Goal: Task Accomplishment & Management: Complete application form

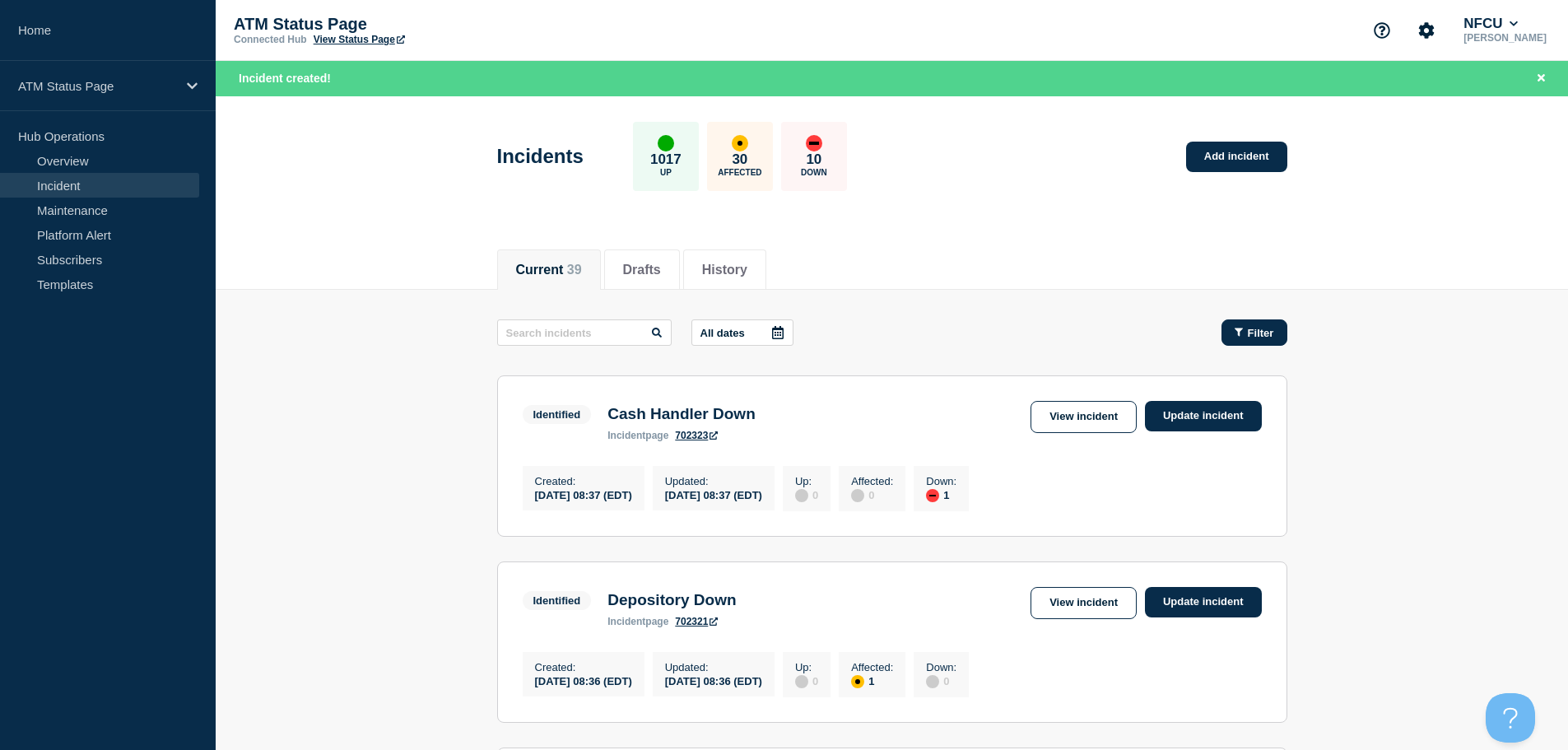
click at [1256, 333] on span "Filter" at bounding box center [1261, 332] width 26 height 12
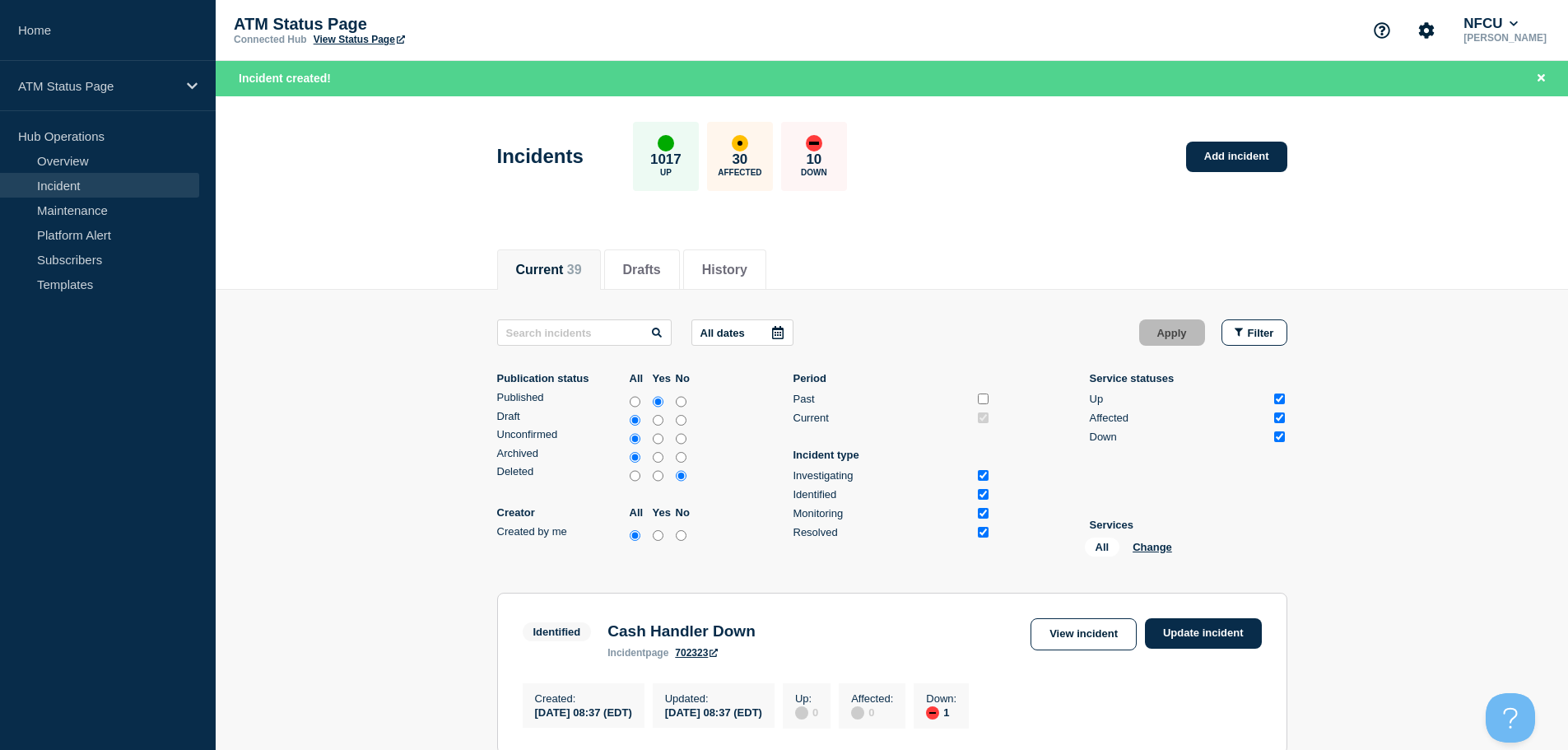
click at [1152, 536] on li "Services All Change" at bounding box center [1189, 541] width 198 height 45
click at [1146, 545] on button "Change" at bounding box center [1152, 547] width 39 height 12
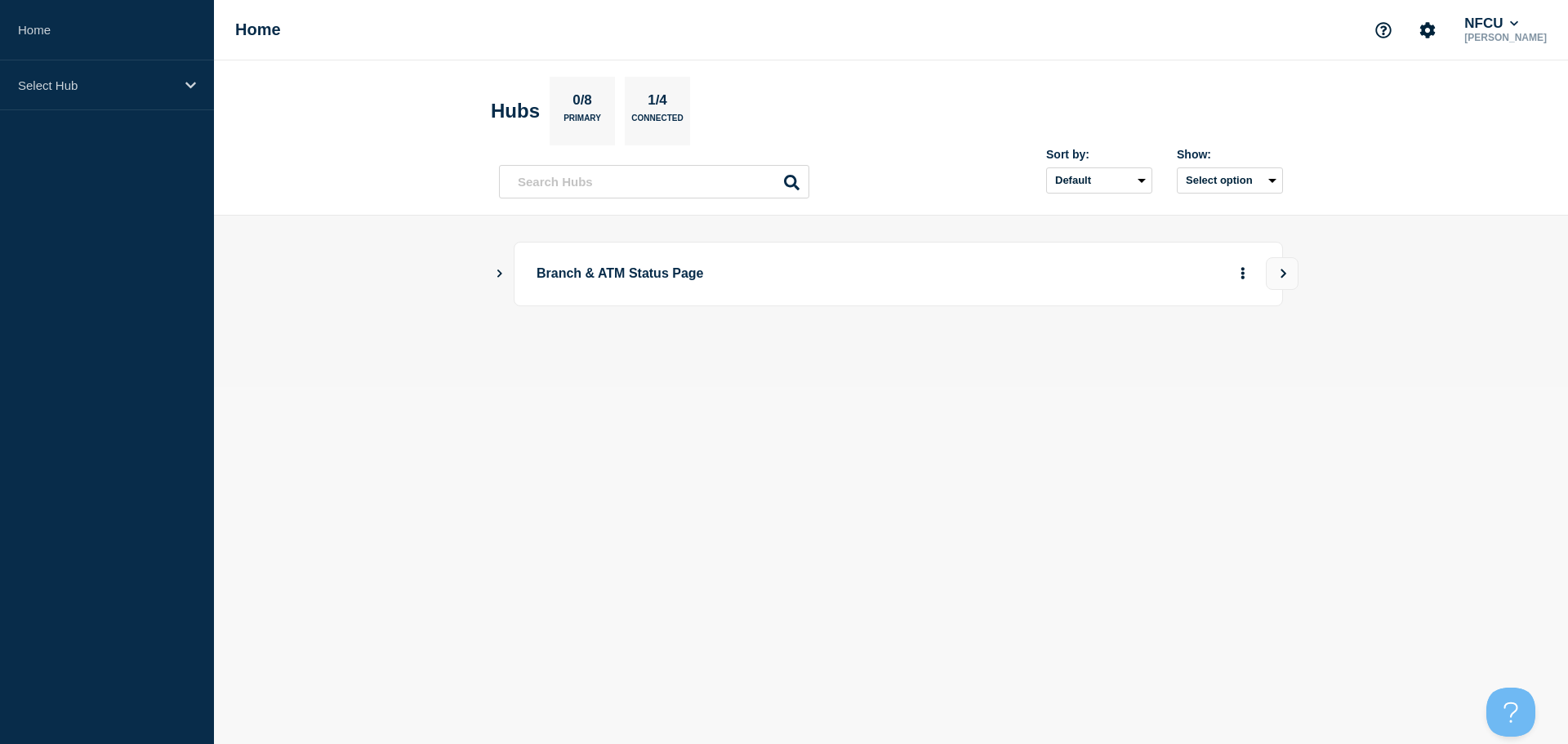
click at [503, 269] on icon "Show Connected Hubs" at bounding box center [499, 272] width 10 height 8
click at [1184, 358] on button "See overview" at bounding box center [1186, 355] width 87 height 32
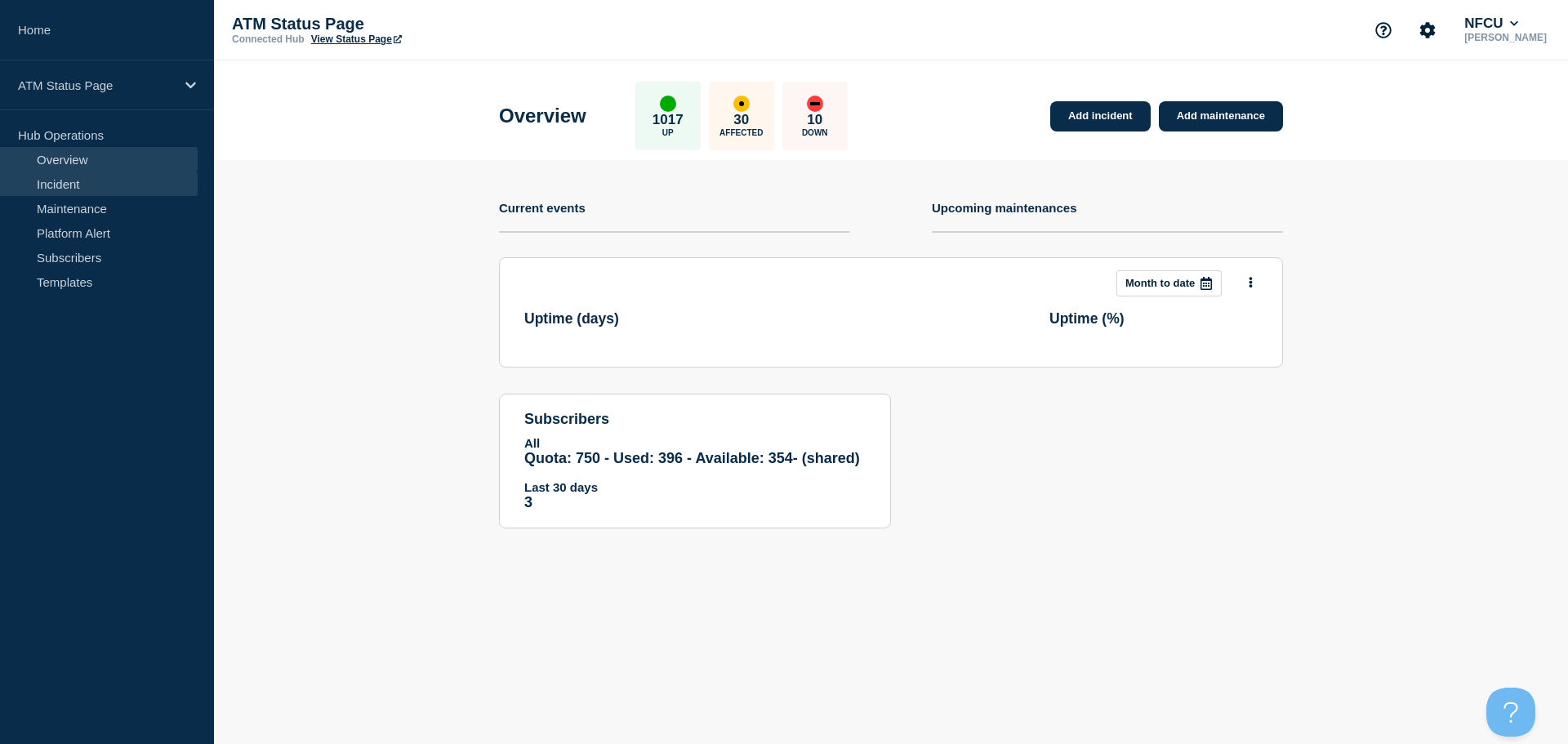
click at [93, 180] on link "Incident" at bounding box center [99, 183] width 198 height 24
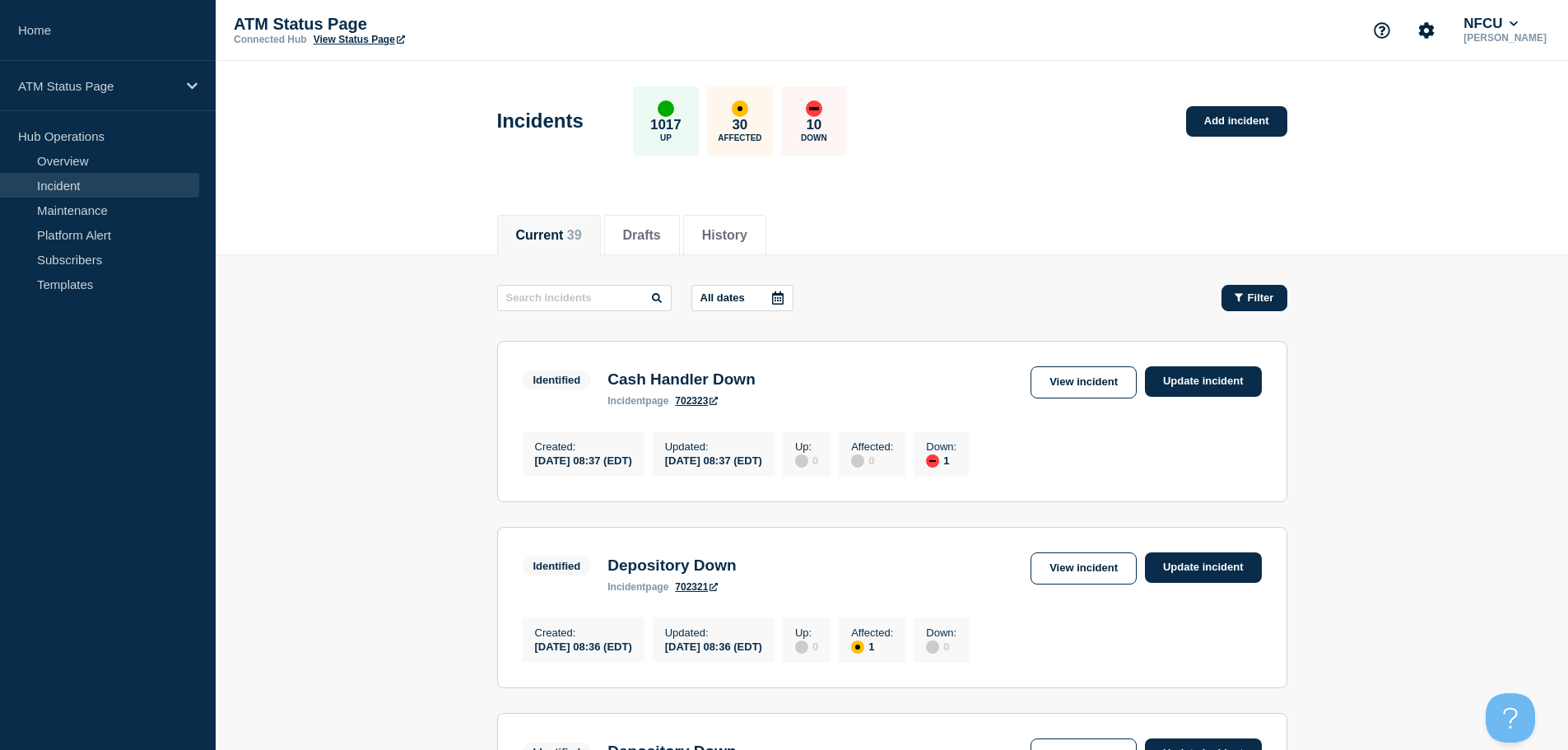
click at [1245, 304] on button "Filter" at bounding box center [1255, 298] width 66 height 26
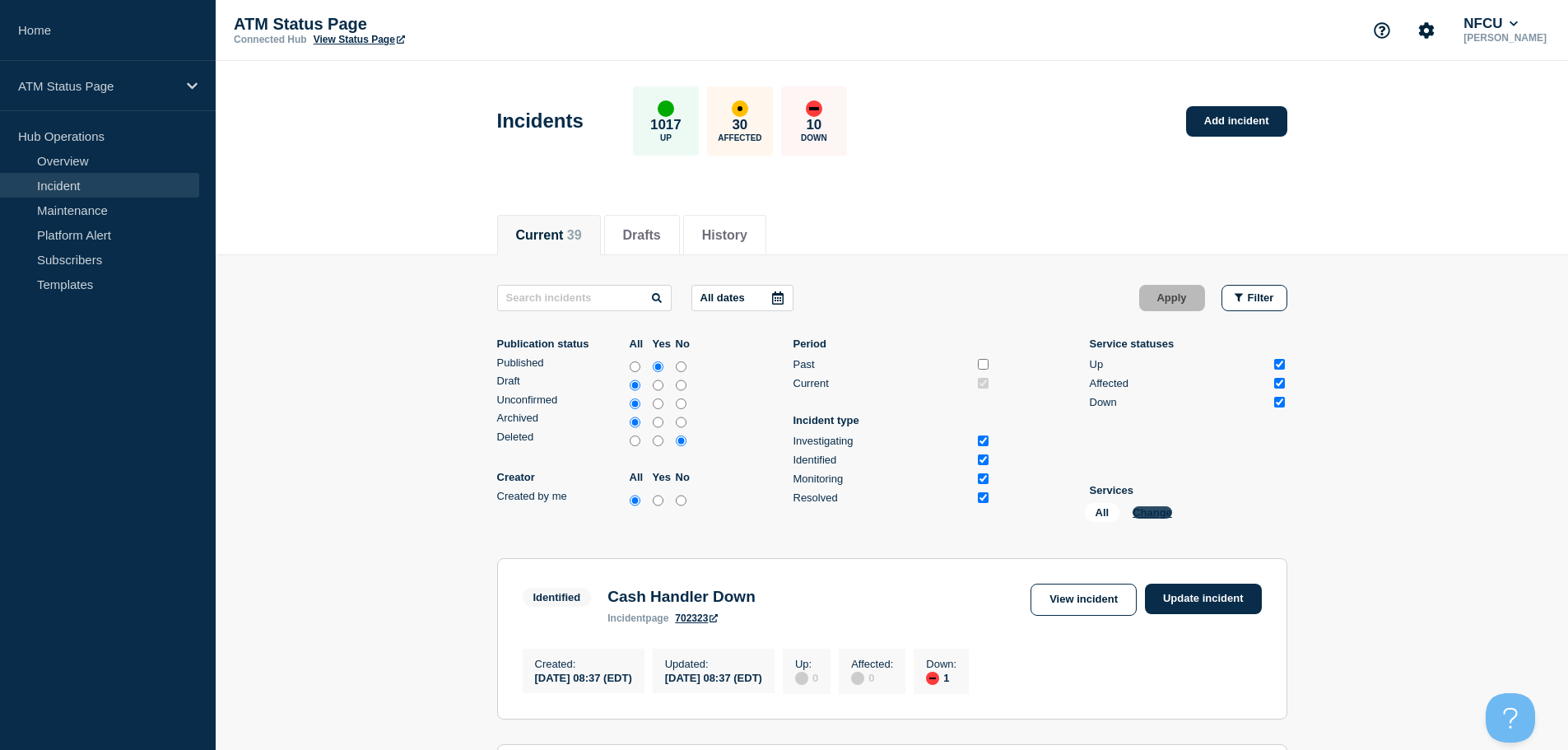
click at [1158, 516] on button "Change" at bounding box center [1152, 512] width 39 height 12
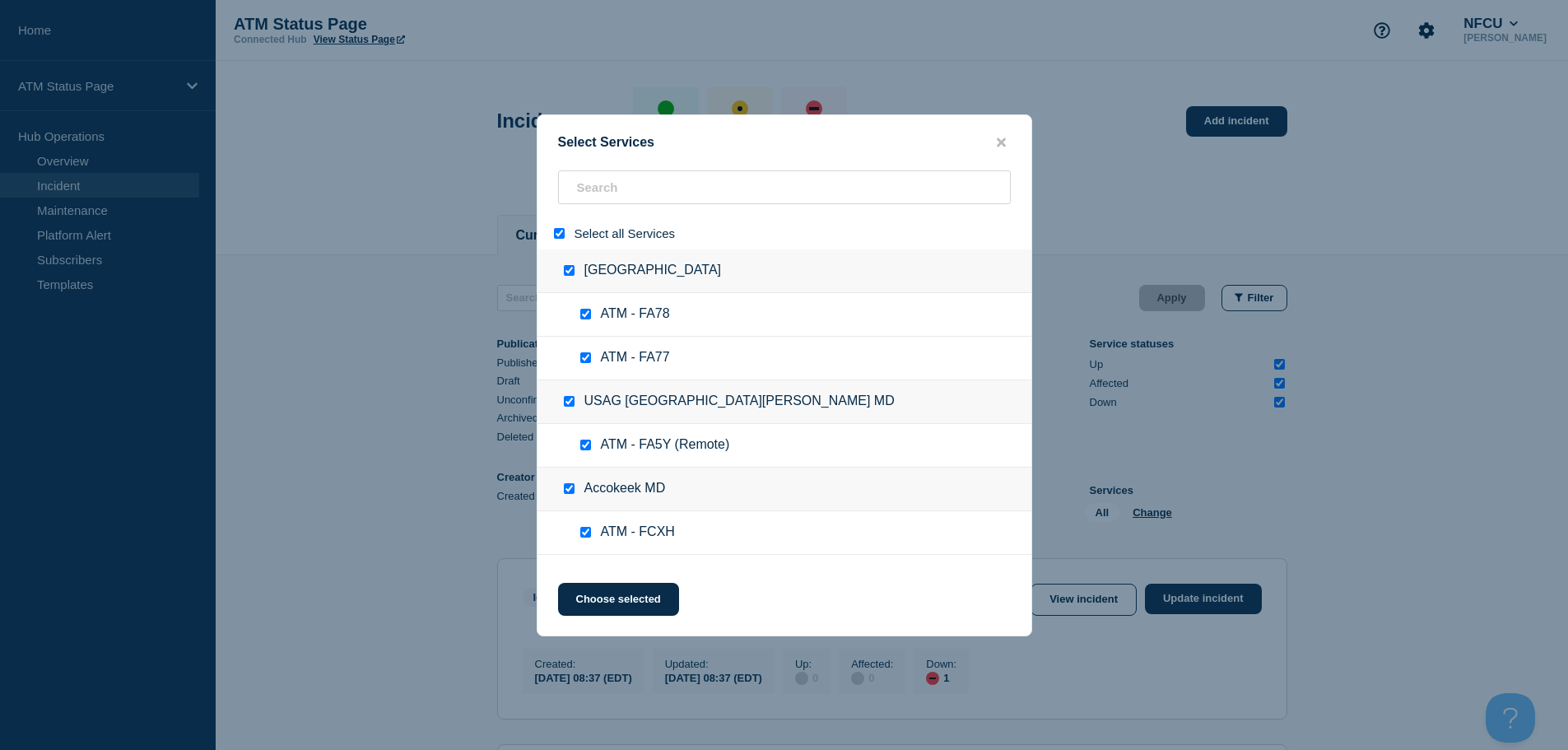
click at [558, 232] on input "select all" at bounding box center [559, 232] width 10 height 10
checkbox input "false"
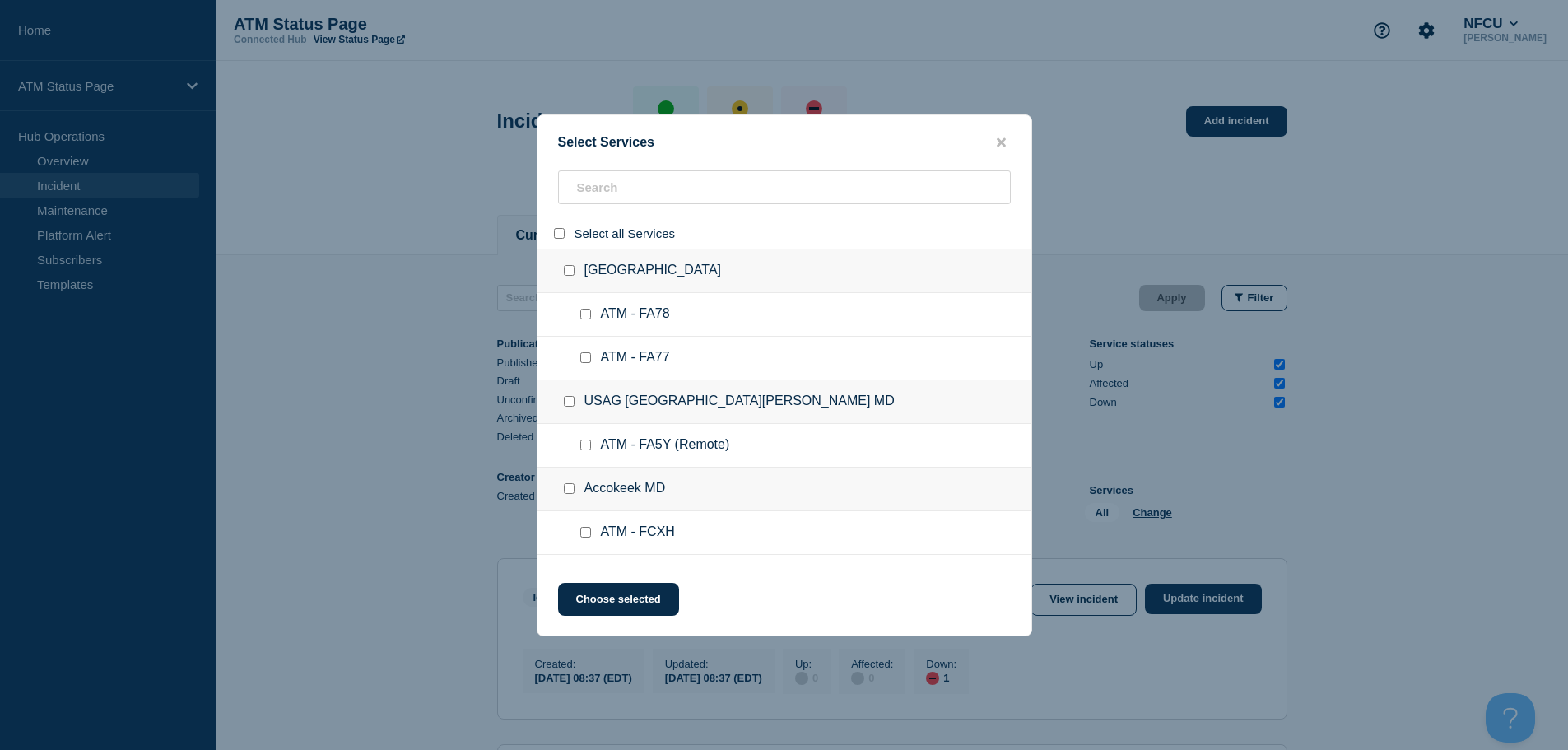
checkbox input "false"
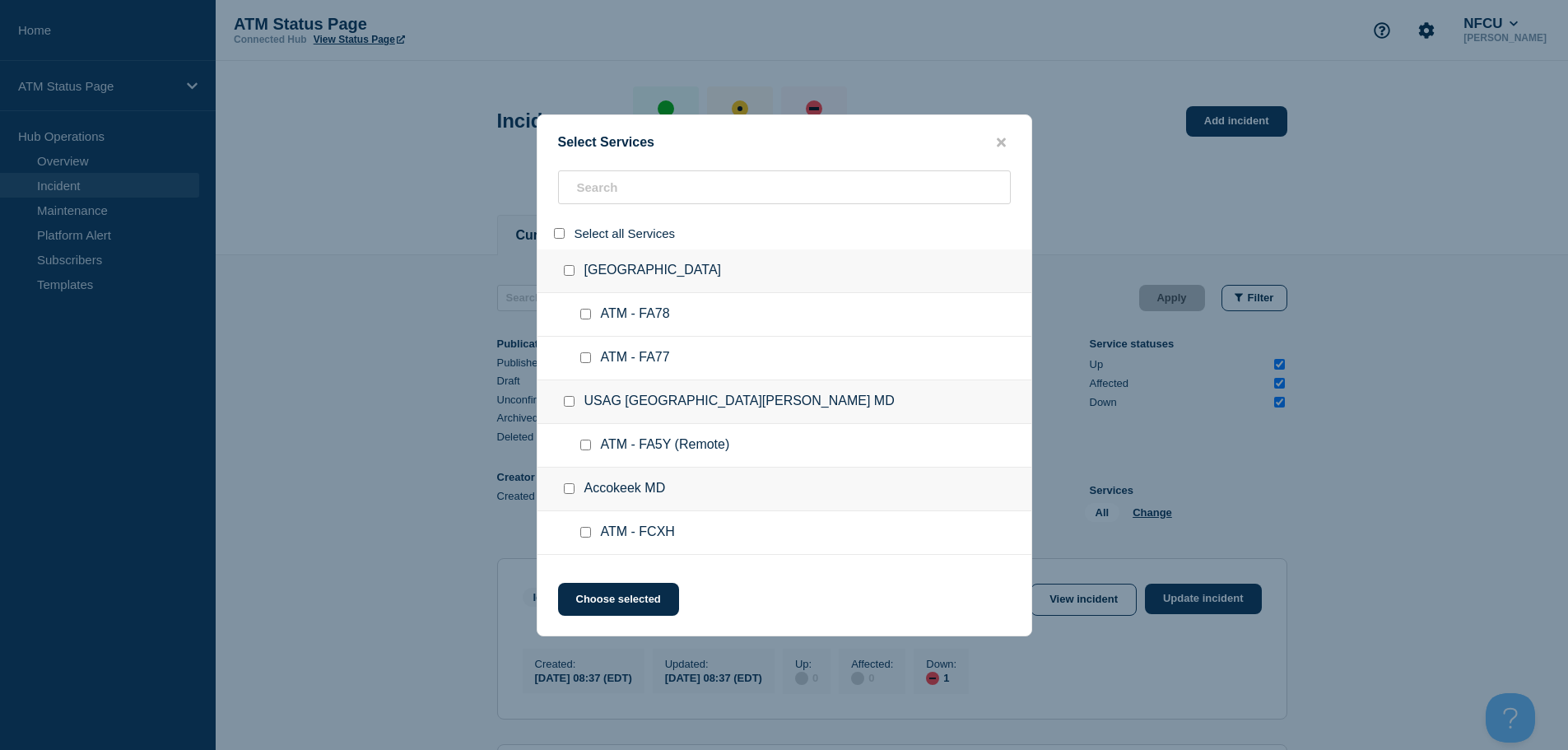
checkbox input "false"
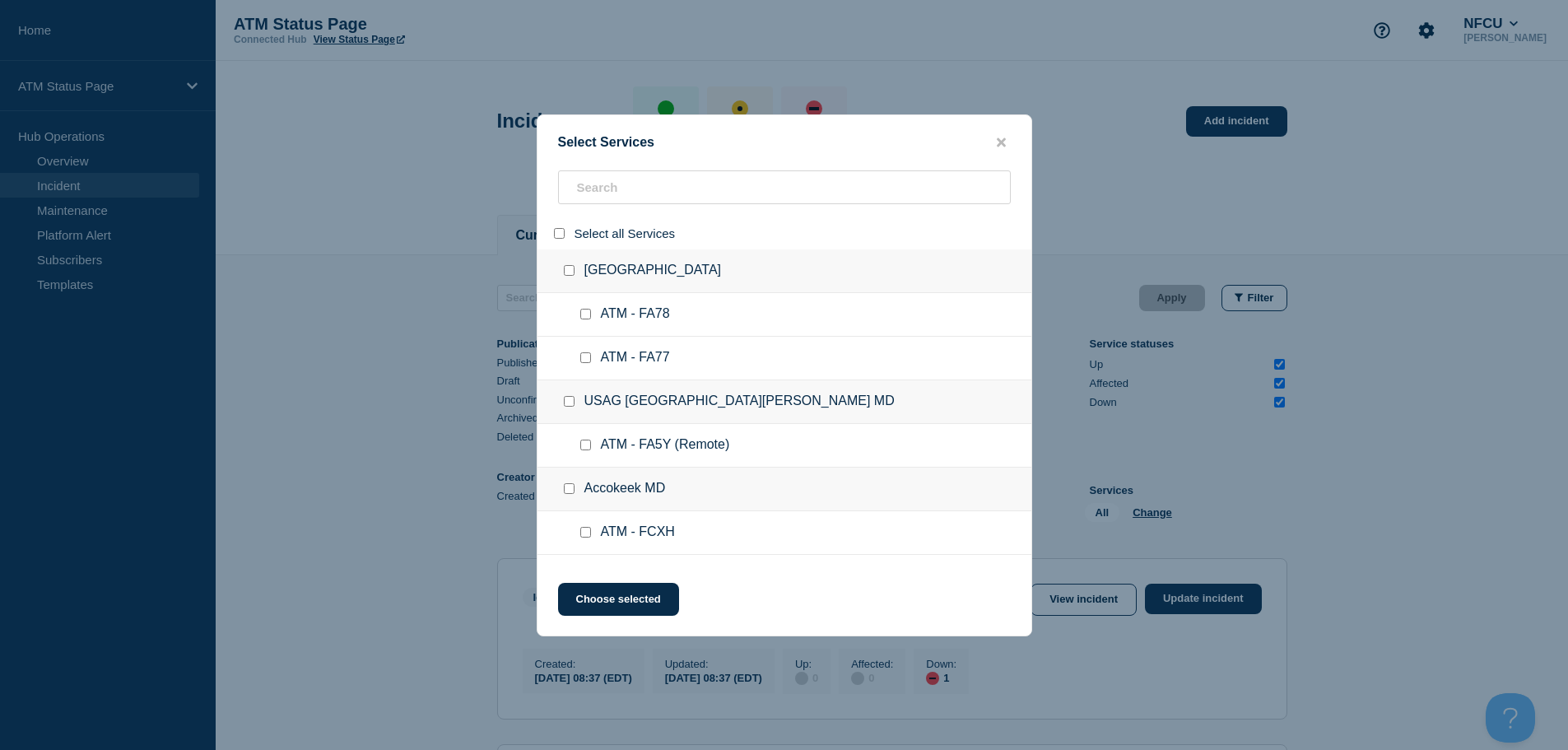
checkbox input "false"
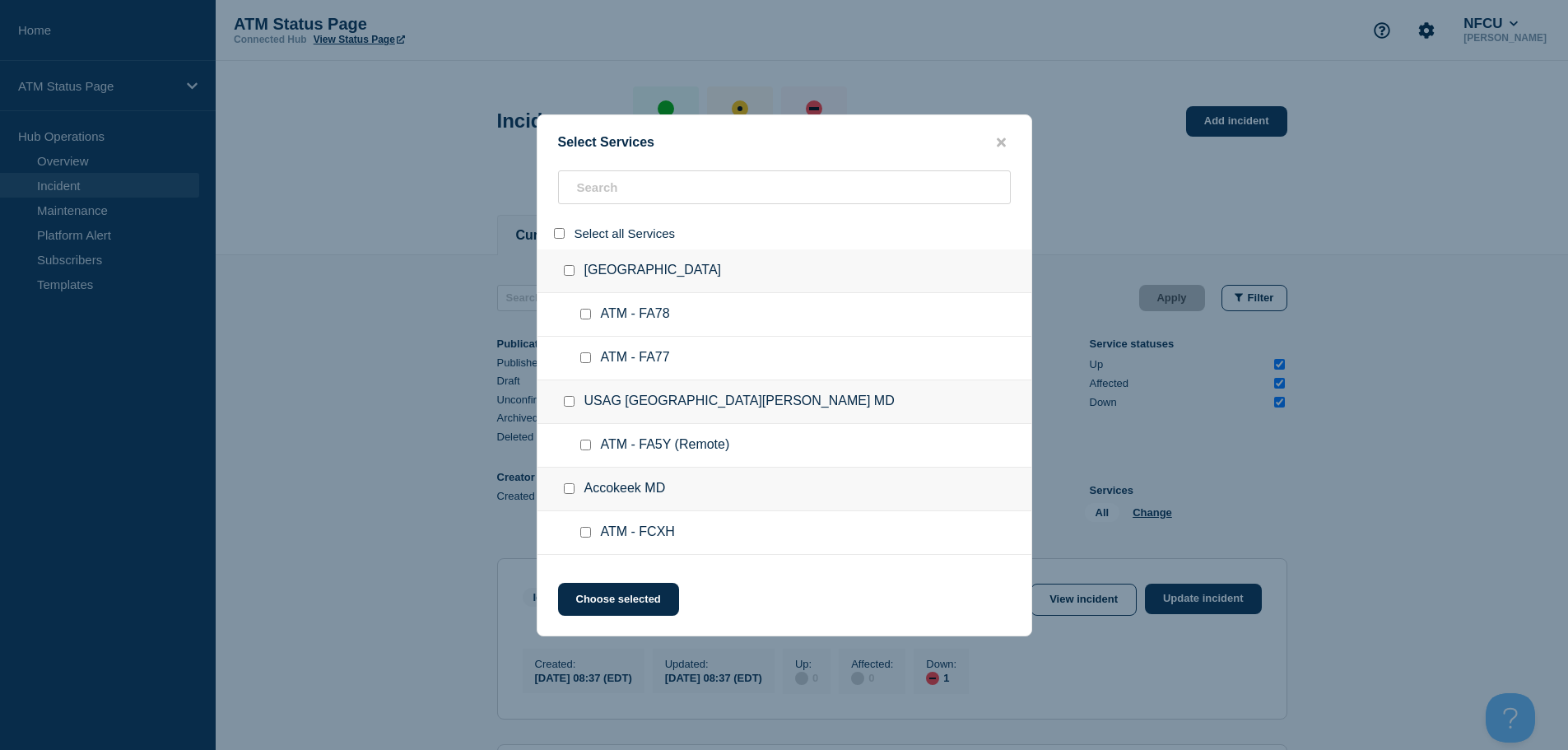
checkbox input "false"
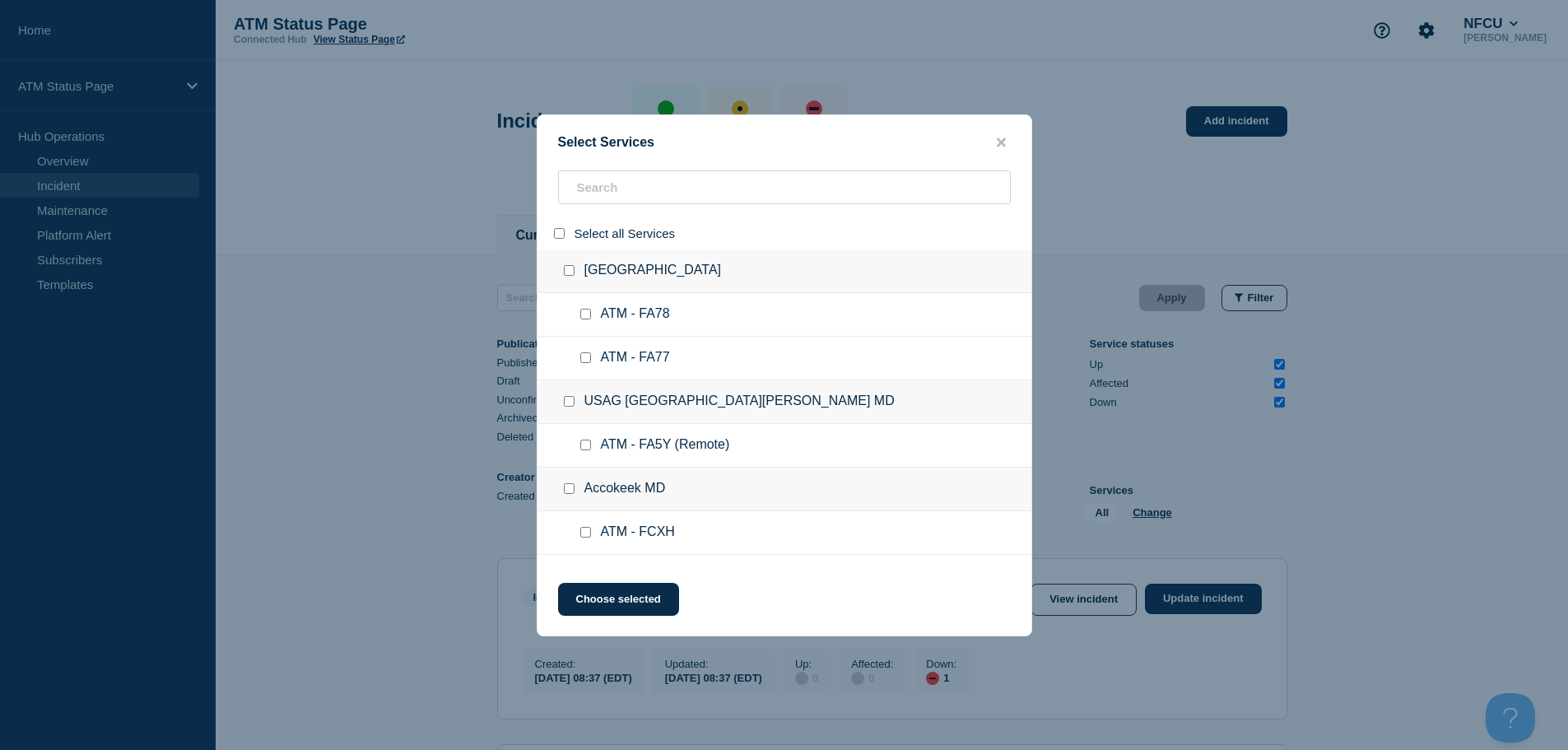
checkbox input "false"
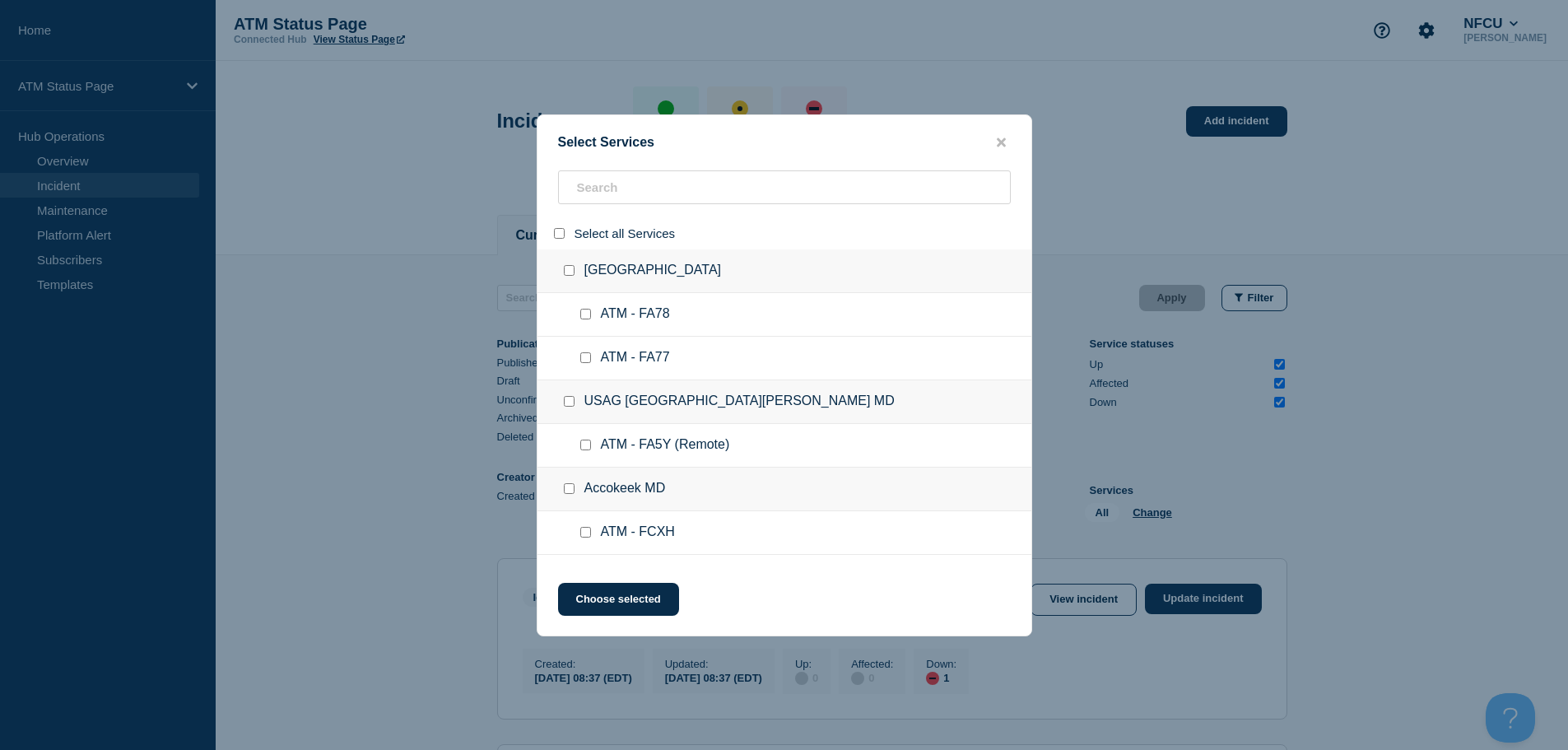
checkbox input "false"
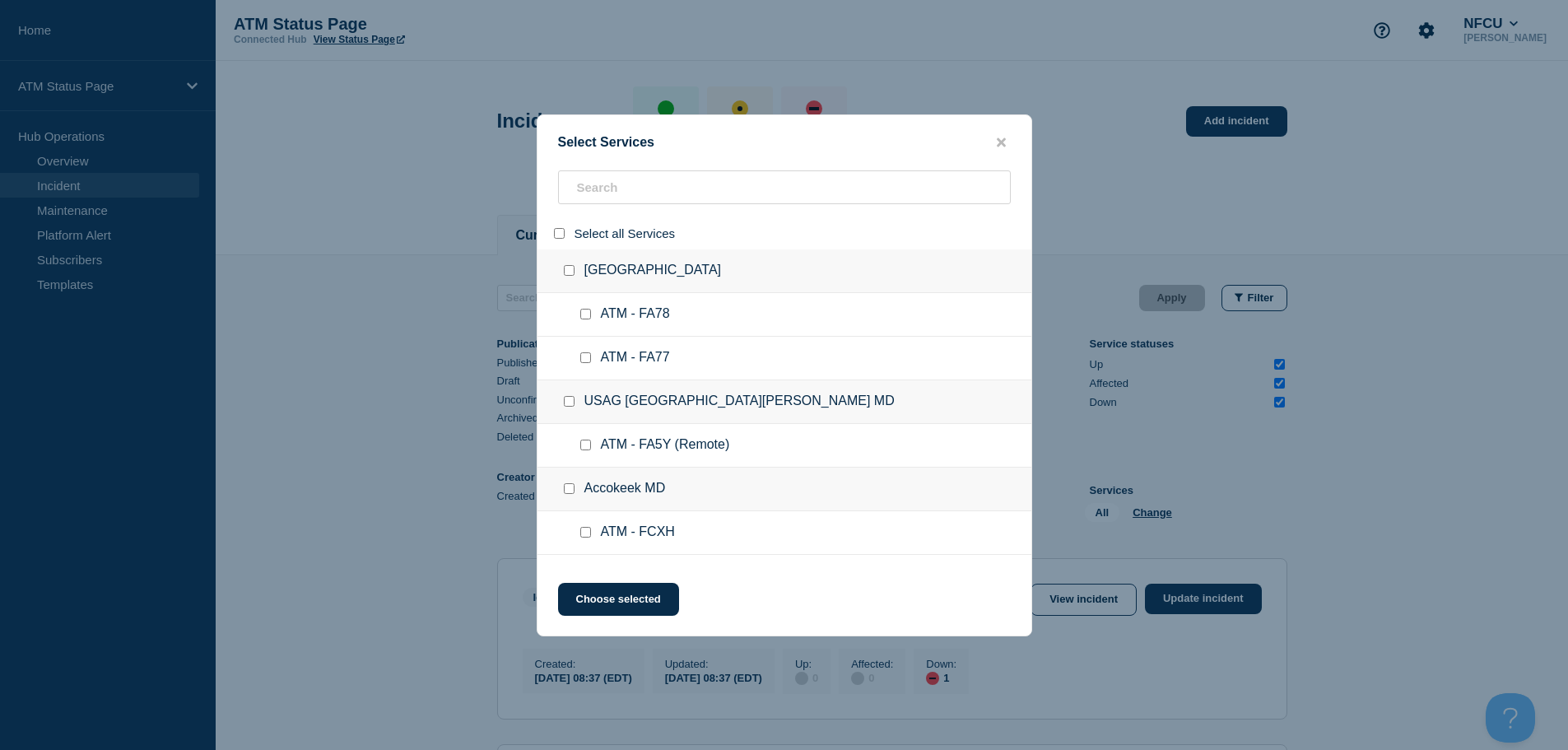
checkbox input "false"
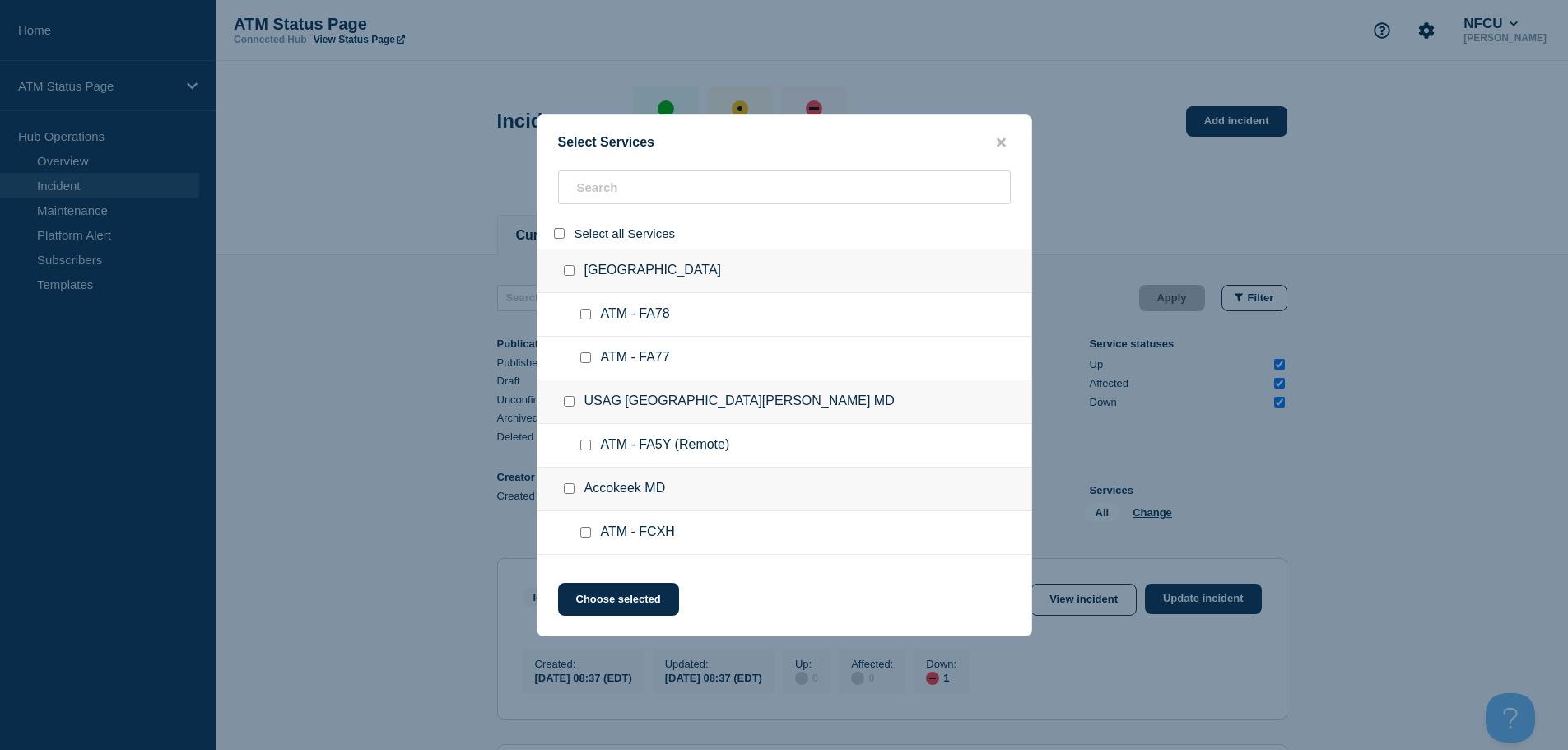
checkbox input "false"
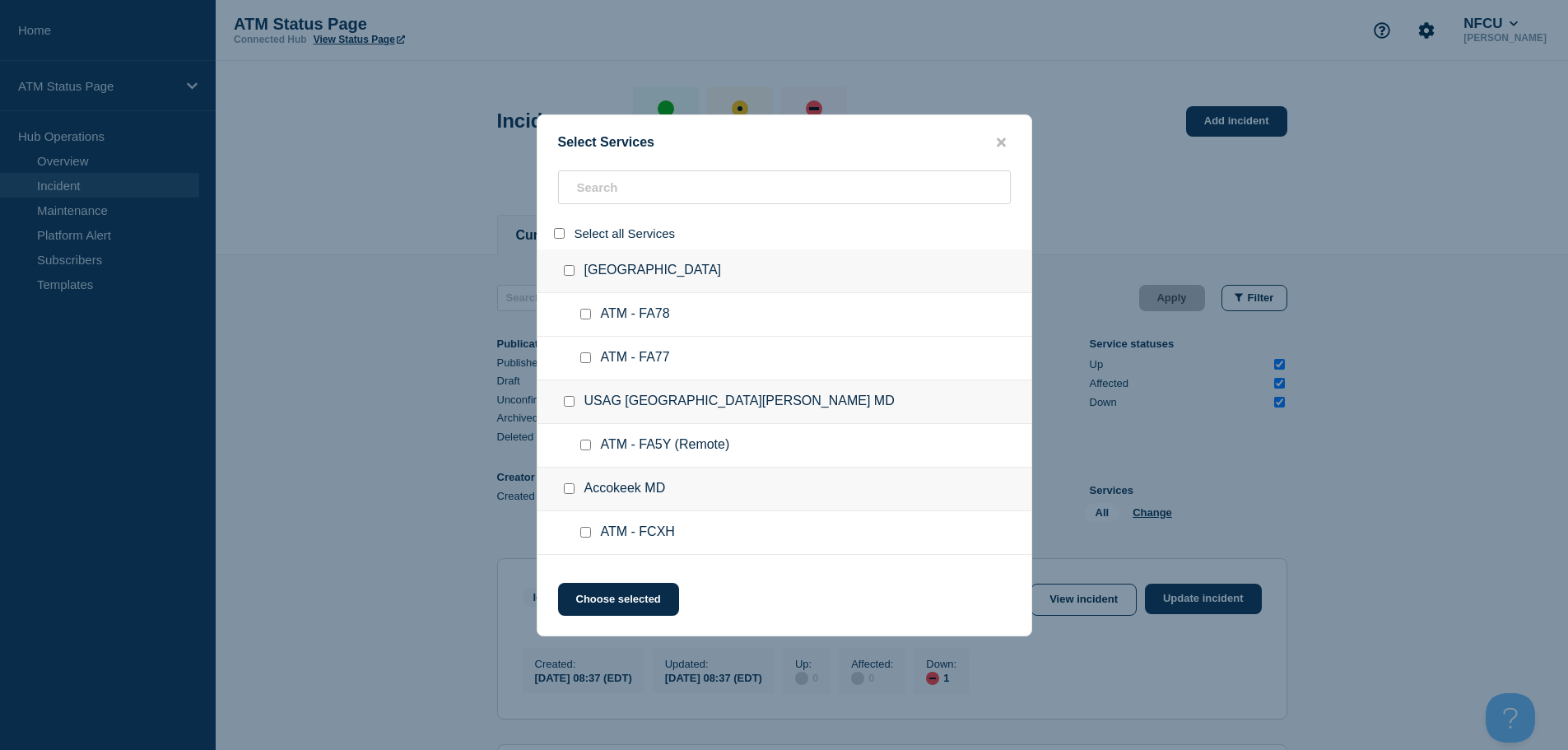
checkbox input "false"
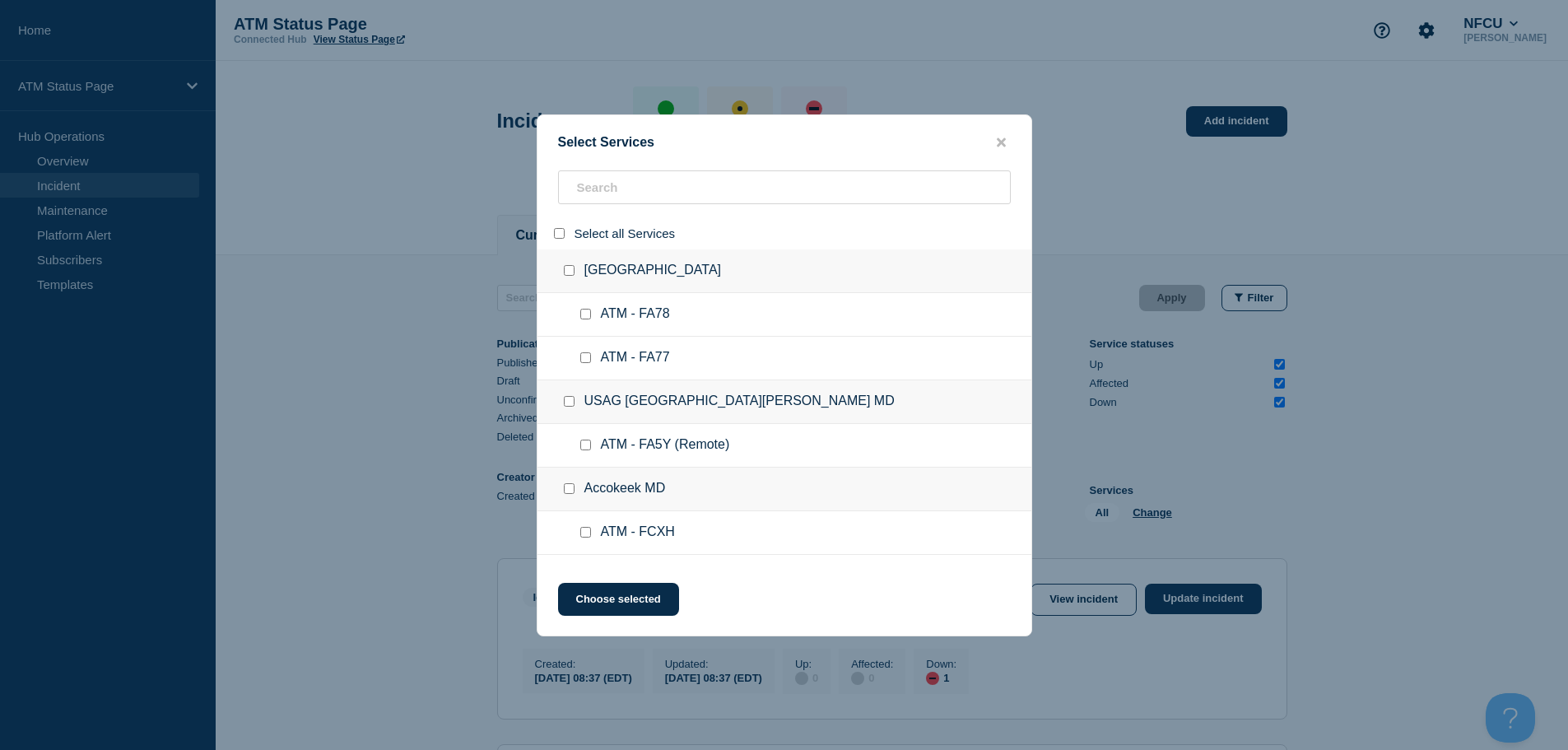
checkbox input "false"
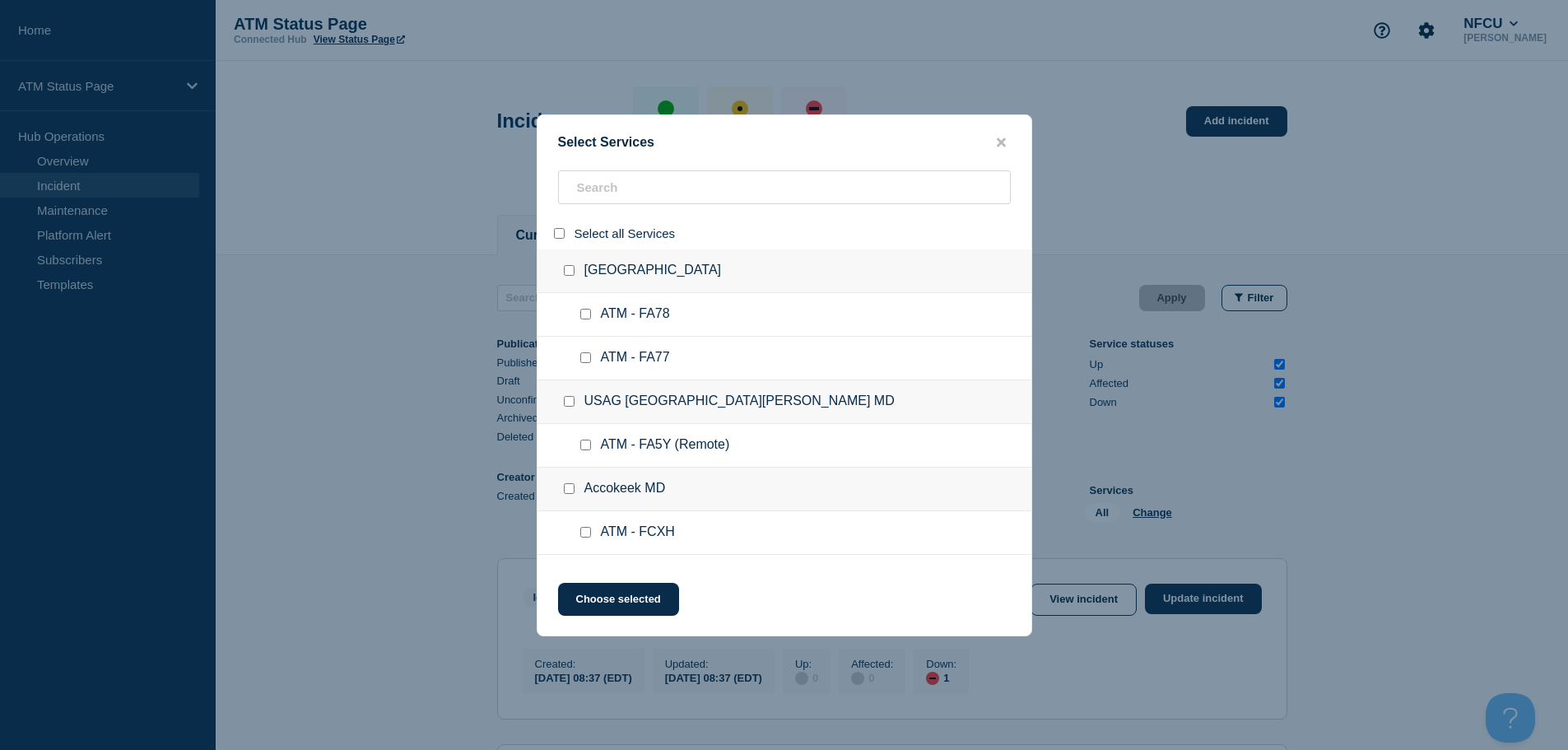
checkbox input "false"
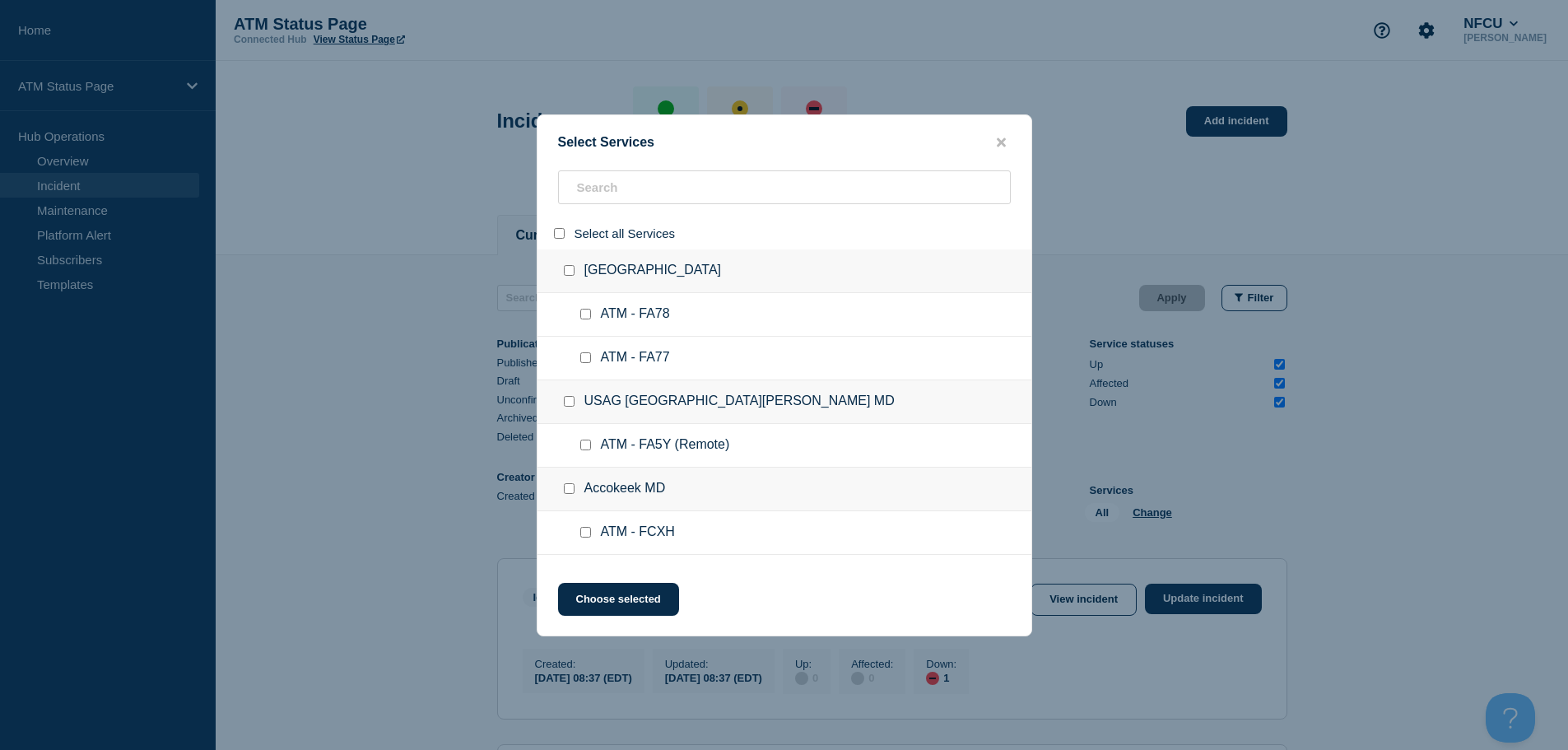
checkbox input "false"
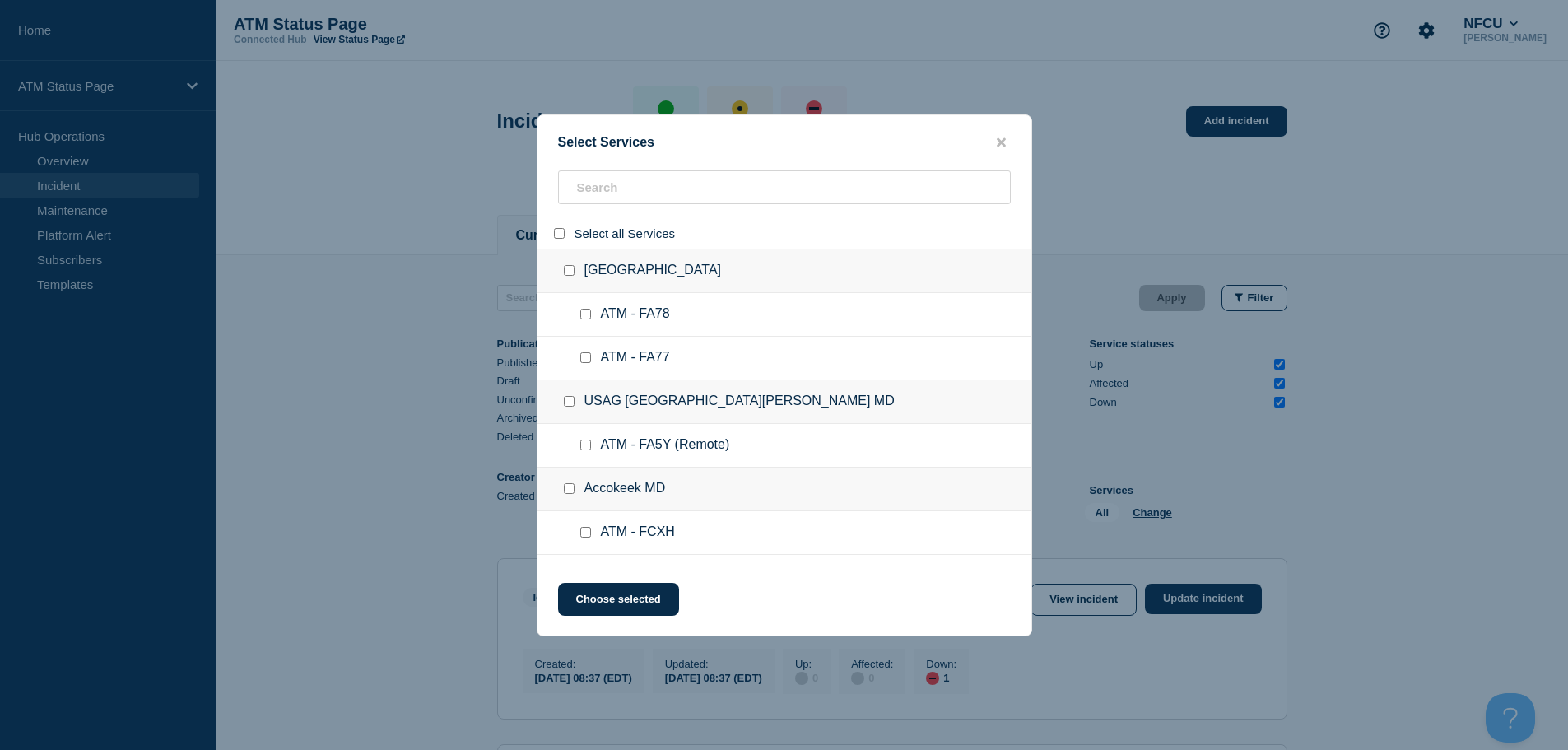
checkbox input "false"
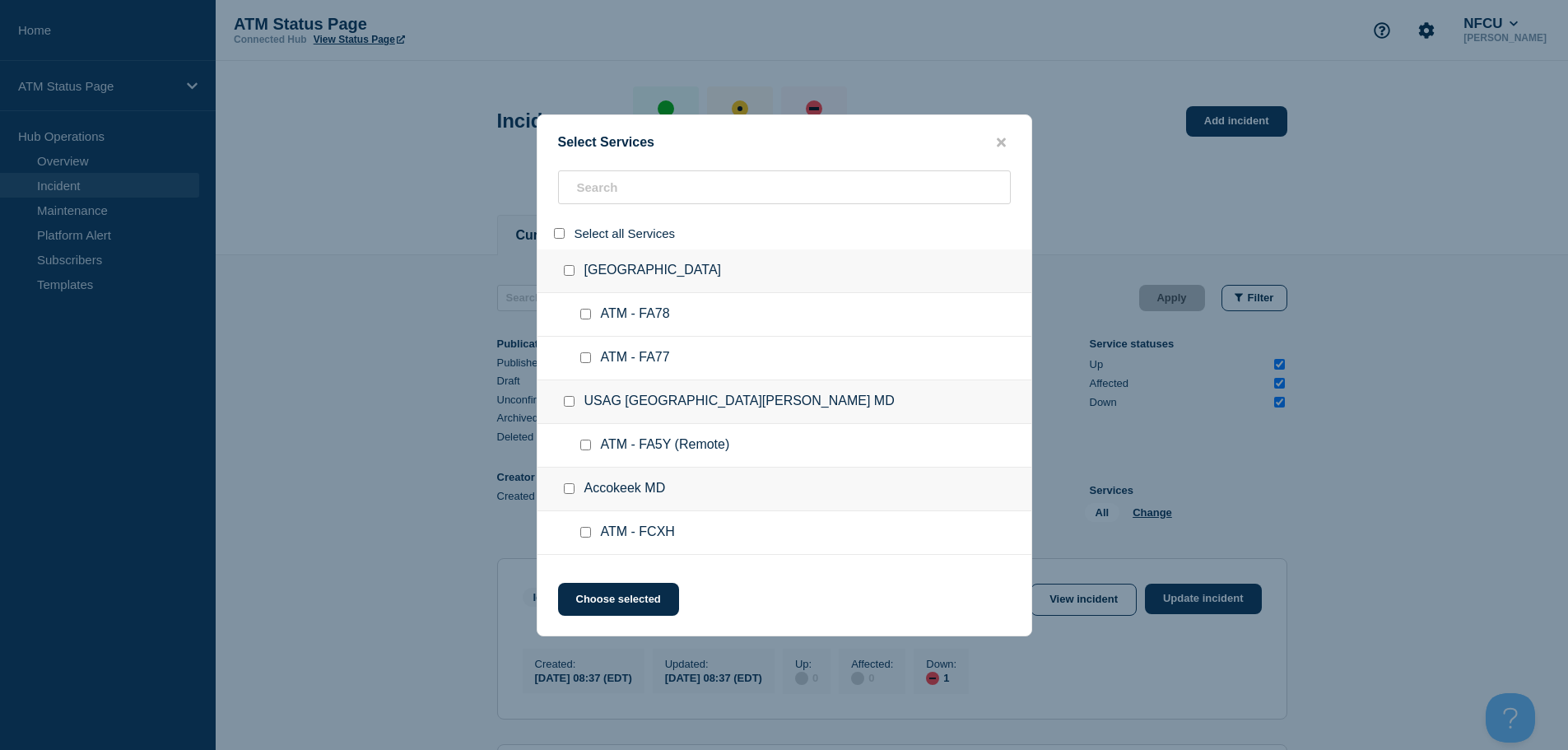
checkbox input "false"
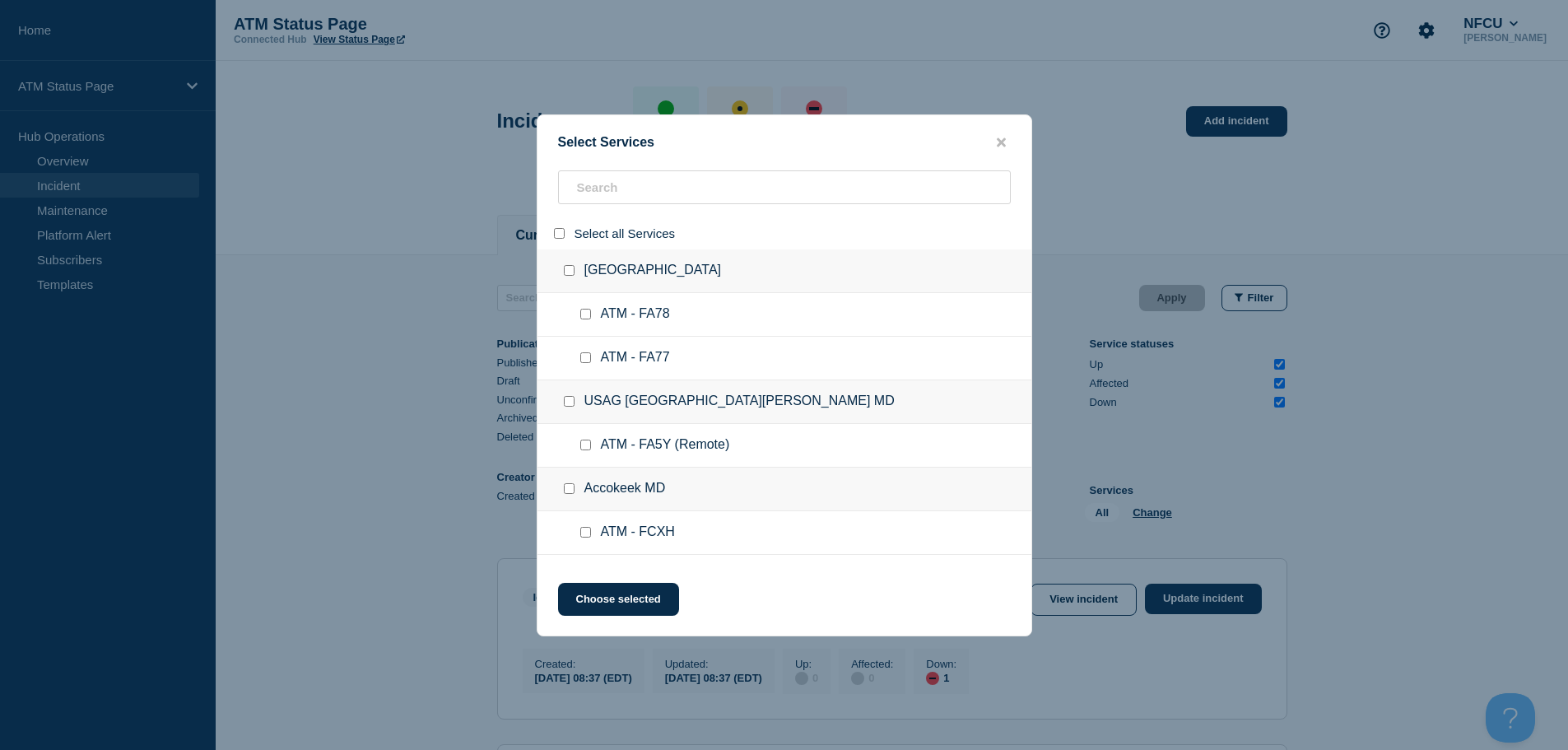
checkbox input "false"
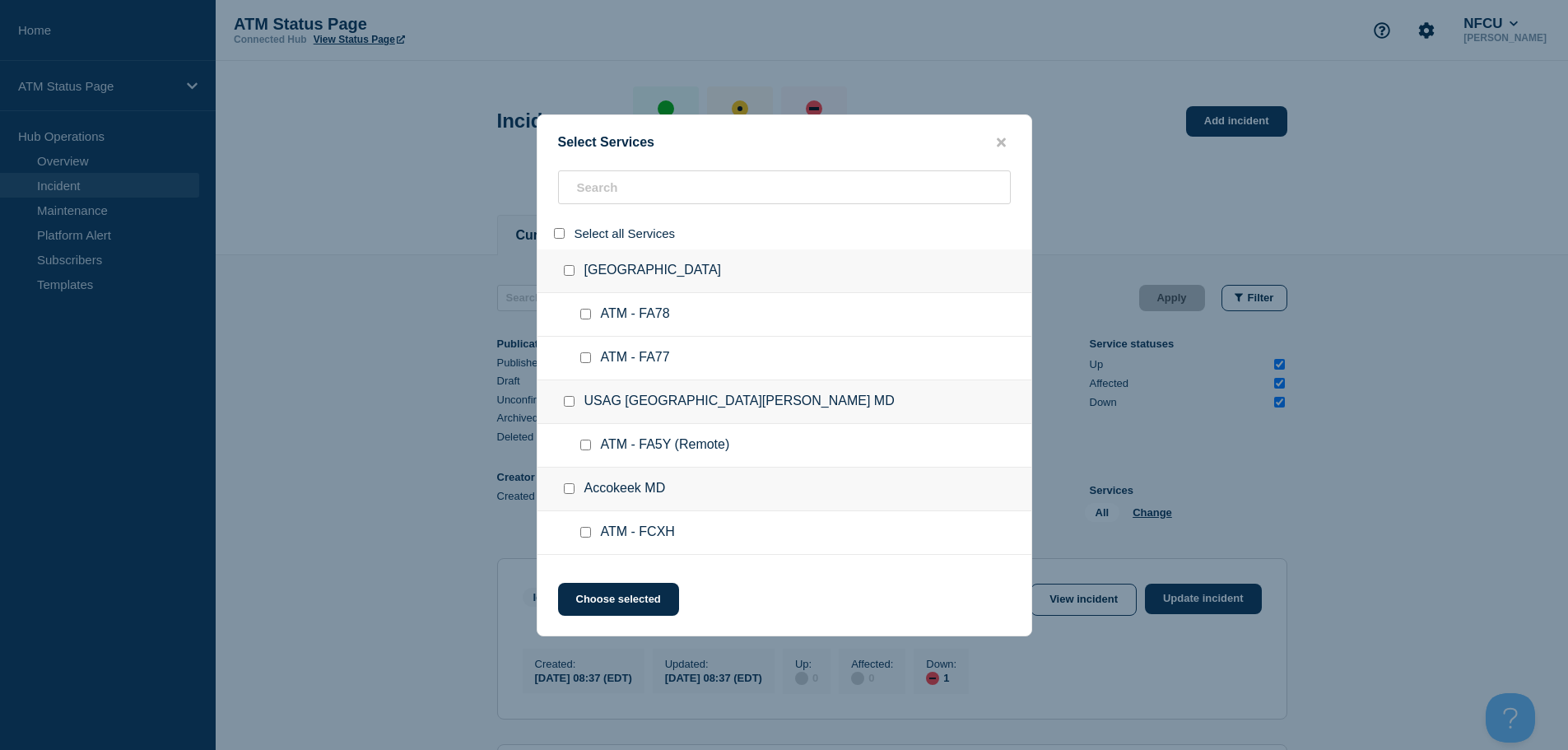
checkbox input "false"
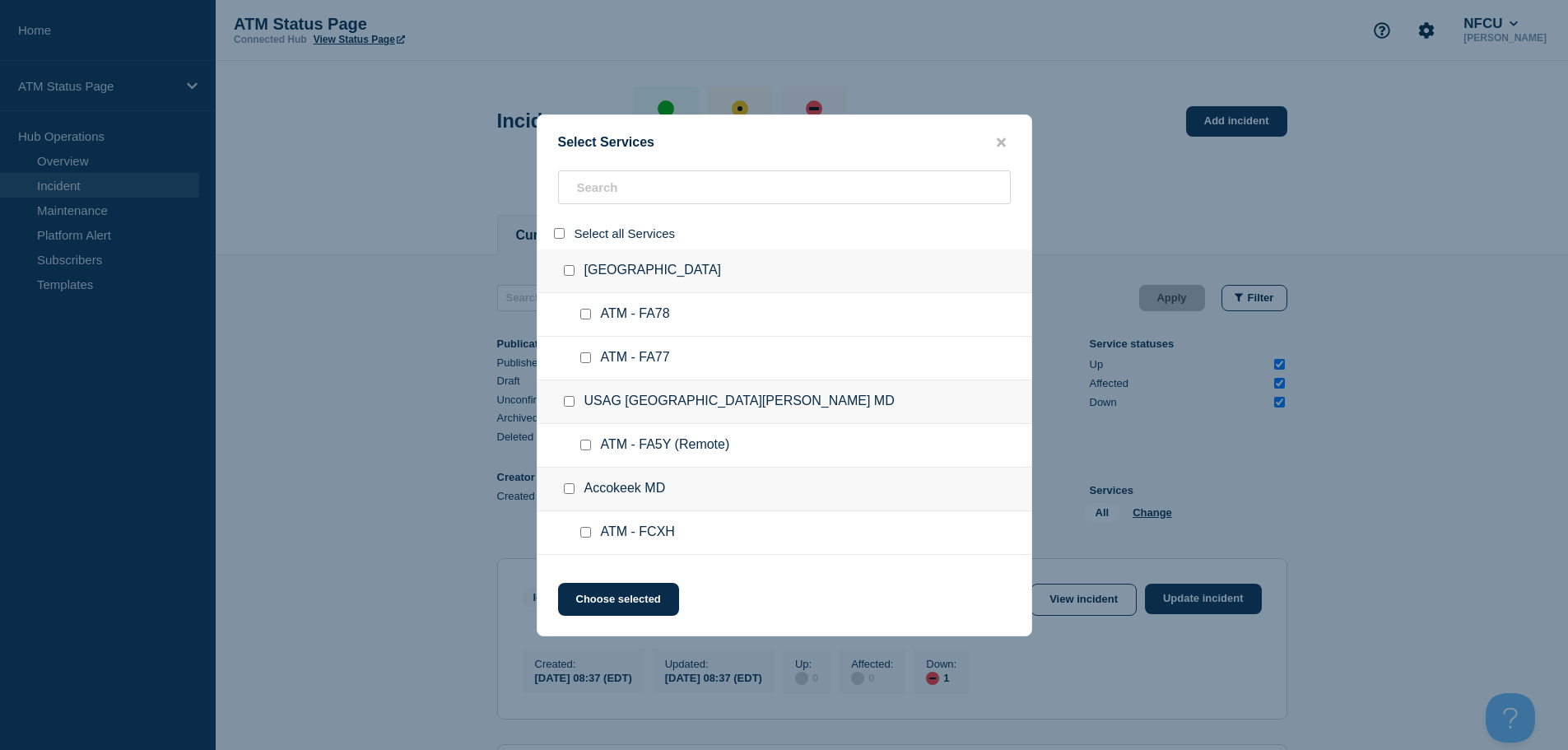
checkbox input "false"
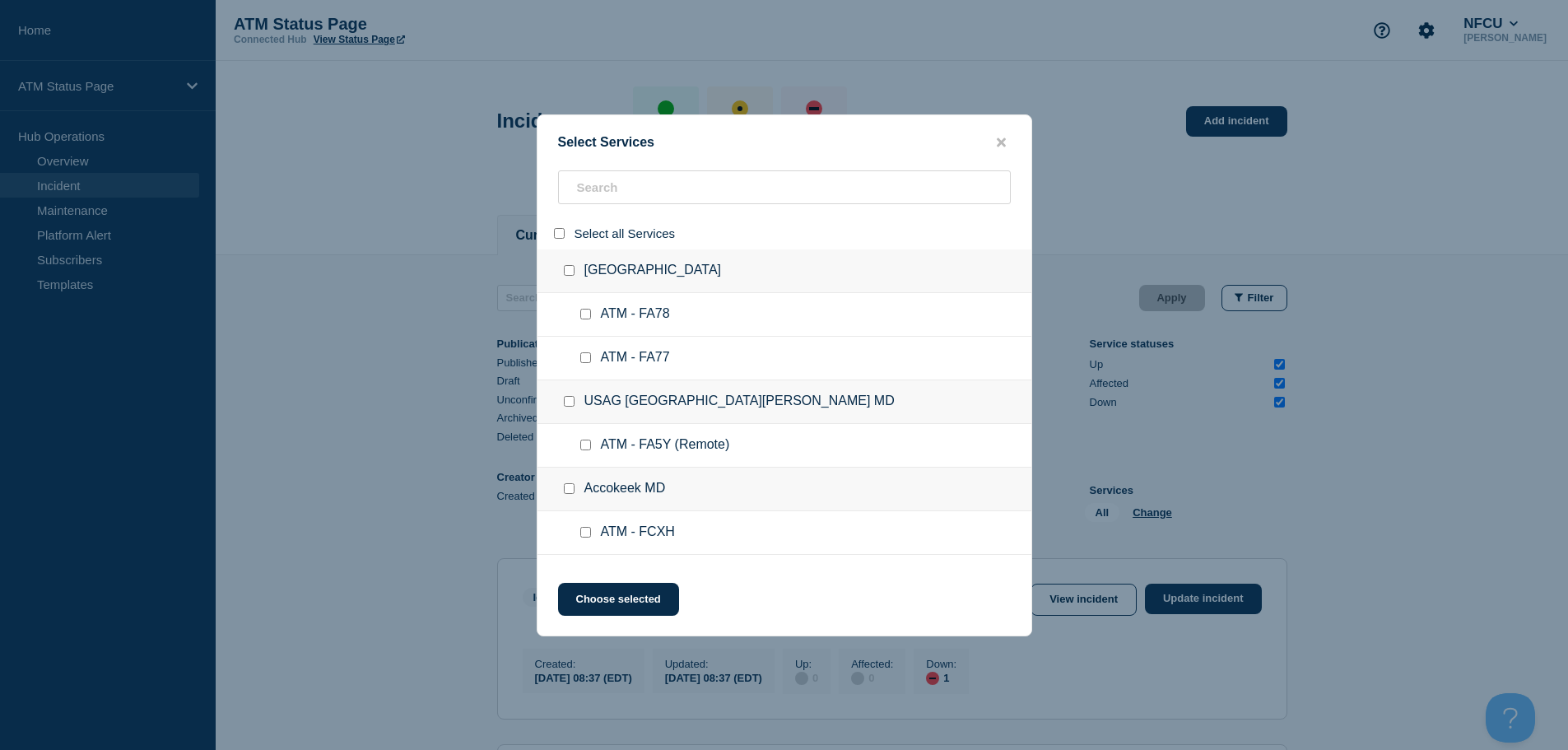
checkbox input "false"
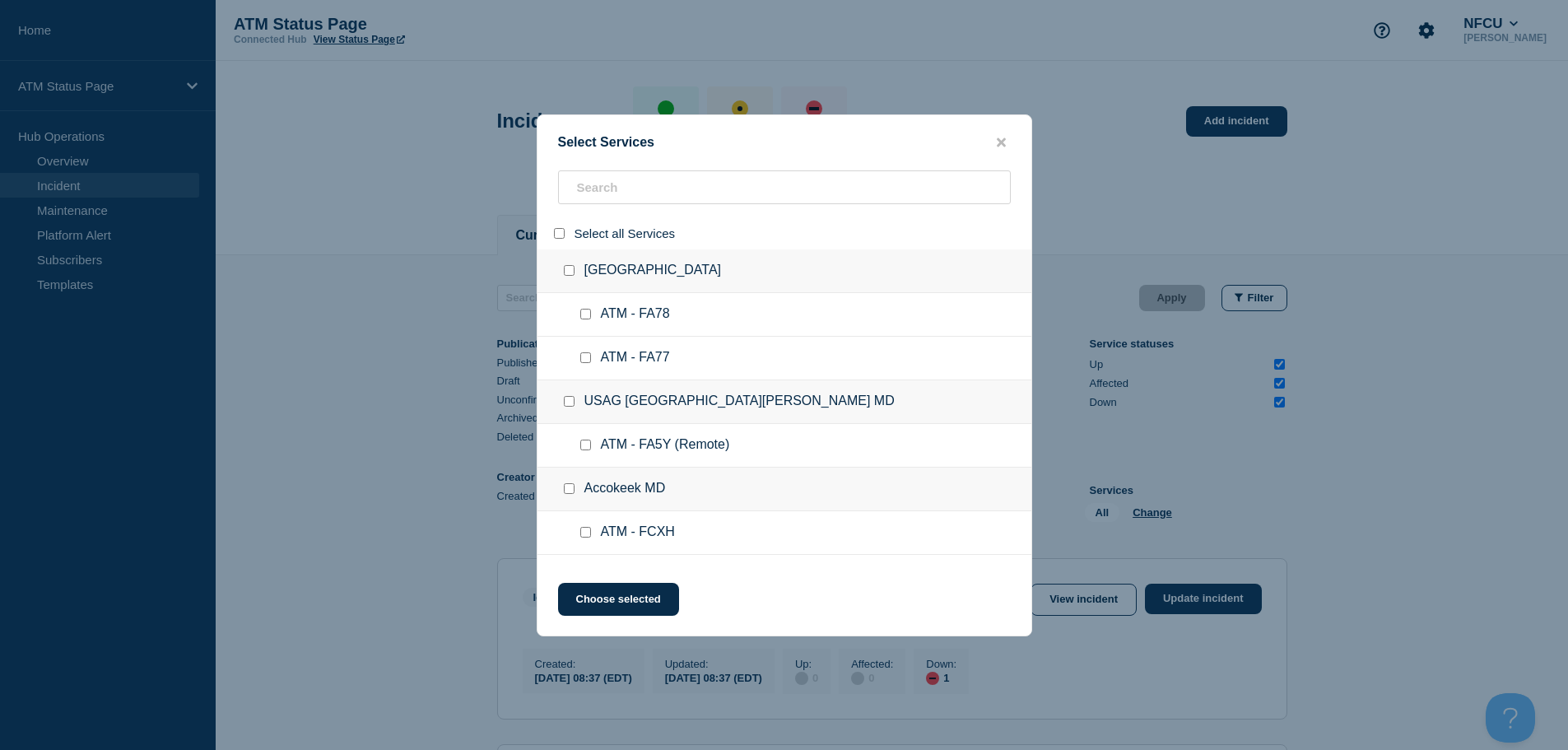
checkbox input "false"
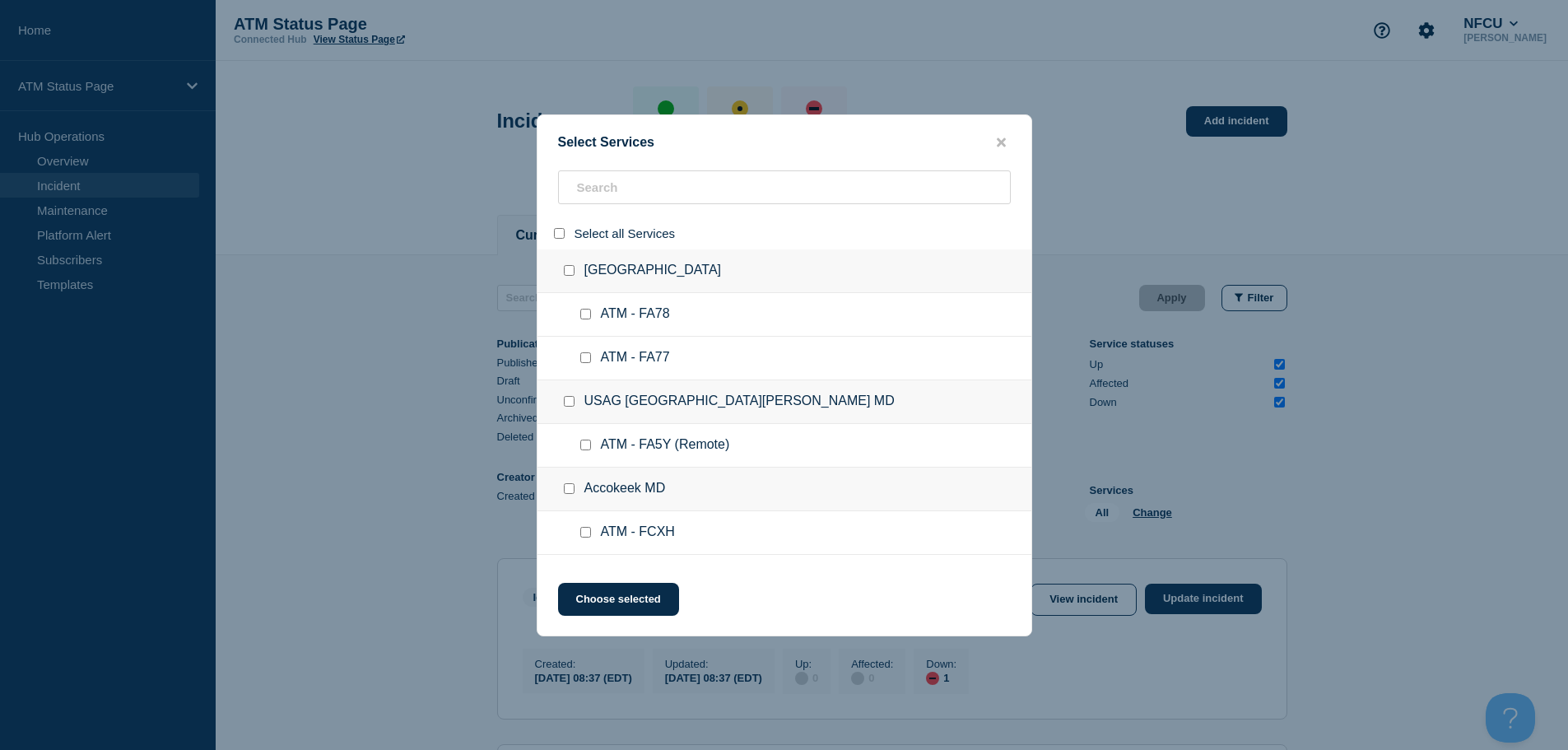
checkbox input "false"
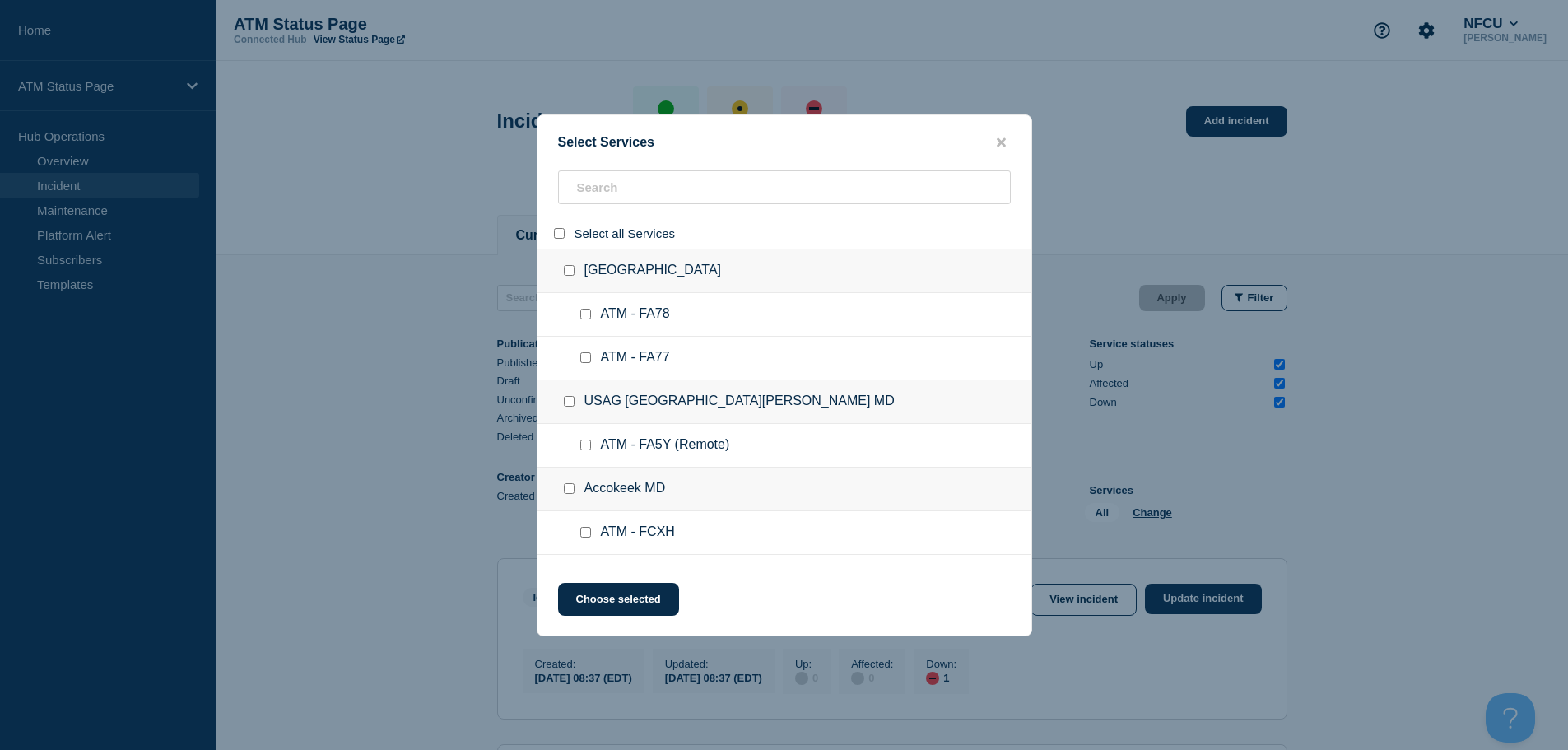
checkbox input "false"
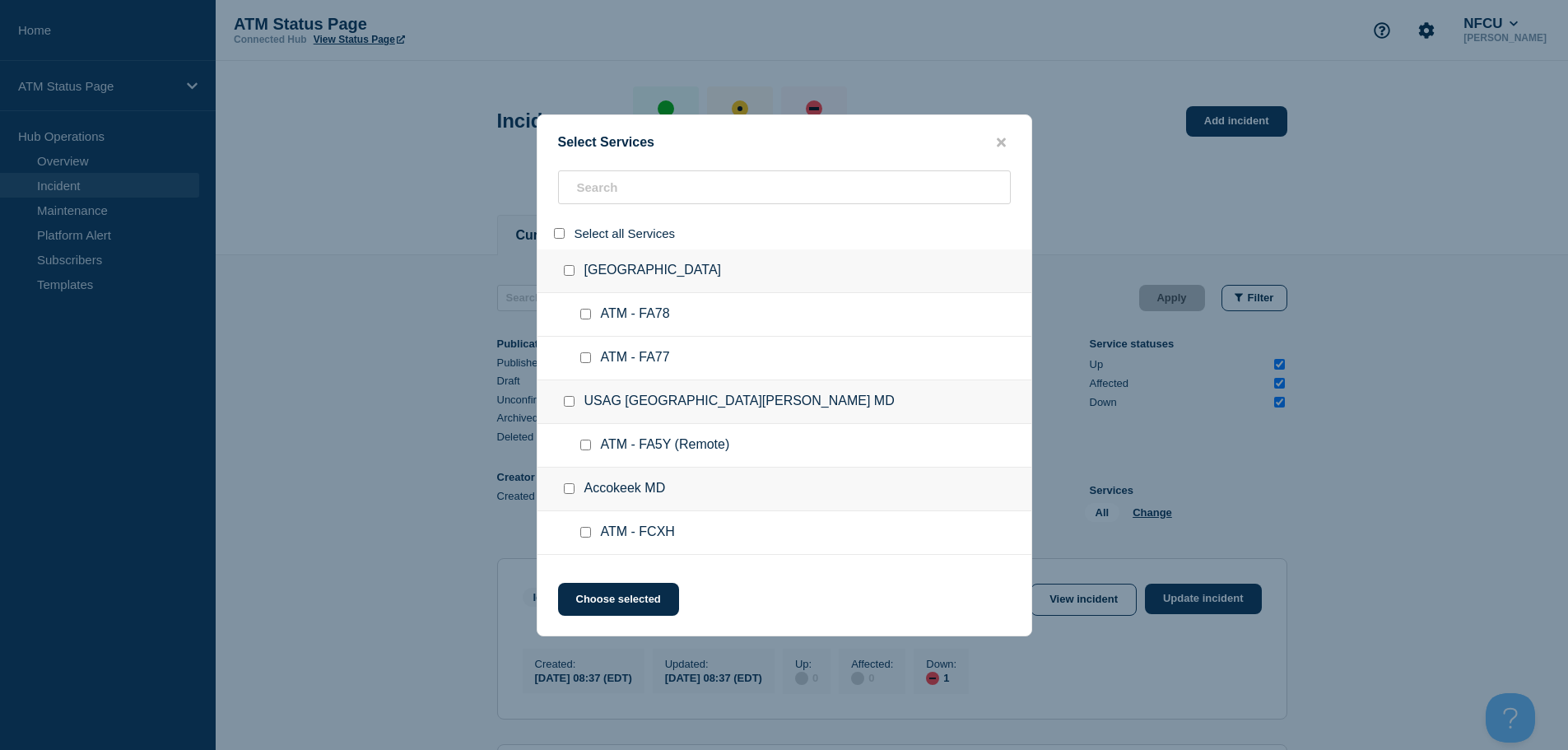
checkbox input "false"
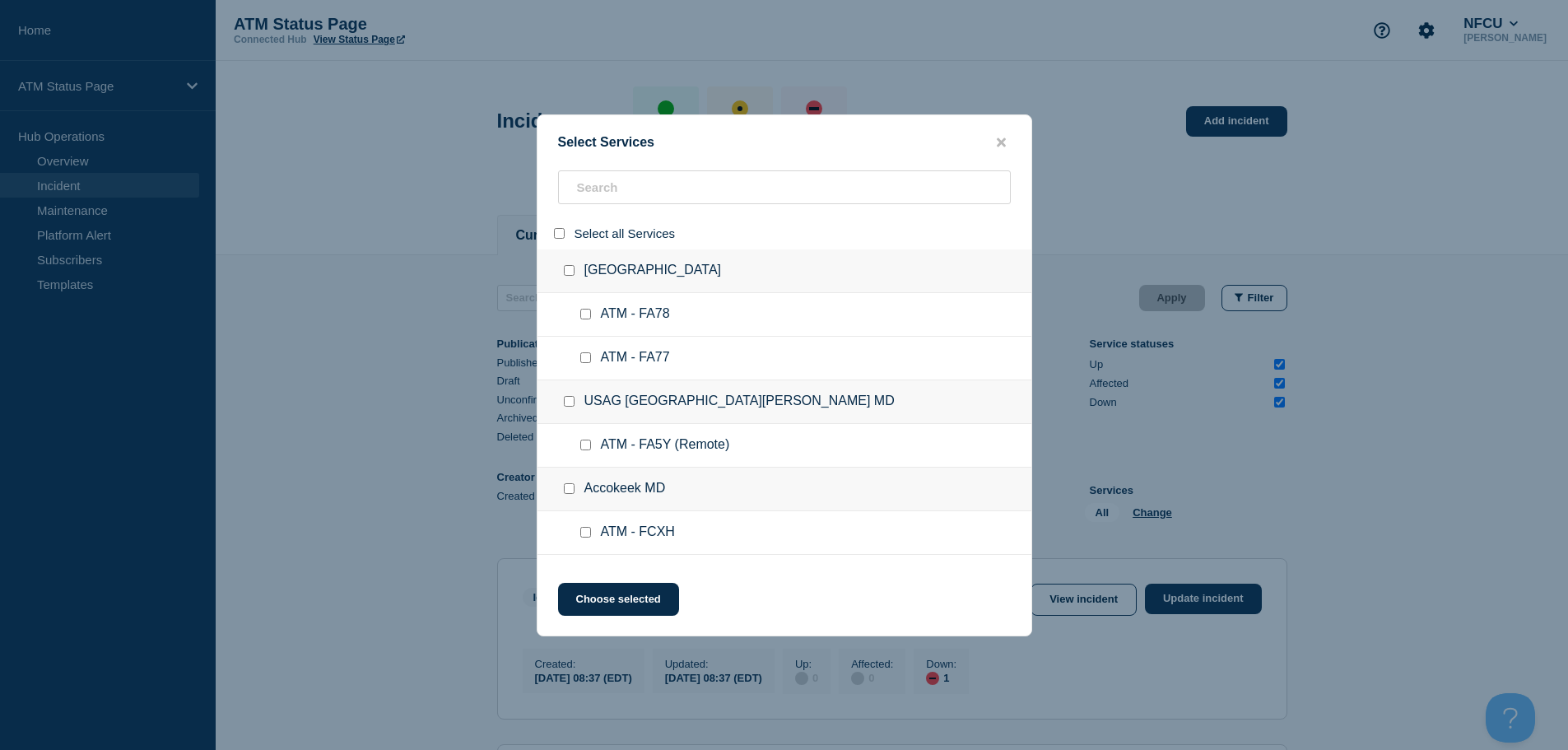
checkbox input "false"
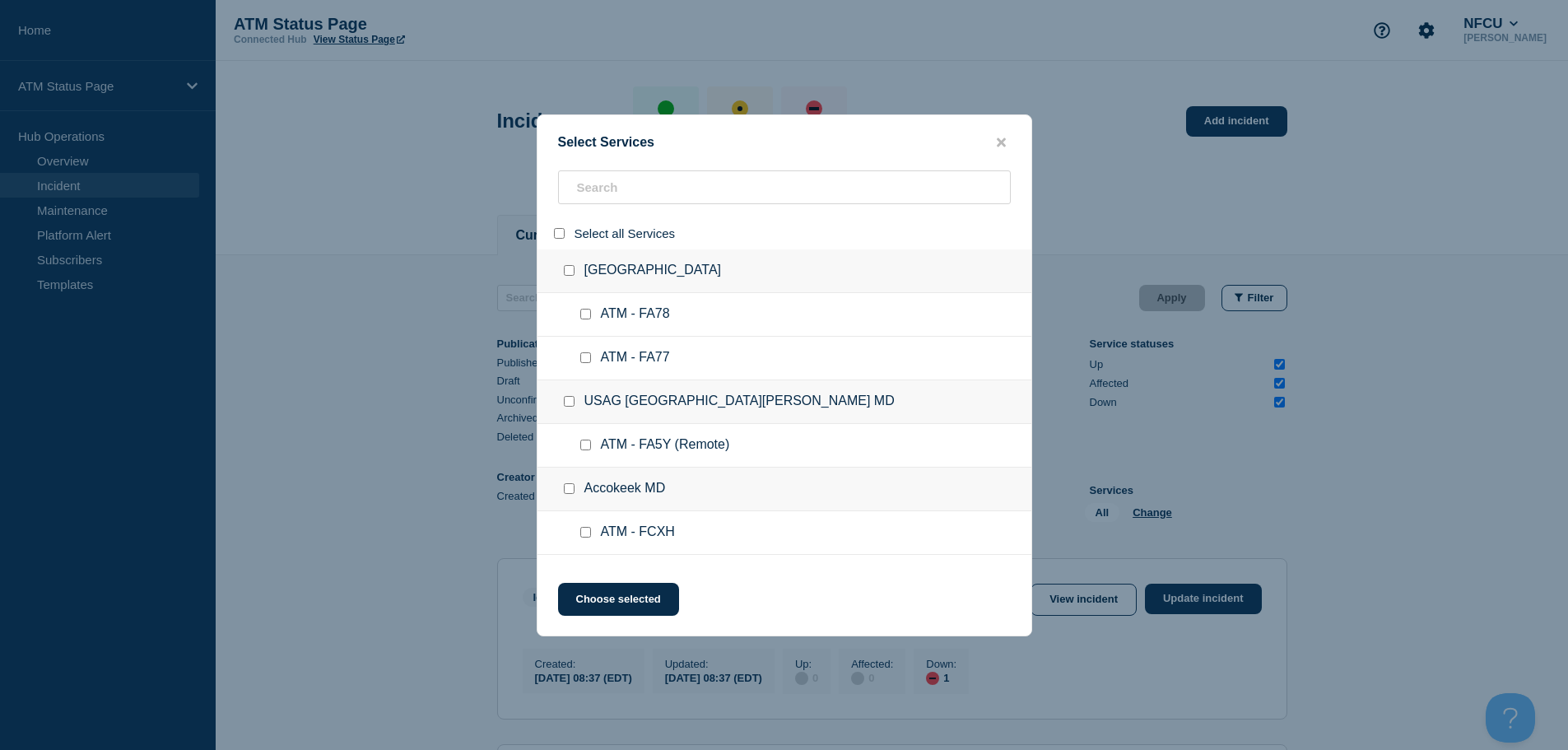
checkbox input "false"
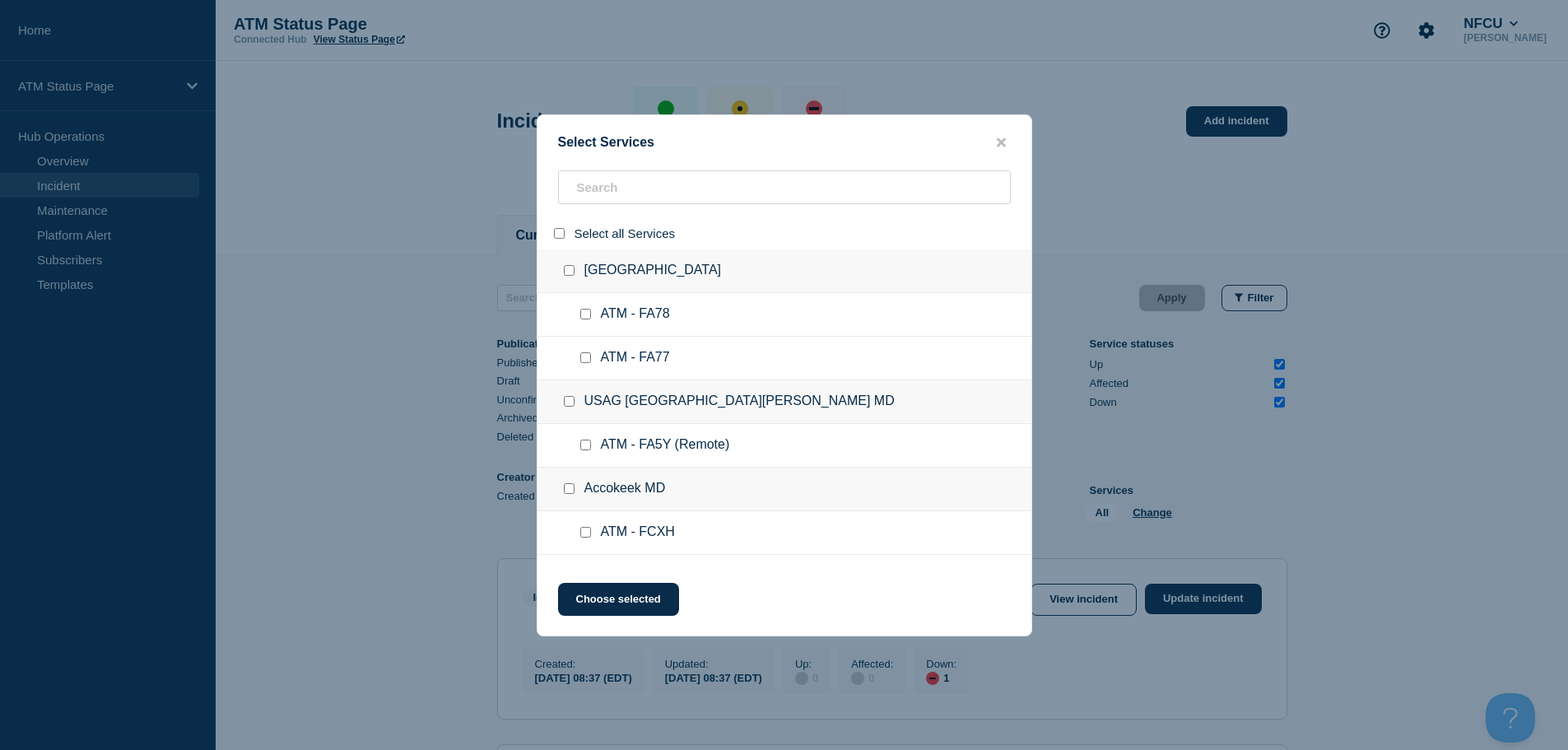
checkbox input "false"
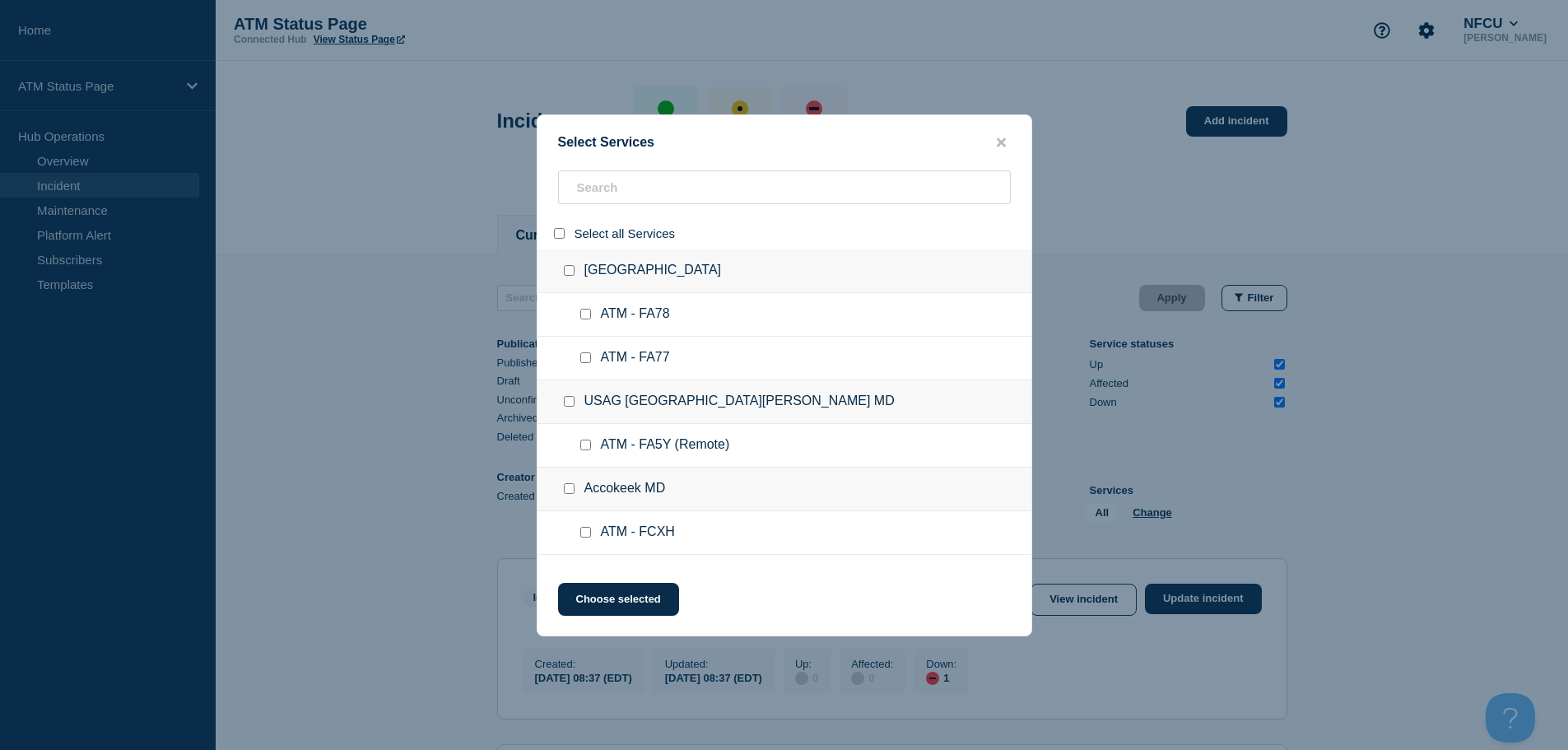
checkbox input "false"
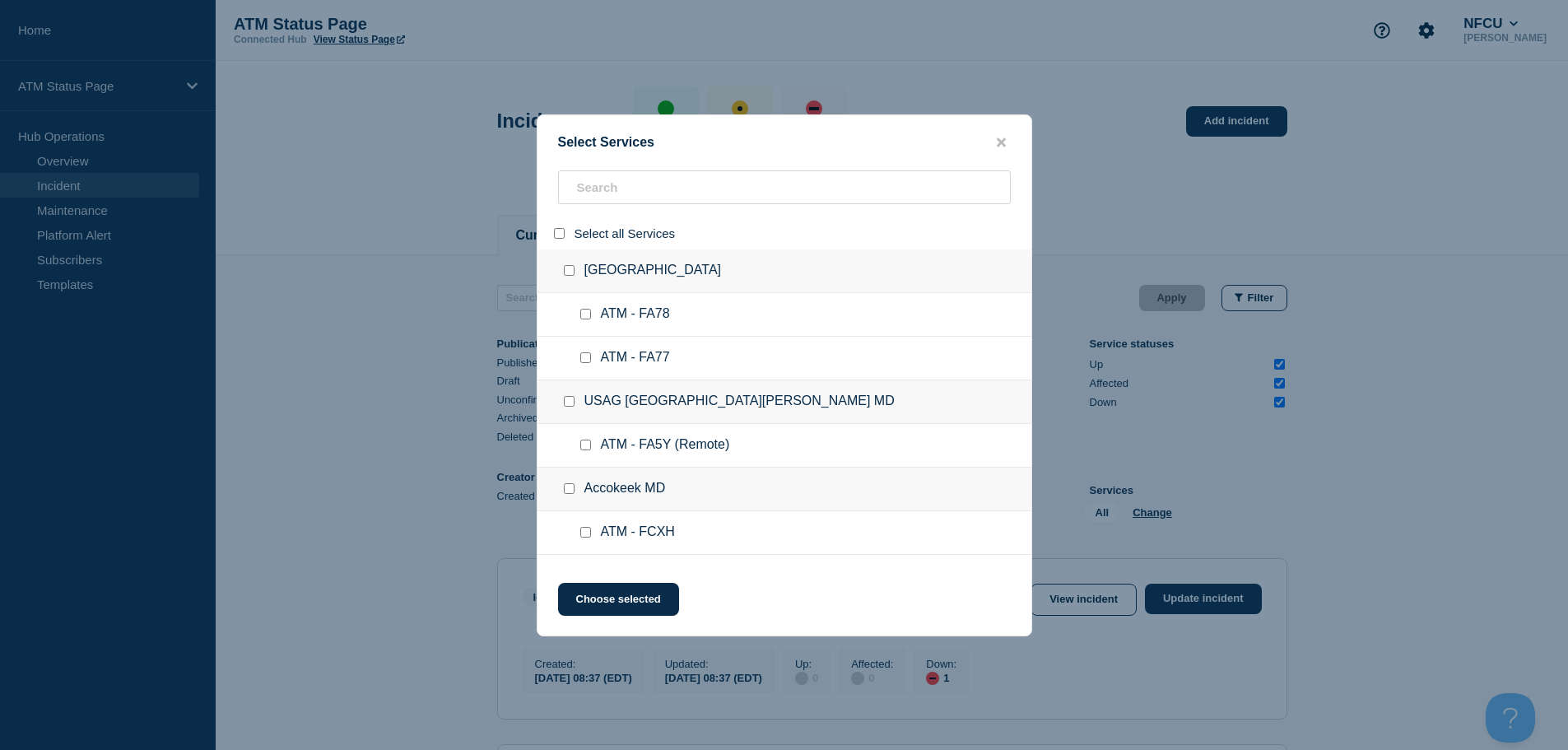
checkbox input "false"
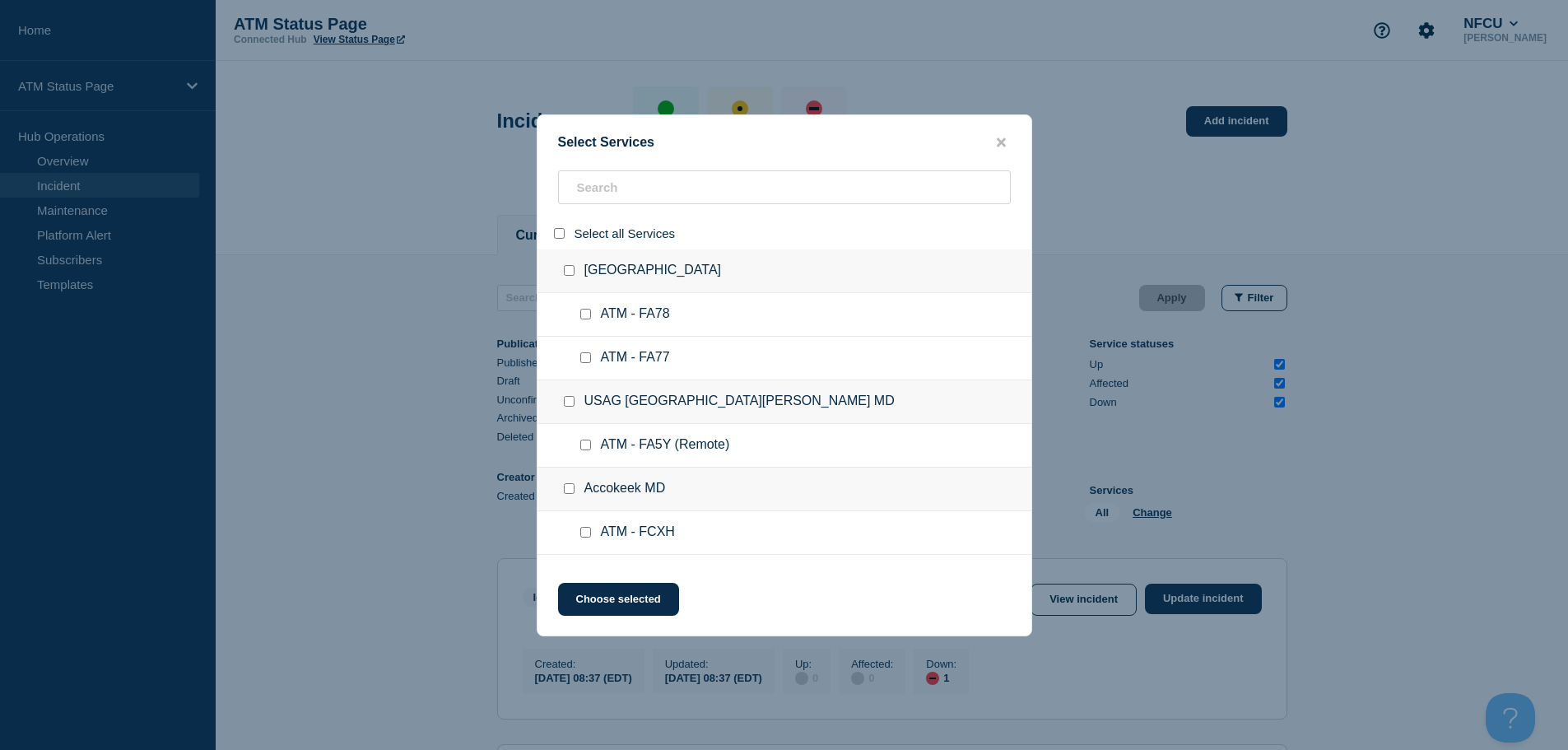
checkbox input "false"
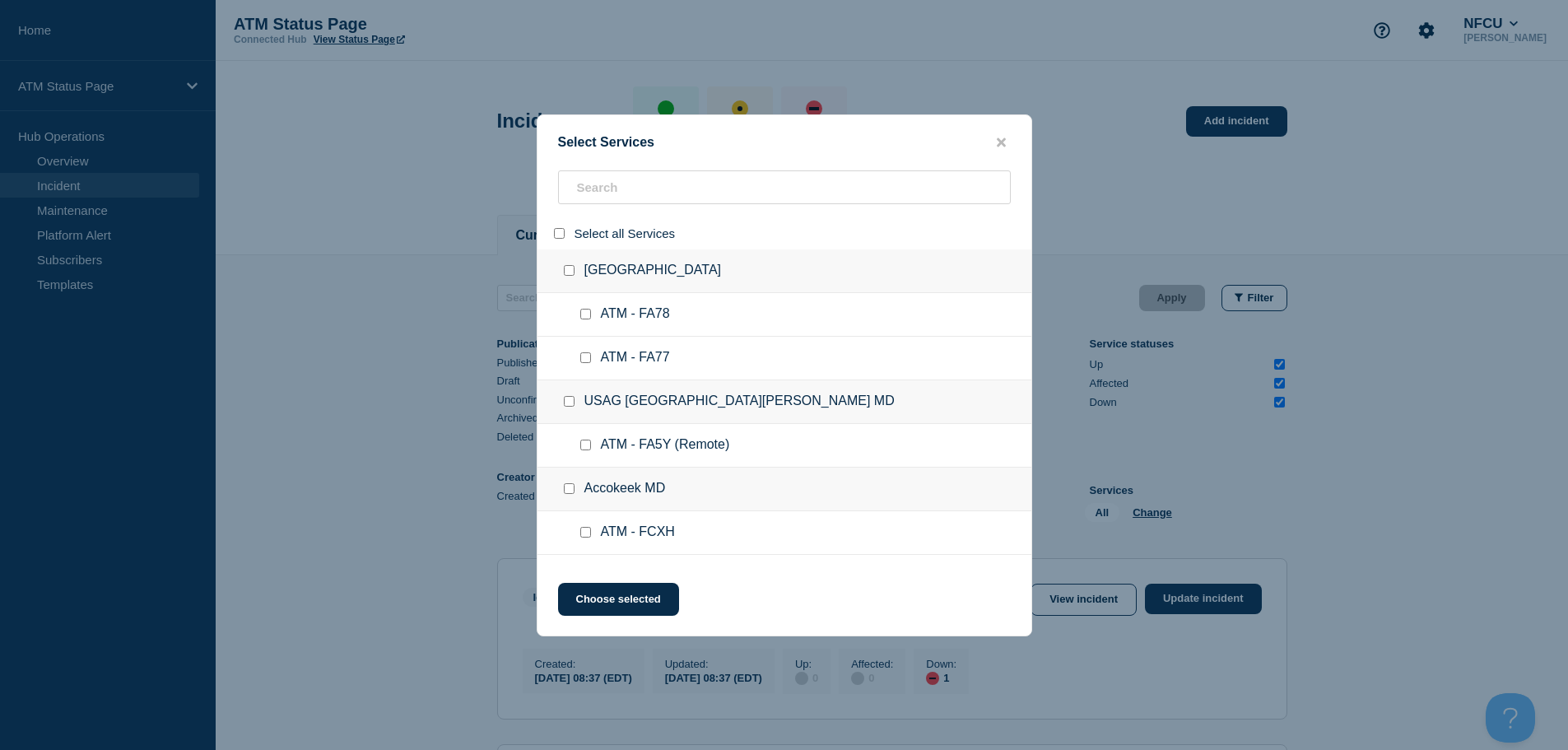
checkbox input "false"
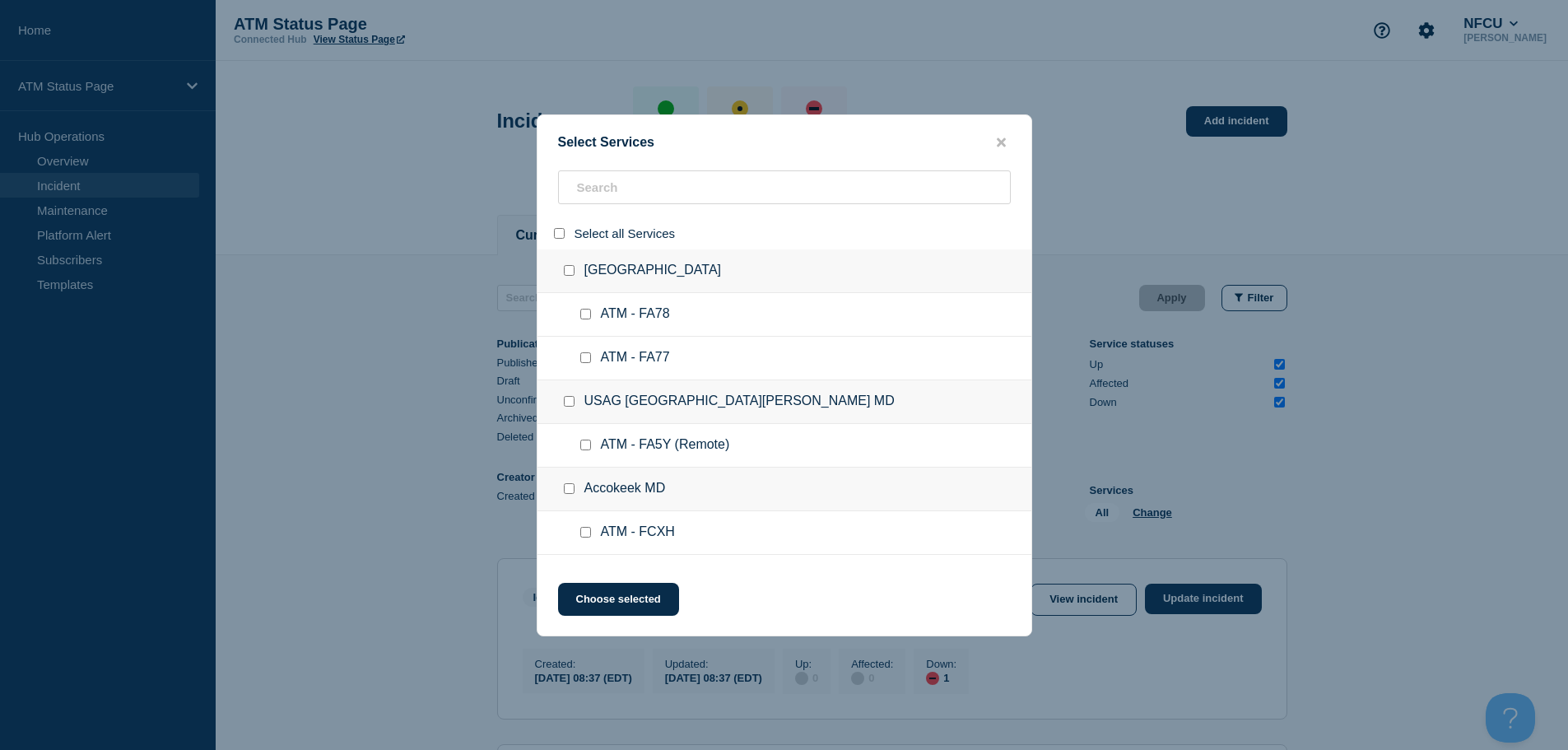
checkbox input "false"
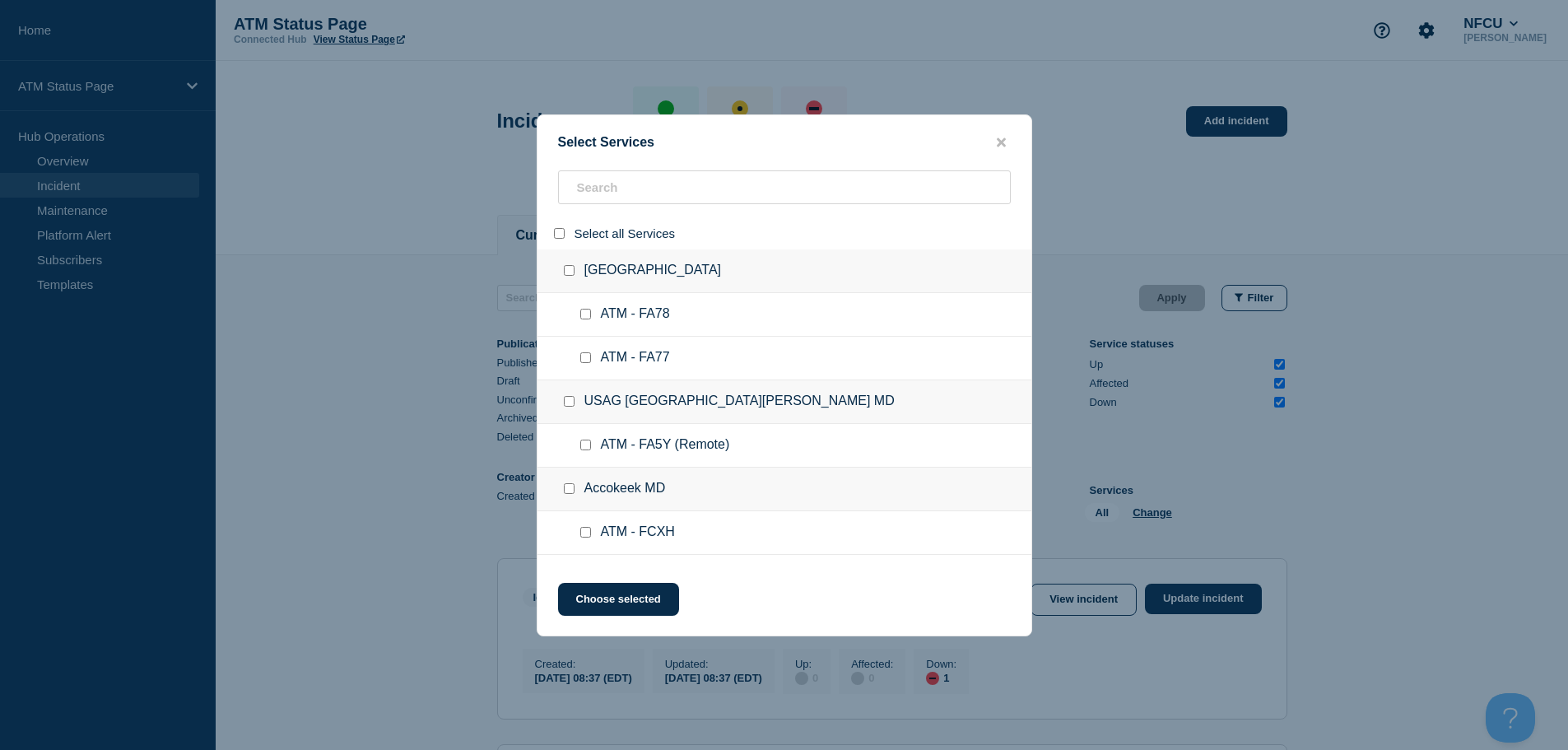
checkbox input "false"
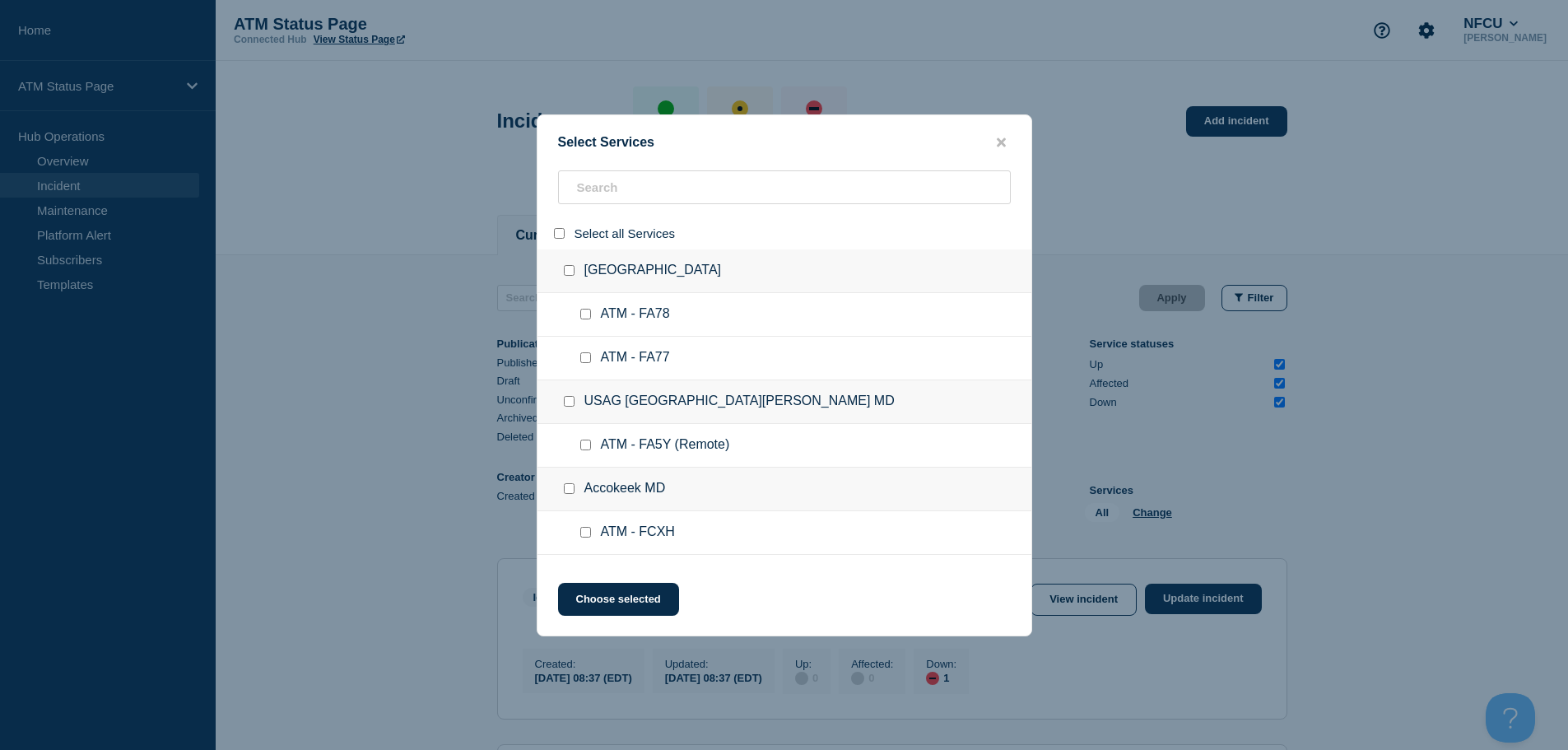
checkbox input "false"
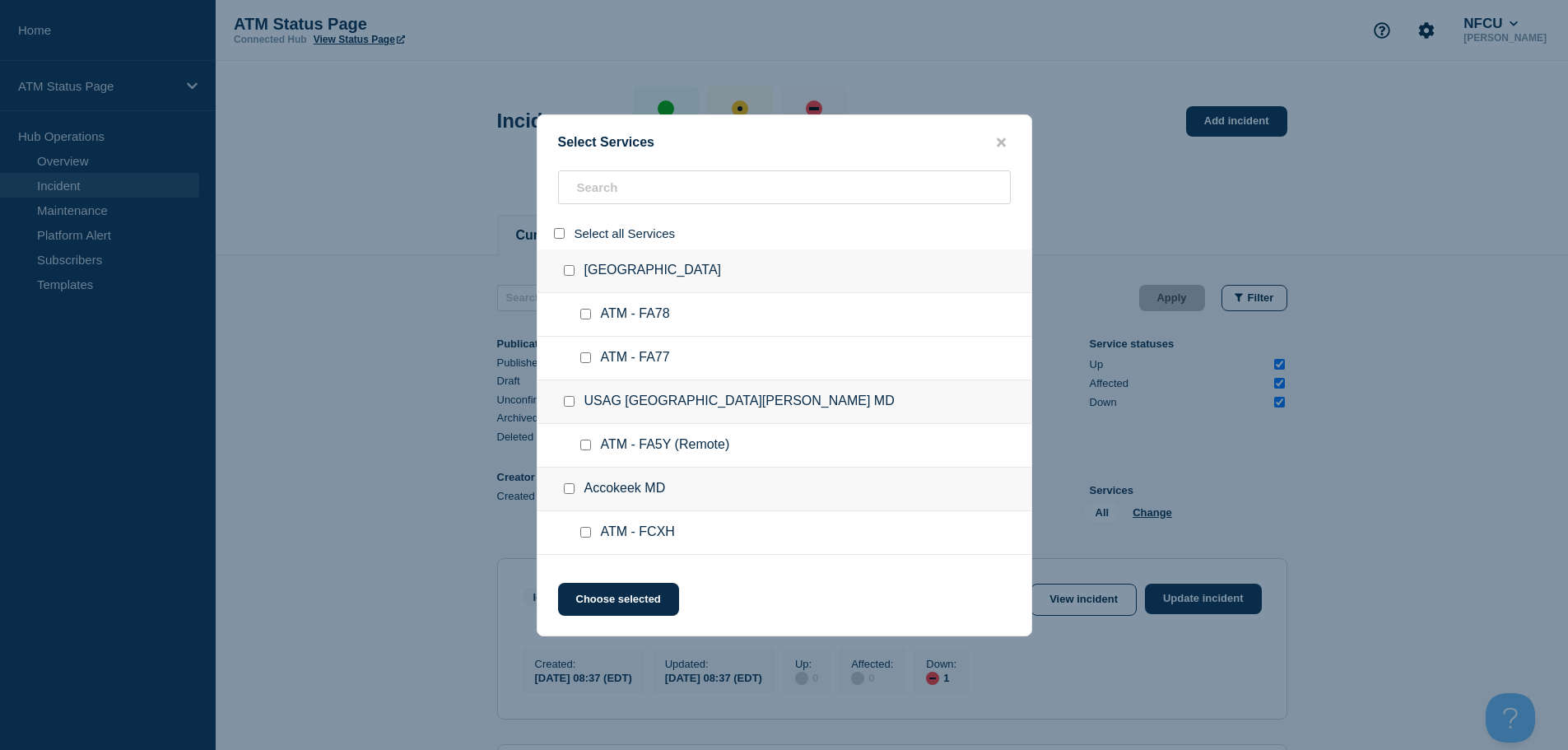
checkbox input "false"
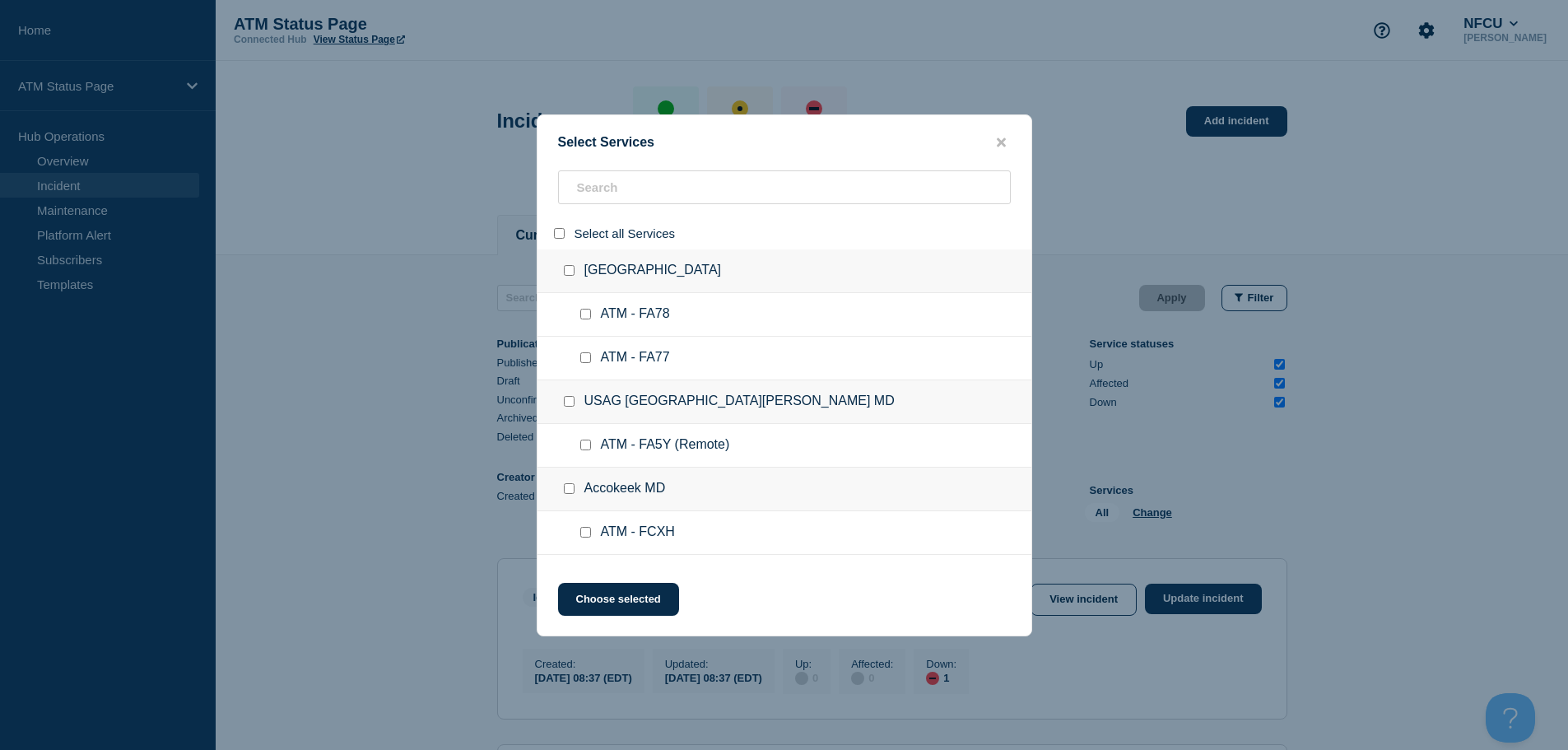
checkbox input "false"
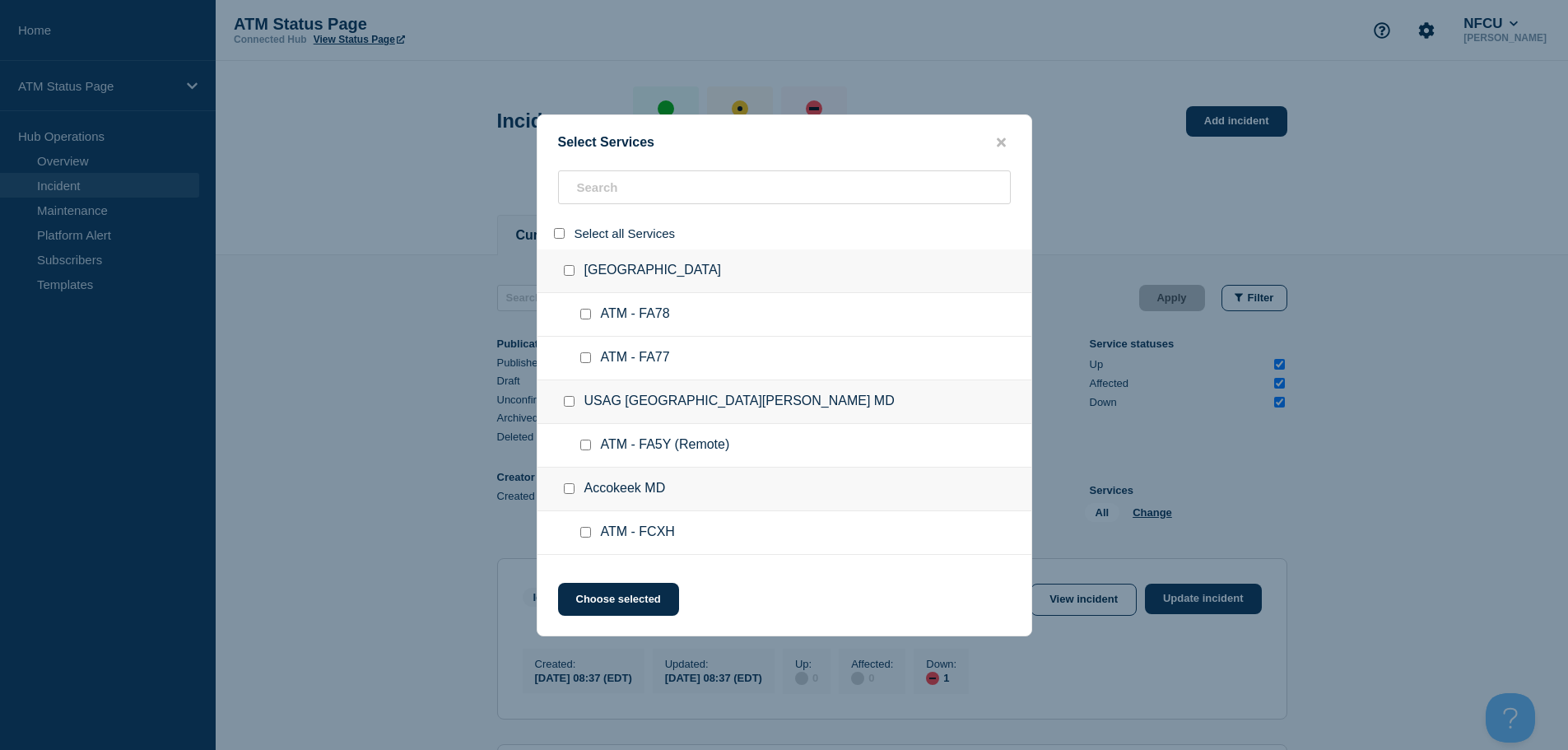
checkbox input "false"
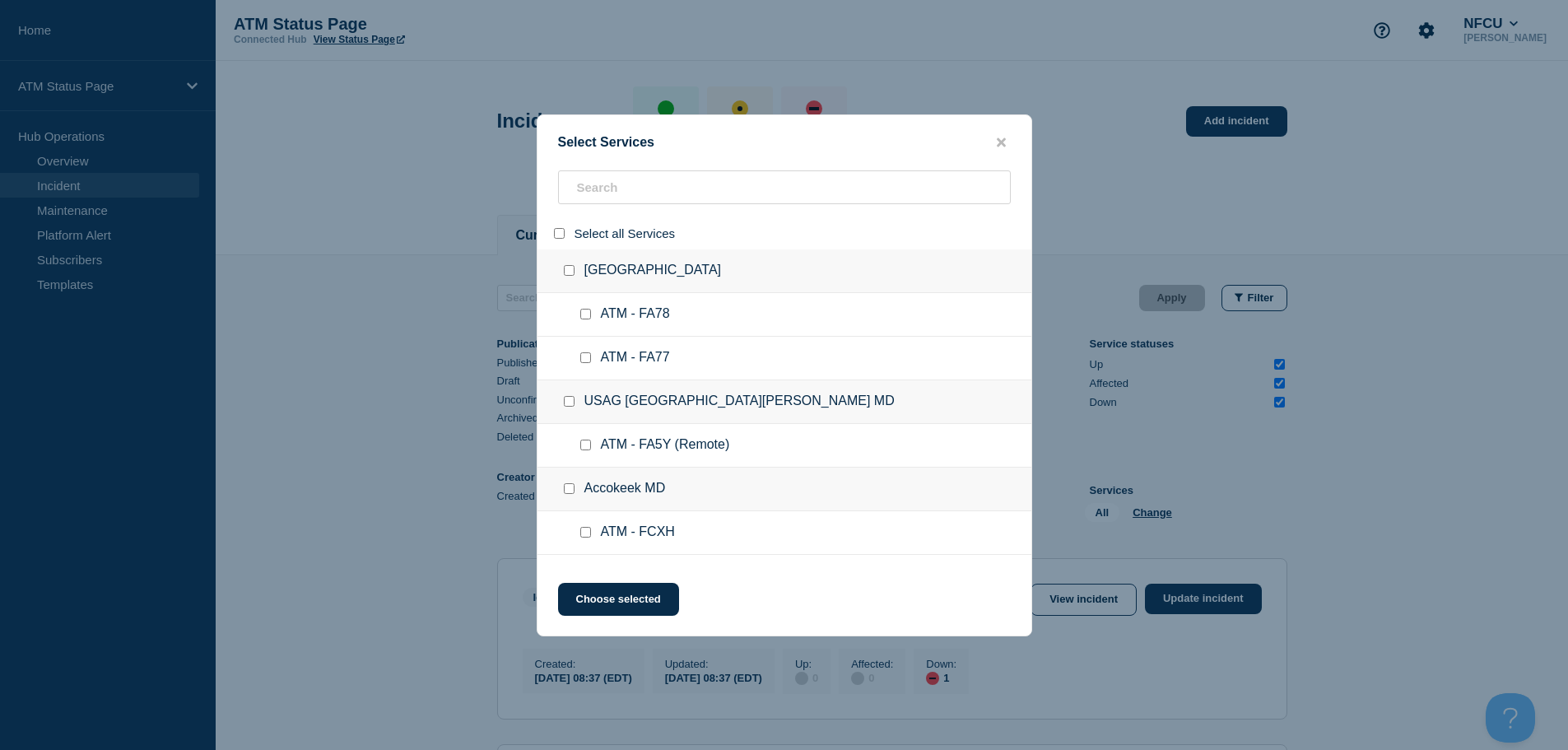
checkbox input "false"
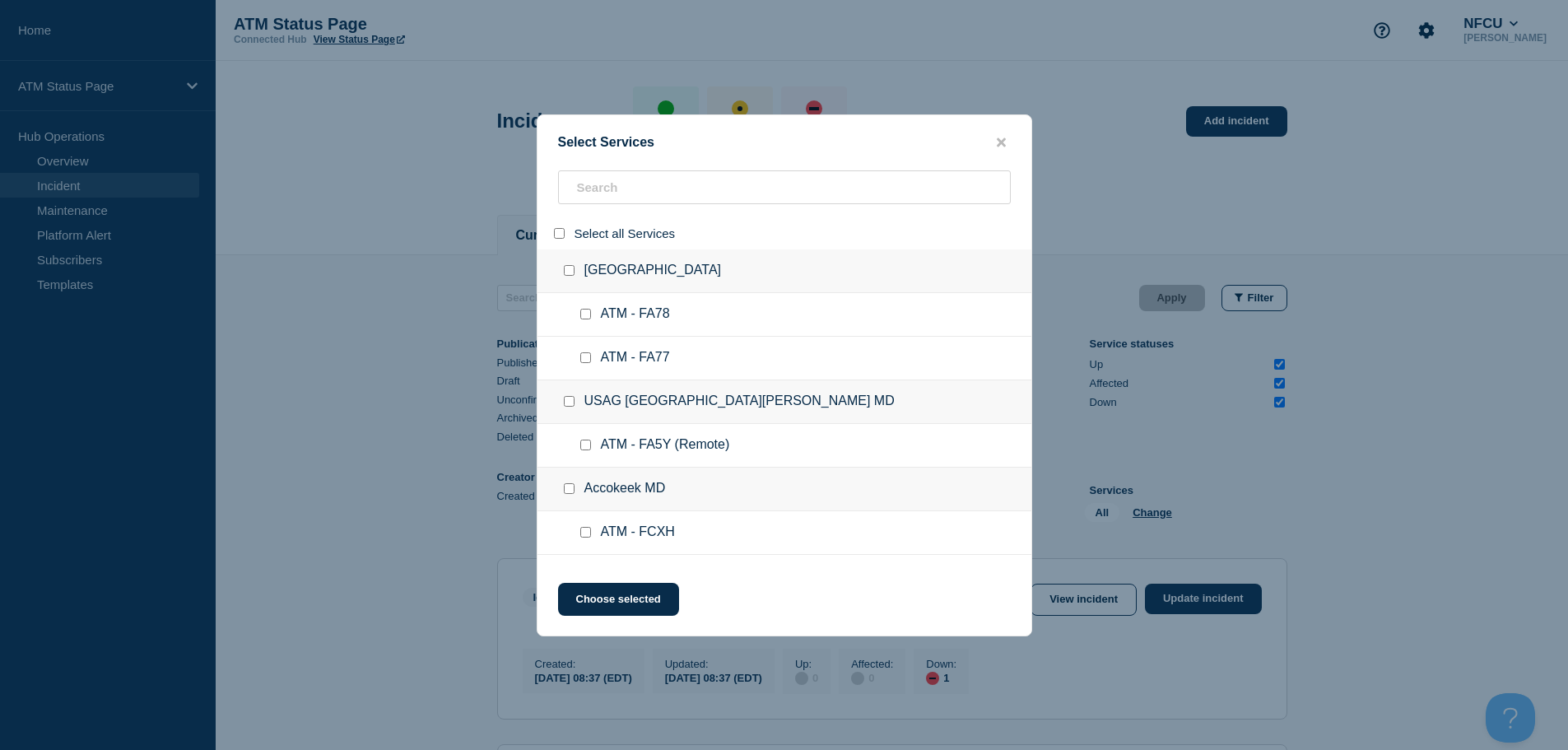
checkbox input "false"
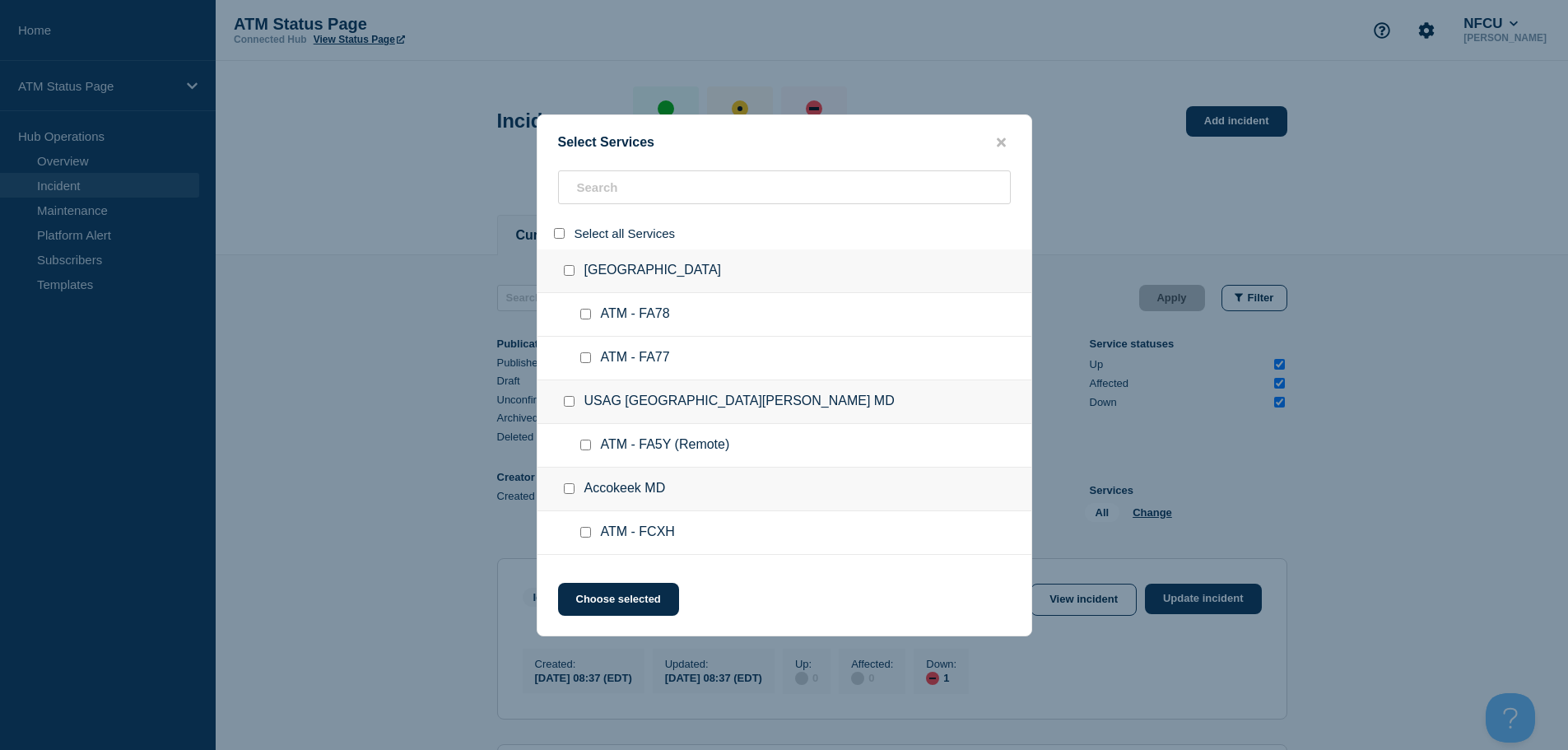
checkbox input "false"
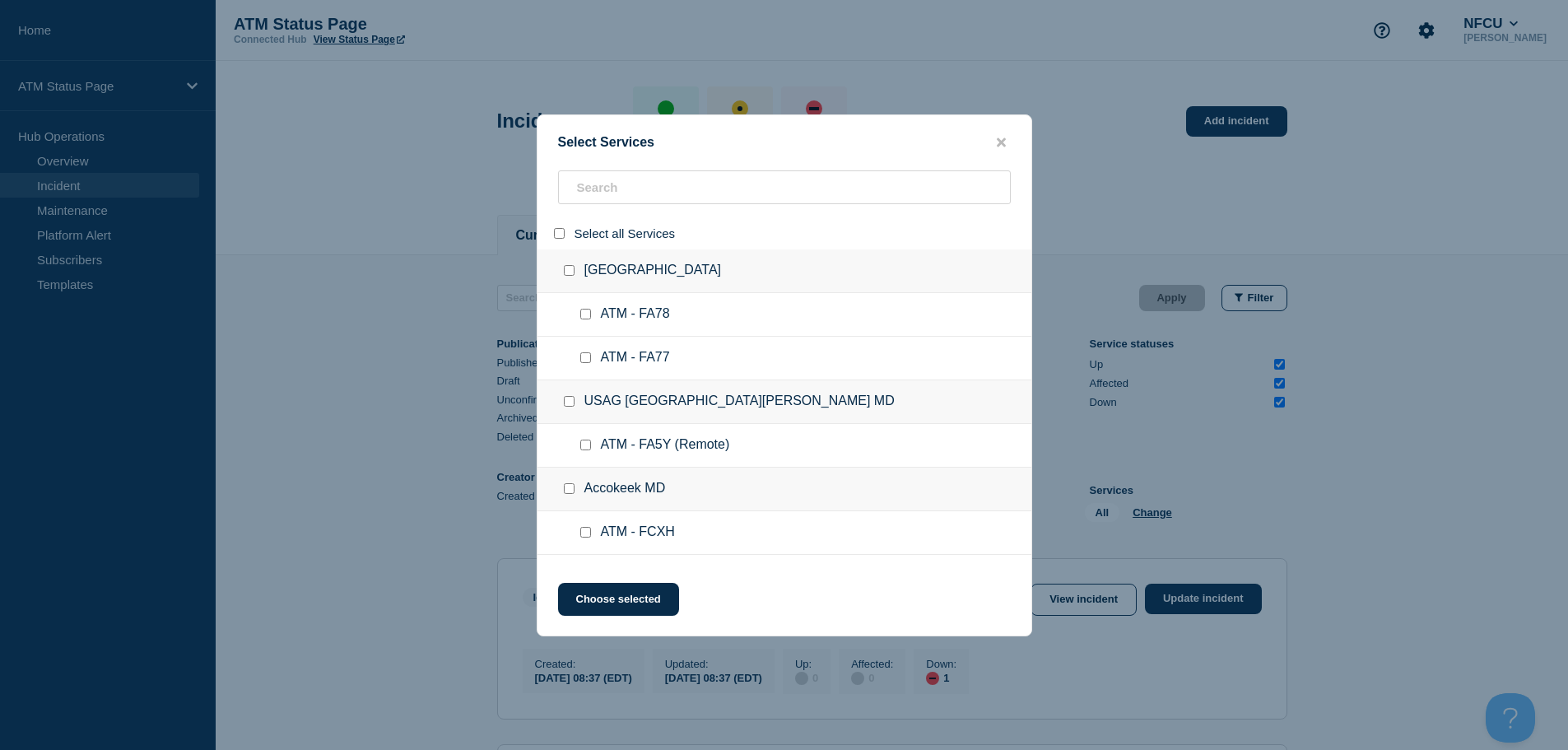
checkbox input "false"
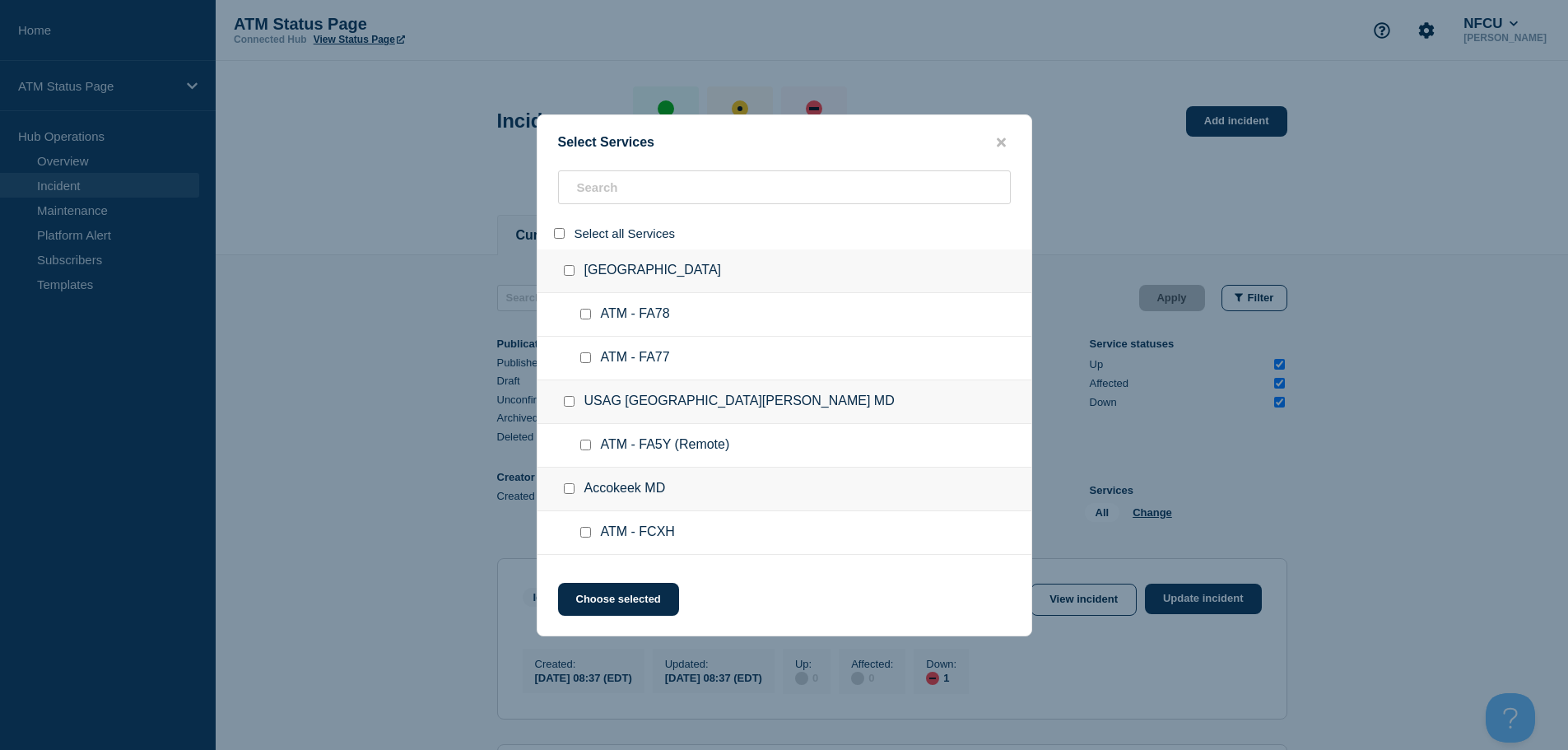
checkbox input "false"
click at [626, 191] on input "search" at bounding box center [784, 188] width 452 height 34
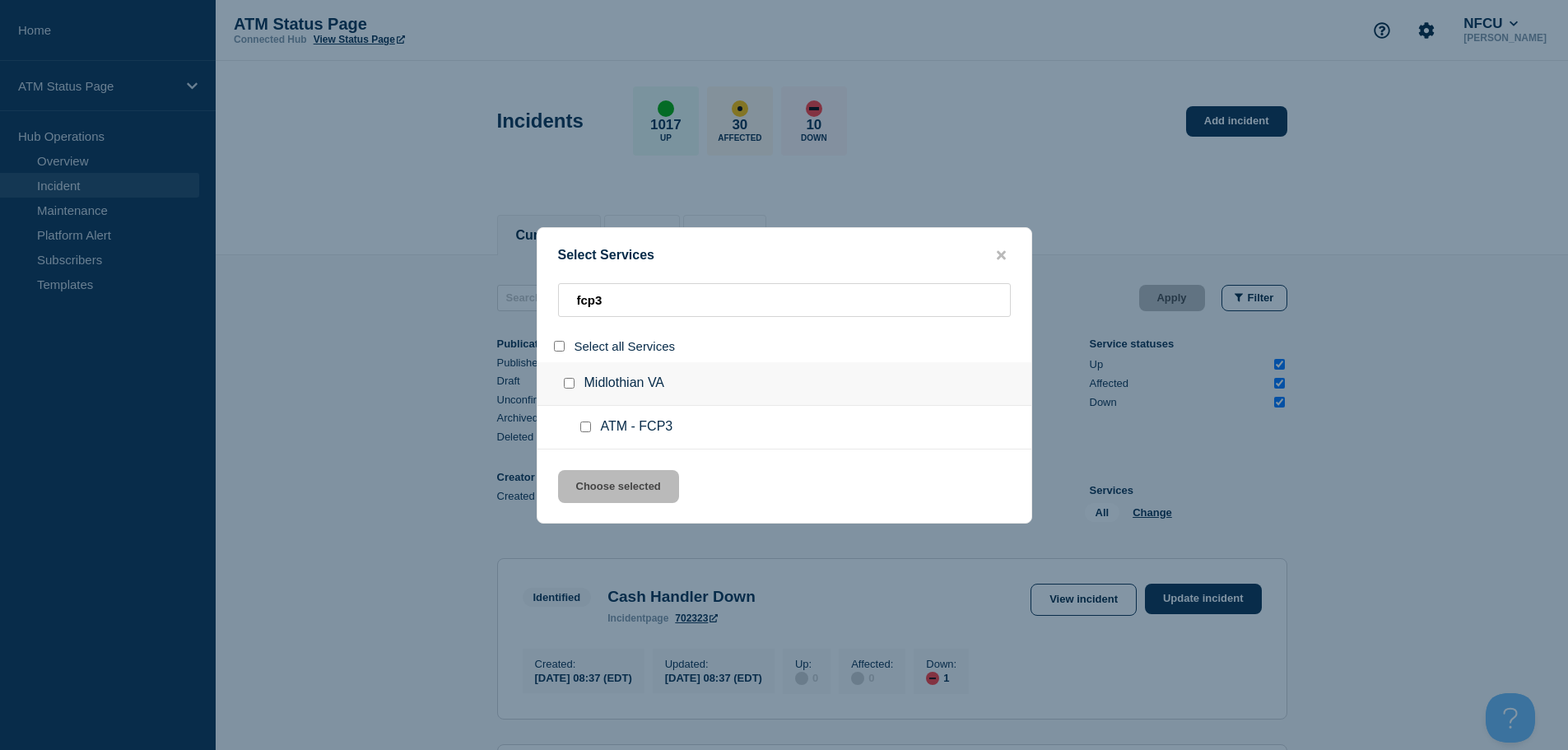
click at [590, 434] on div at bounding box center [590, 427] width 24 height 17
click at [587, 431] on input "service: ATM - FCP3" at bounding box center [585, 426] width 10 height 10
click at [624, 488] on button "Choose selected" at bounding box center [618, 486] width 121 height 33
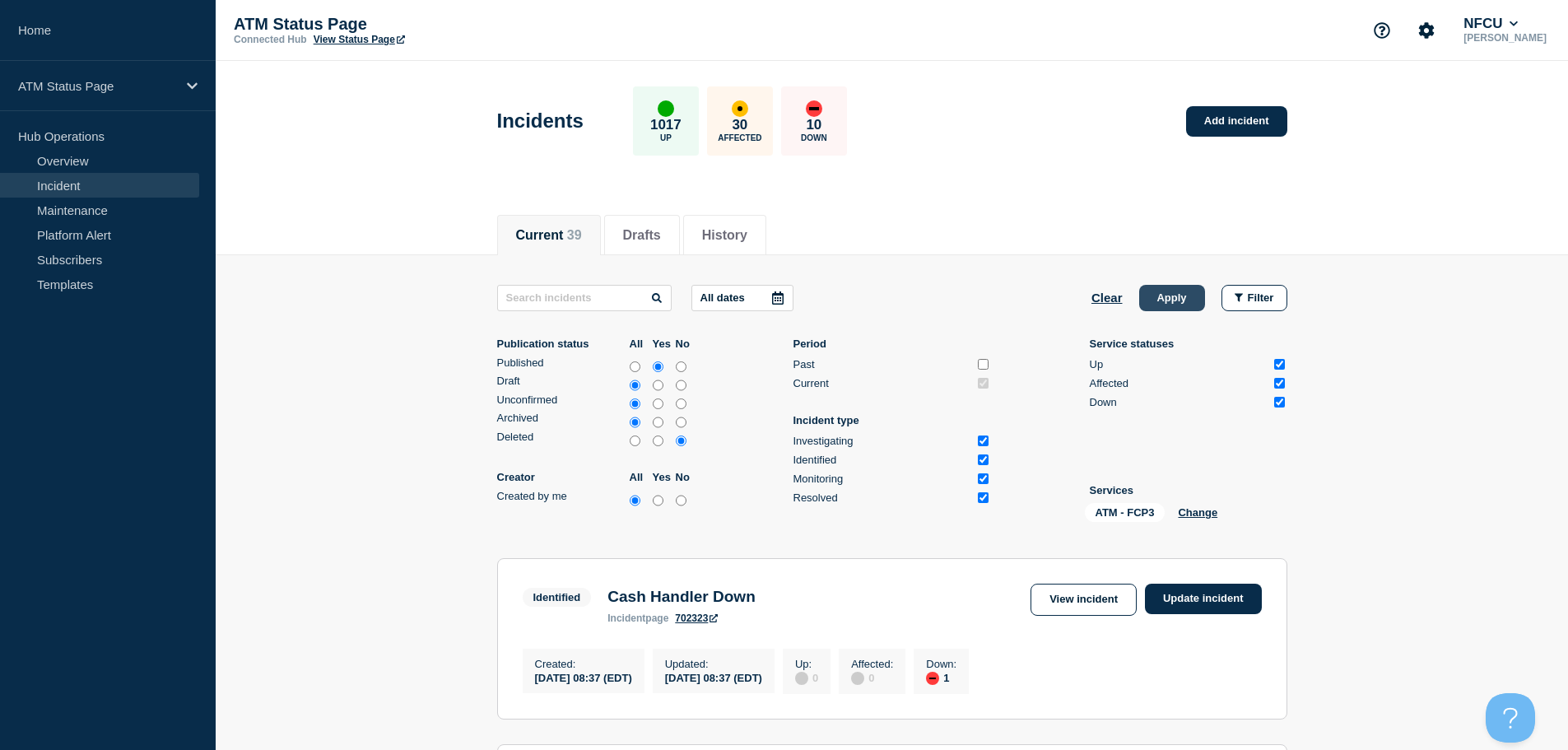
click at [1165, 298] on button "Apply" at bounding box center [1173, 298] width 66 height 26
click at [1101, 302] on button "Clear" at bounding box center [1107, 298] width 32 height 26
click at [1154, 508] on button "Change" at bounding box center [1152, 512] width 39 height 12
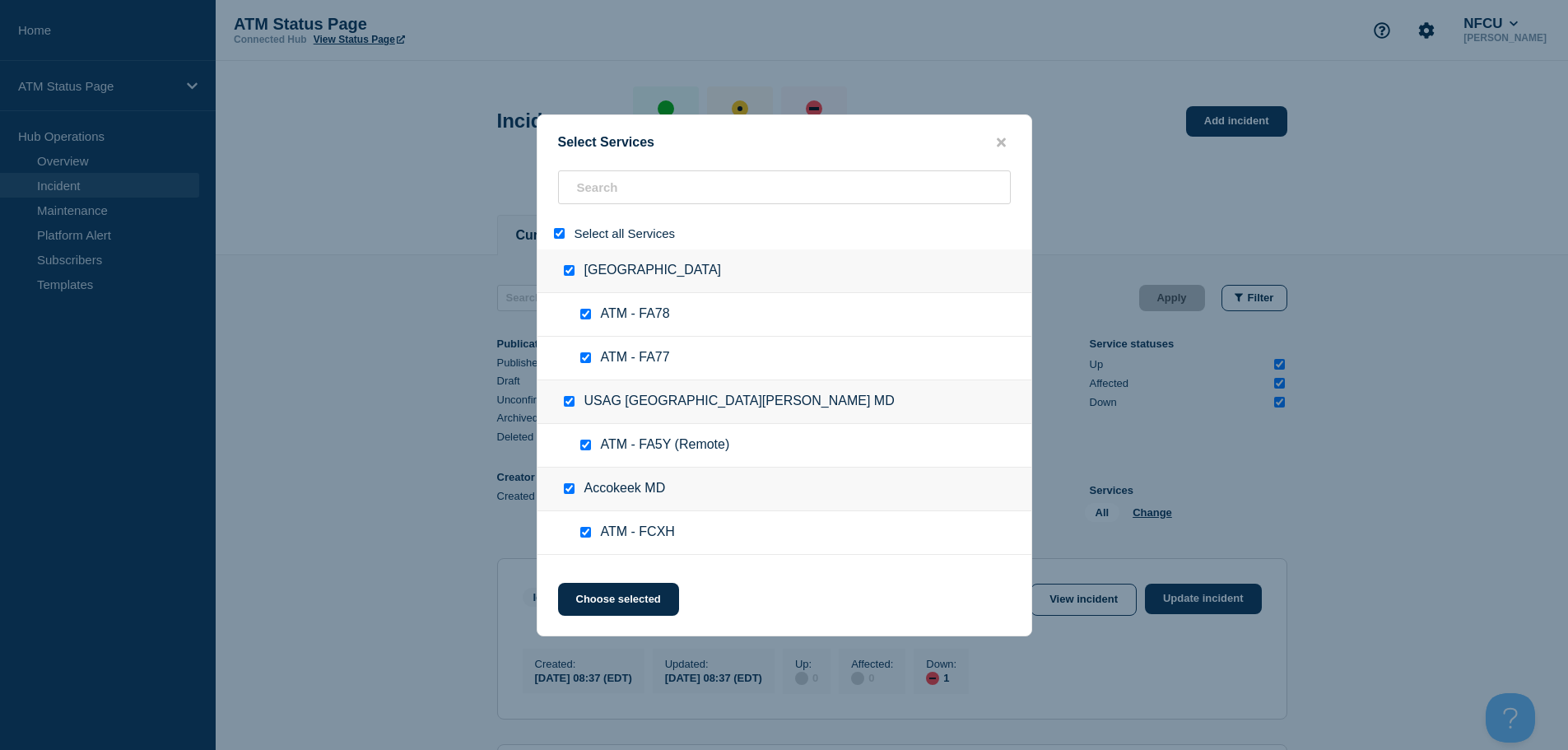
click at [558, 239] on input "select all" at bounding box center [559, 232] width 10 height 10
click at [639, 185] on input "search" at bounding box center [784, 188] width 452 height 34
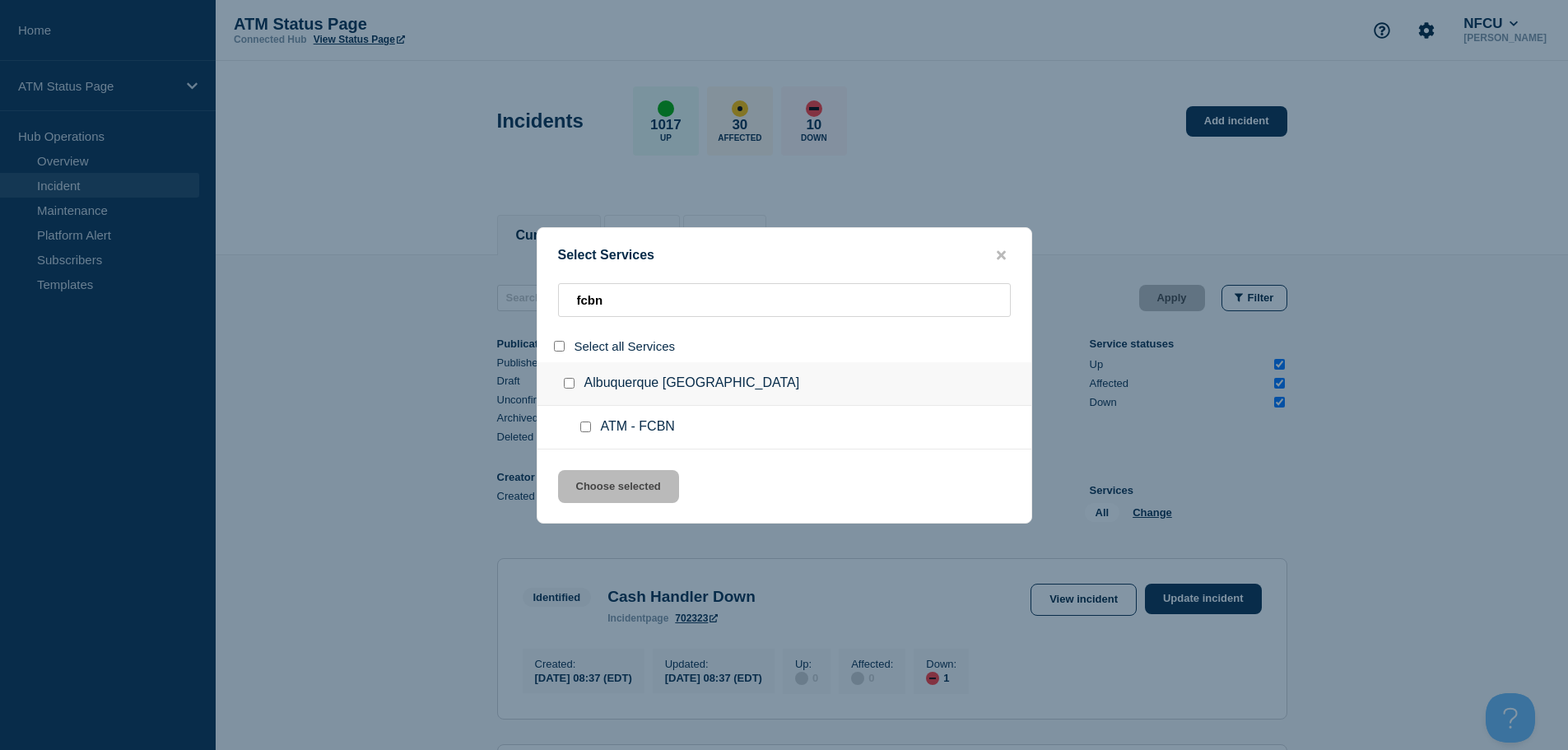
click at [587, 424] on input "service: ATM - FCBN" at bounding box center [585, 426] width 10 height 10
click at [604, 496] on button "Choose selected" at bounding box center [618, 486] width 121 height 33
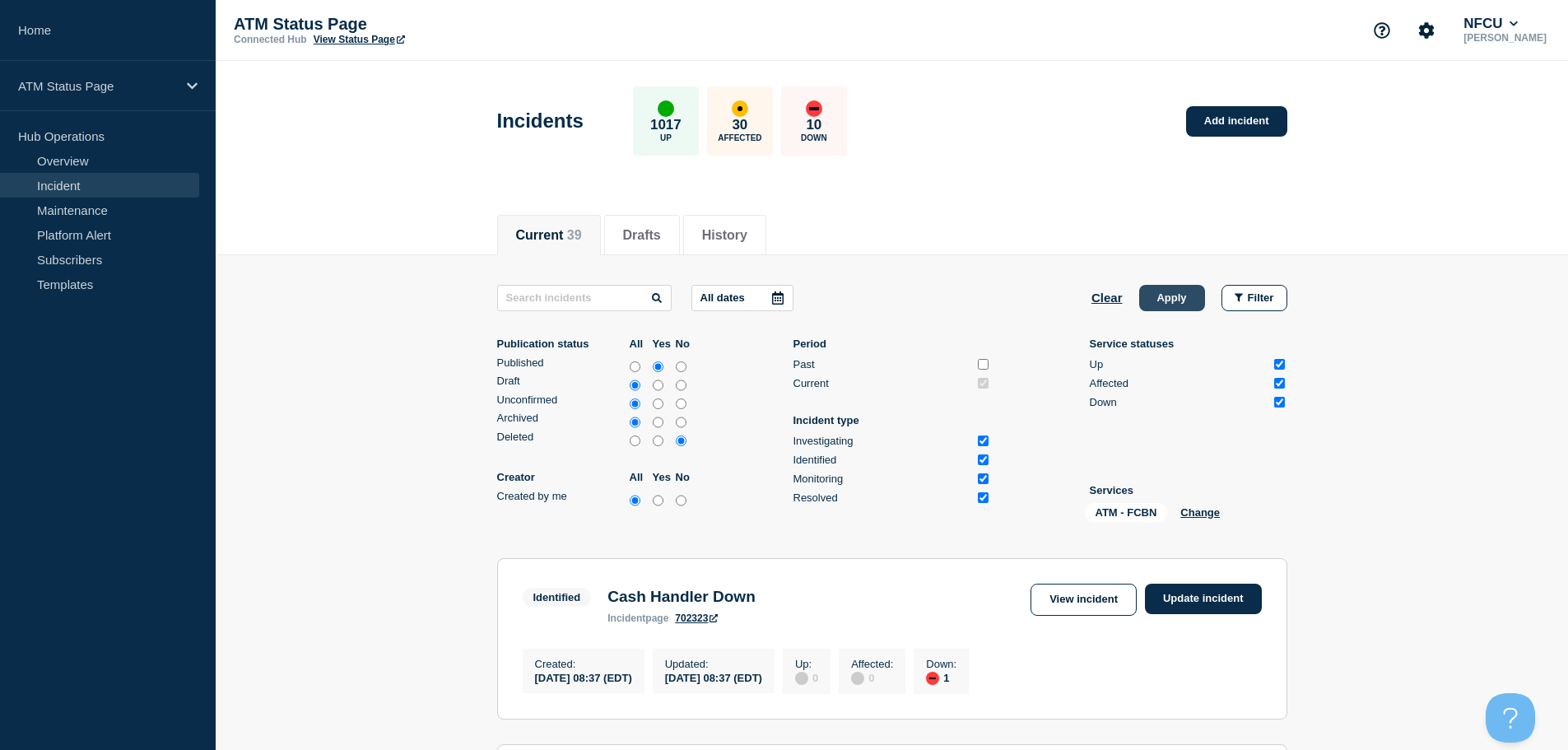
click at [1195, 299] on button "Apply" at bounding box center [1173, 298] width 66 height 26
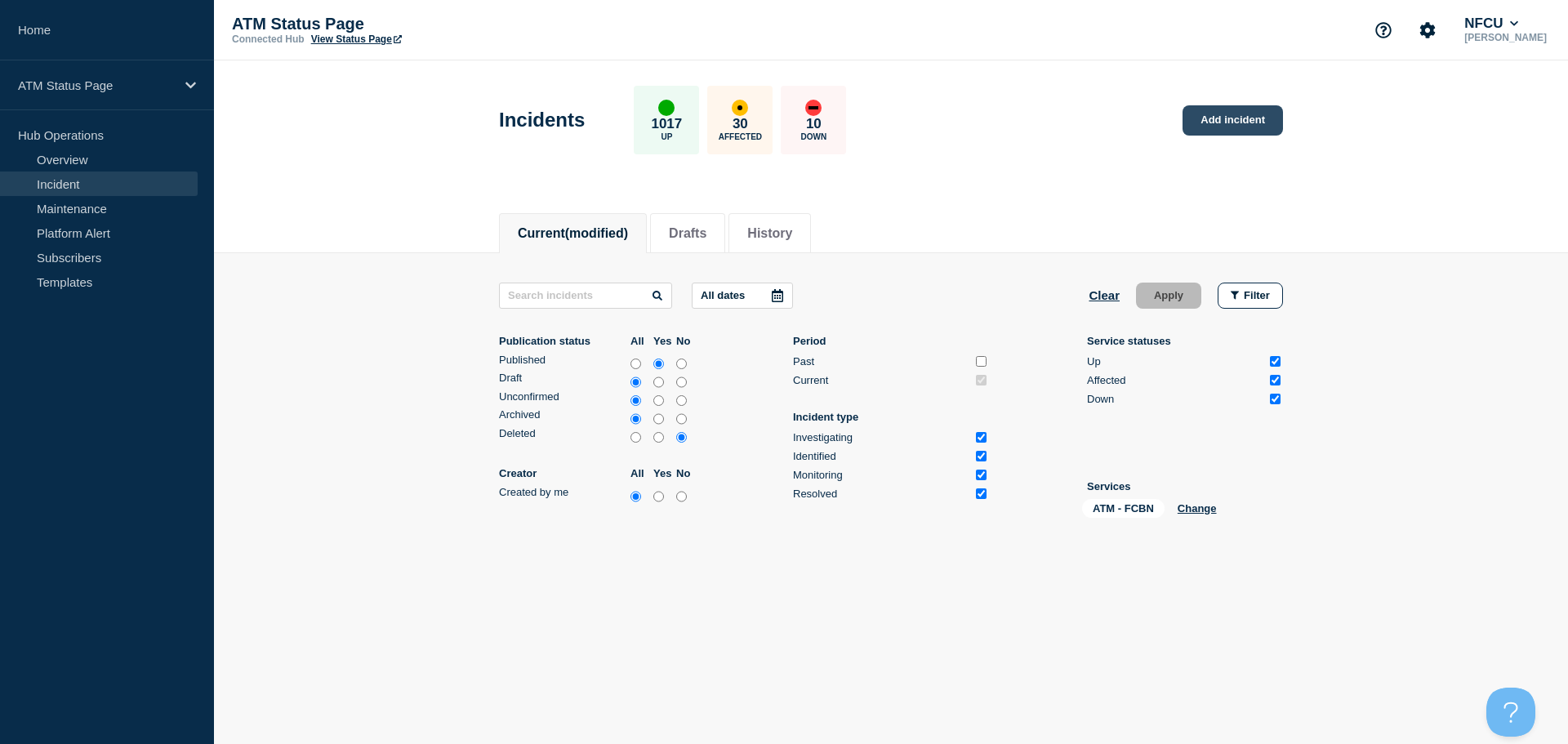
click at [1260, 124] on link "Add incident" at bounding box center [1232, 120] width 101 height 31
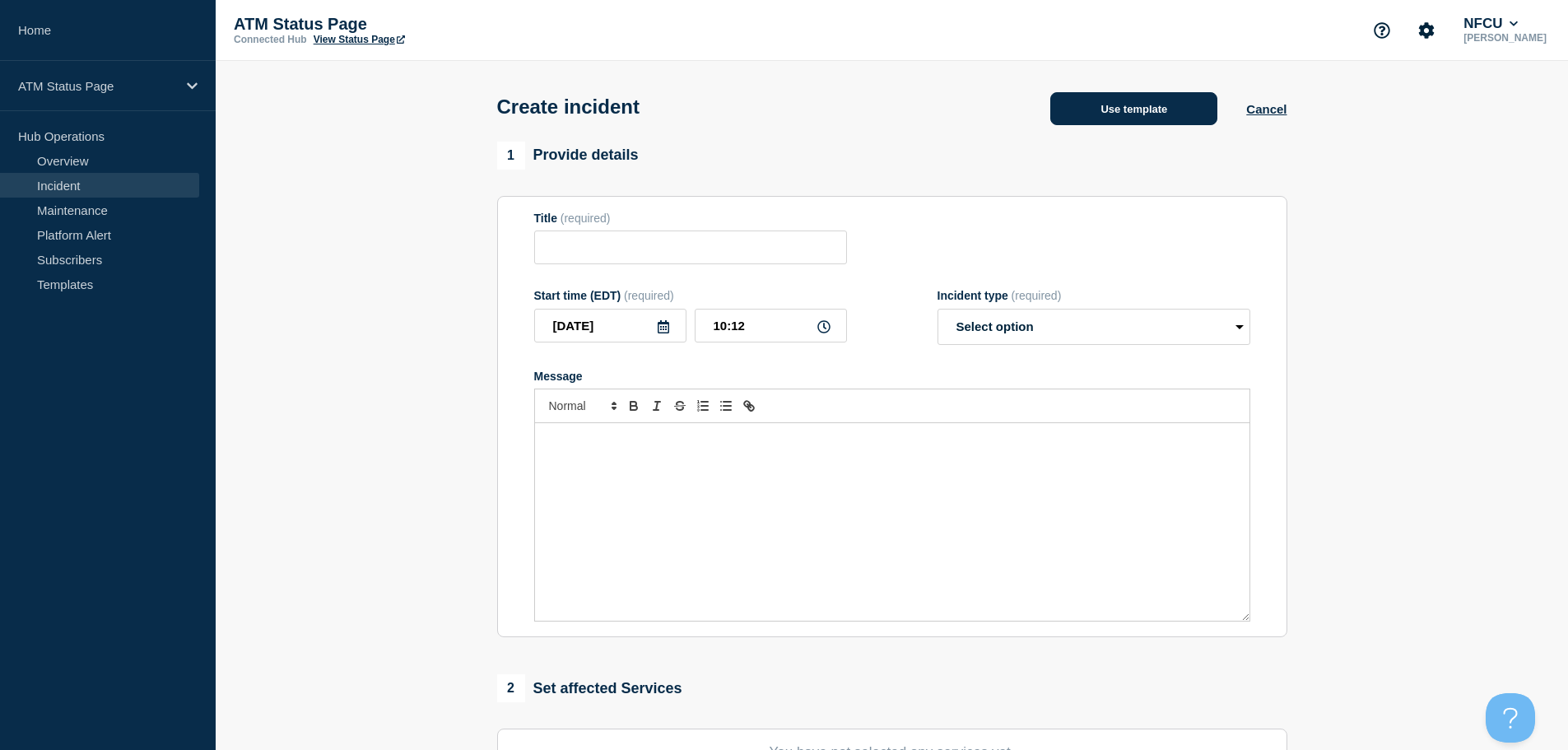
click at [1097, 100] on button "Use template" at bounding box center [1133, 108] width 167 height 33
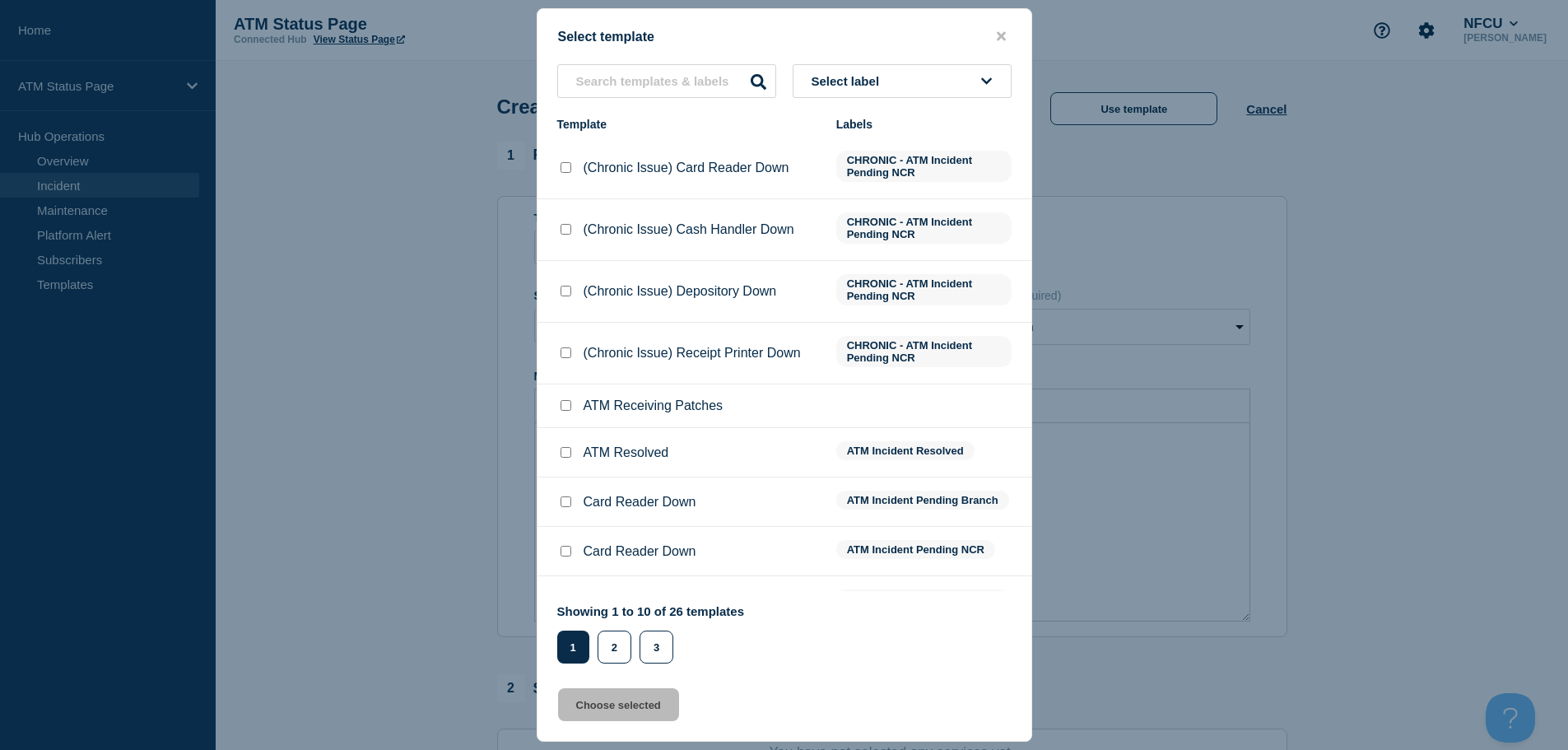
click at [894, 88] on button "Select label" at bounding box center [902, 81] width 219 height 34
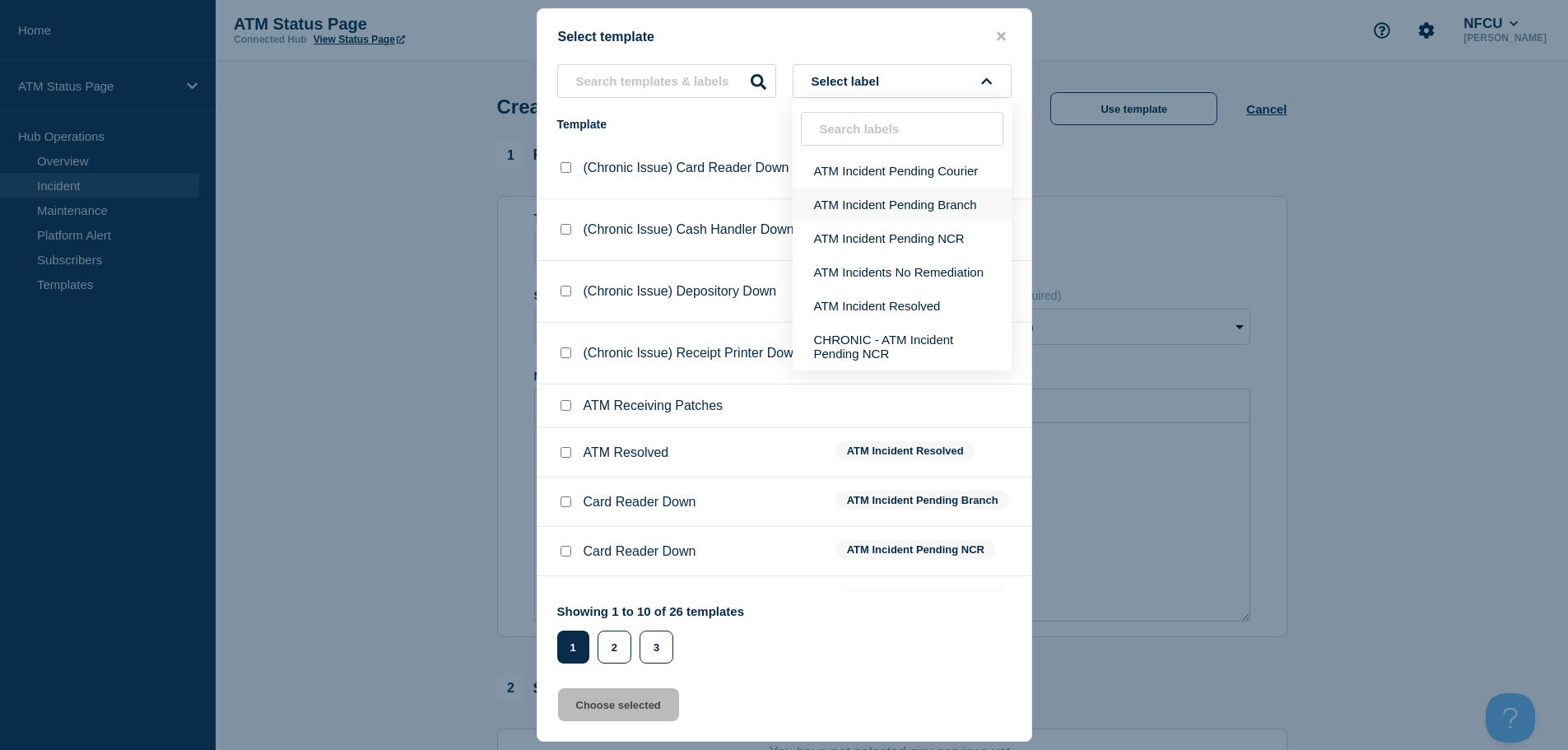
click at [956, 213] on button "ATM Incident Pending Branch" at bounding box center [902, 204] width 219 height 34
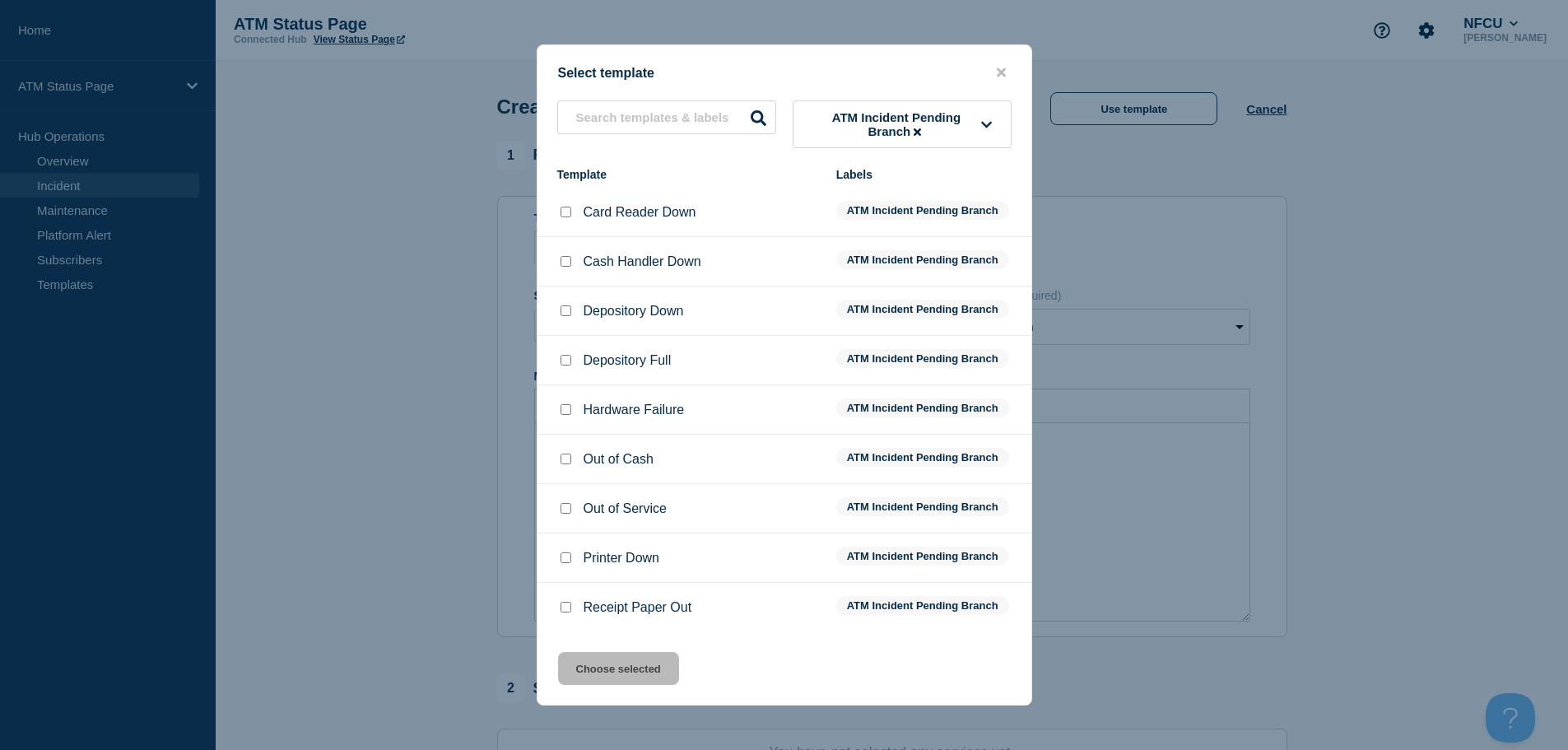
click at [566, 562] on input "Printer Down checkbox" at bounding box center [565, 557] width 10 height 10
click at [612, 678] on button "Choose selected" at bounding box center [618, 668] width 121 height 33
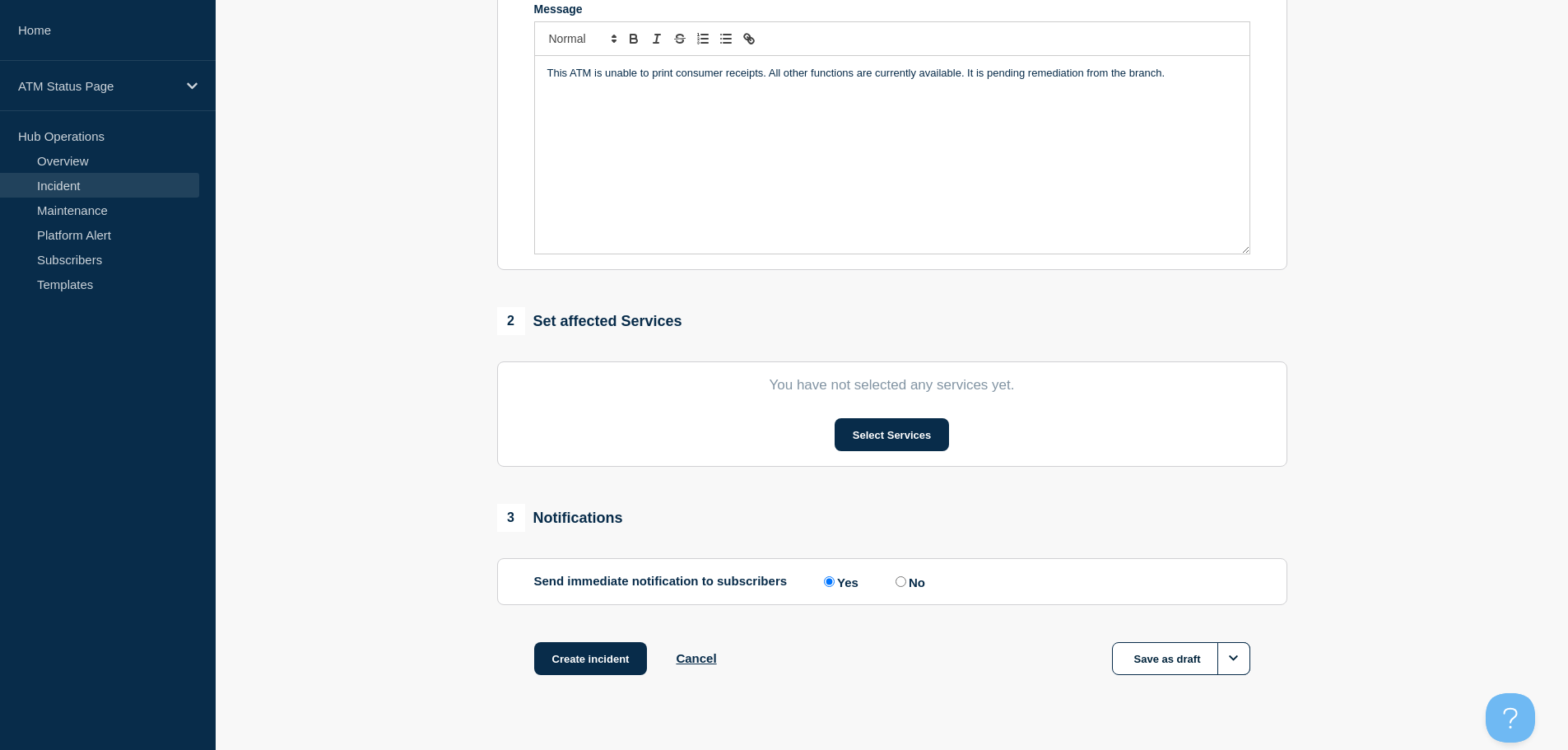
scroll to position [403, 0]
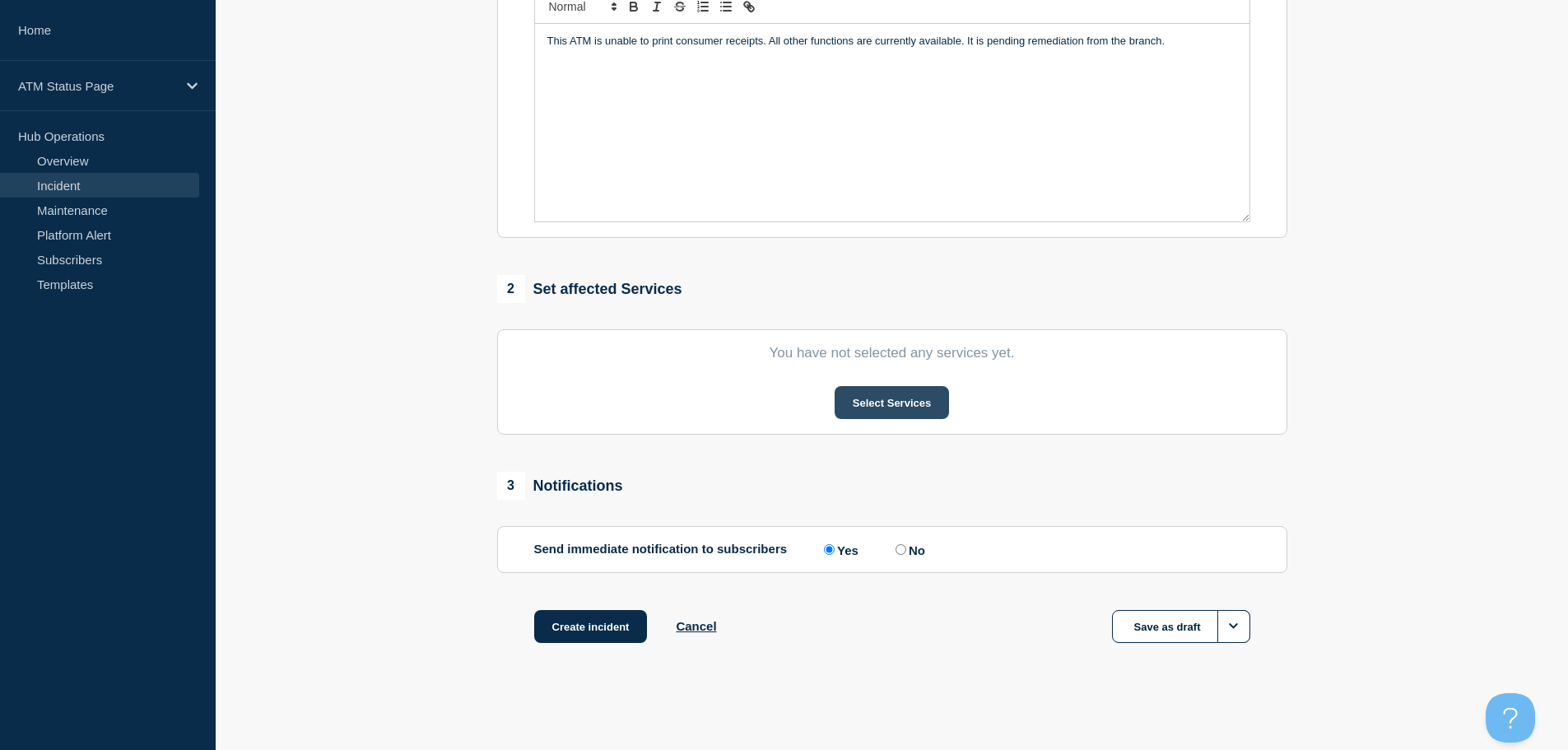
click at [879, 398] on button "Select Services" at bounding box center [892, 402] width 115 height 33
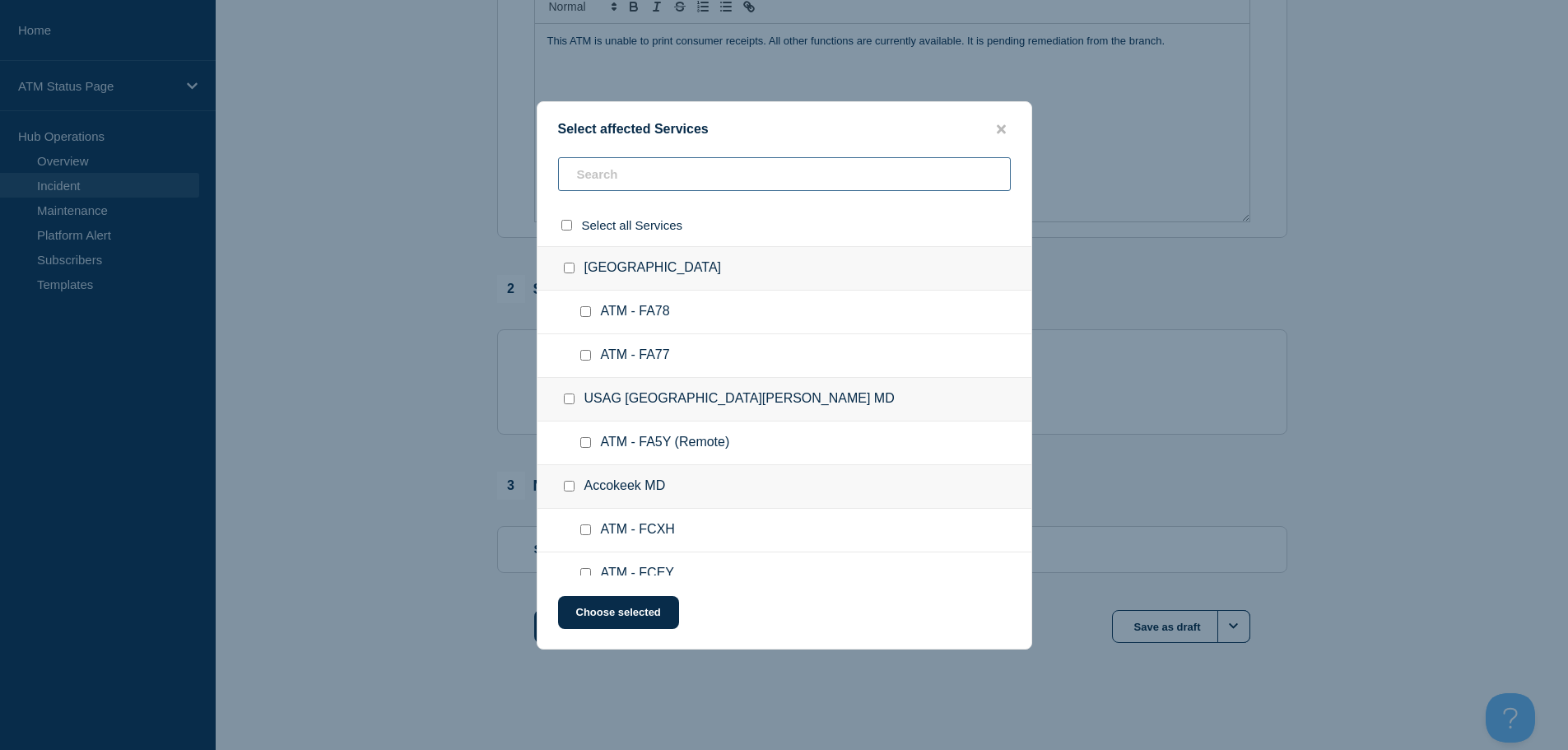
click at [713, 182] on input "text" at bounding box center [784, 174] width 452 height 34
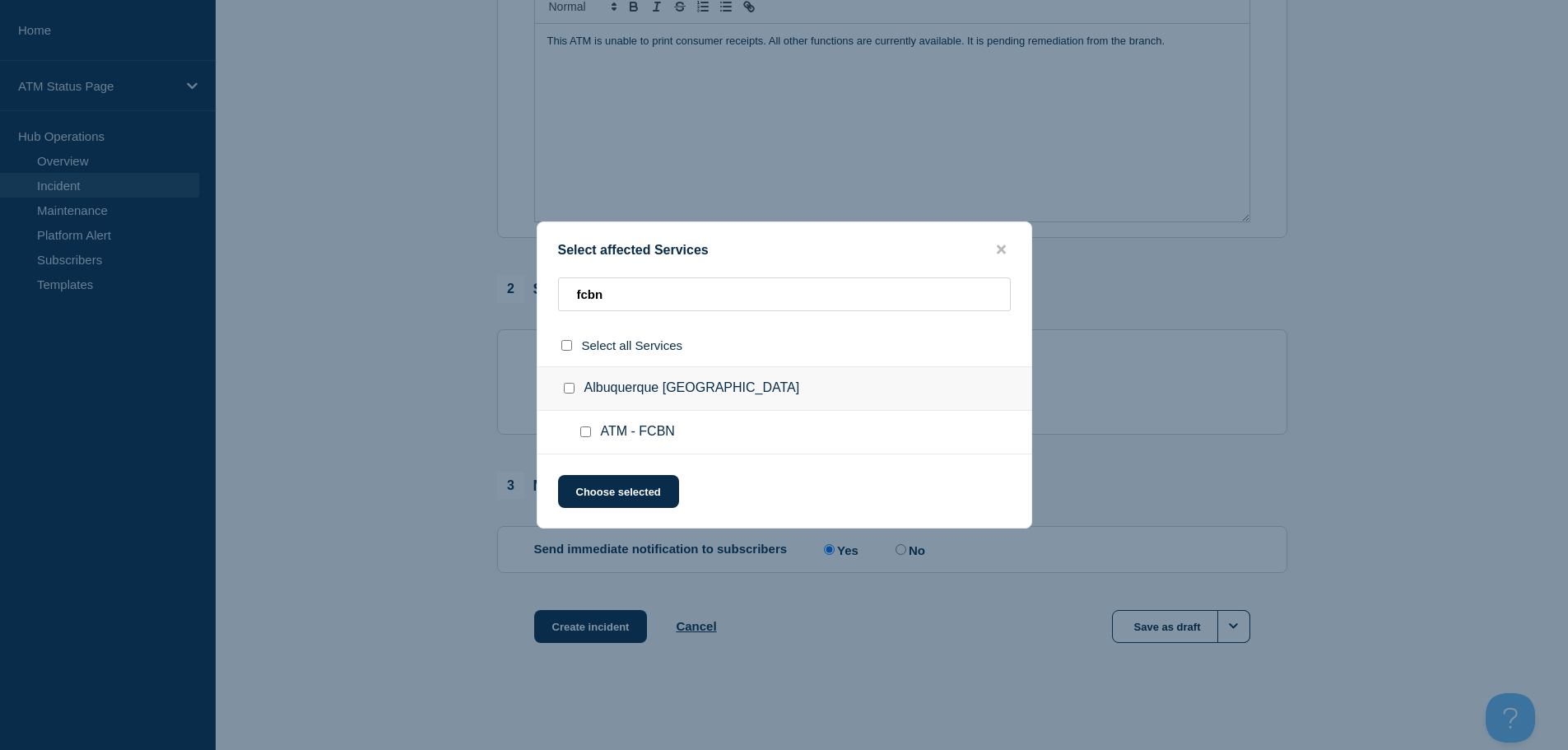
click at [582, 434] on input "ATM - FCBN checkbox" at bounding box center [585, 431] width 10 height 10
click at [604, 481] on button "Choose selected" at bounding box center [618, 491] width 121 height 33
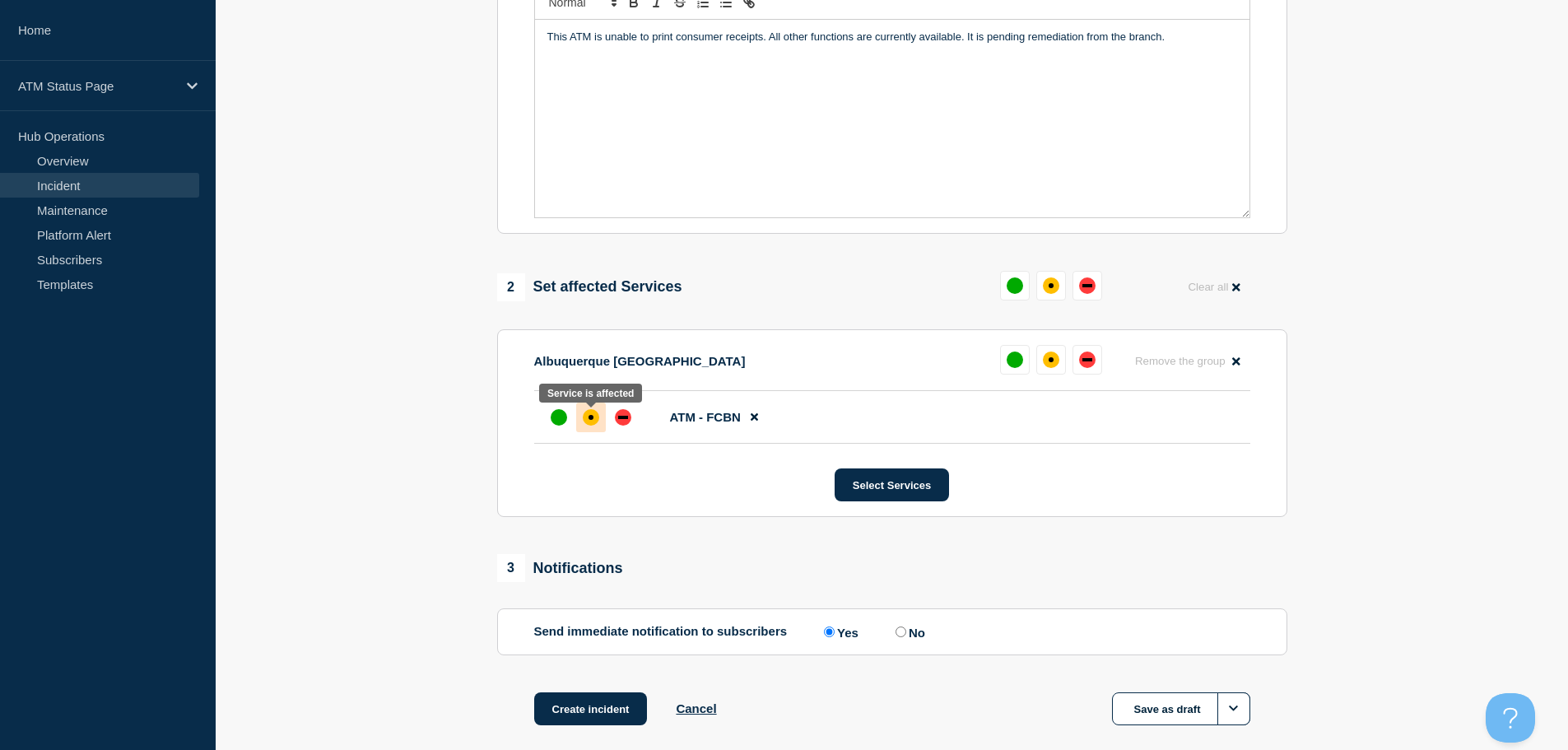
click at [599, 423] on div "affected" at bounding box center [591, 418] width 17 height 17
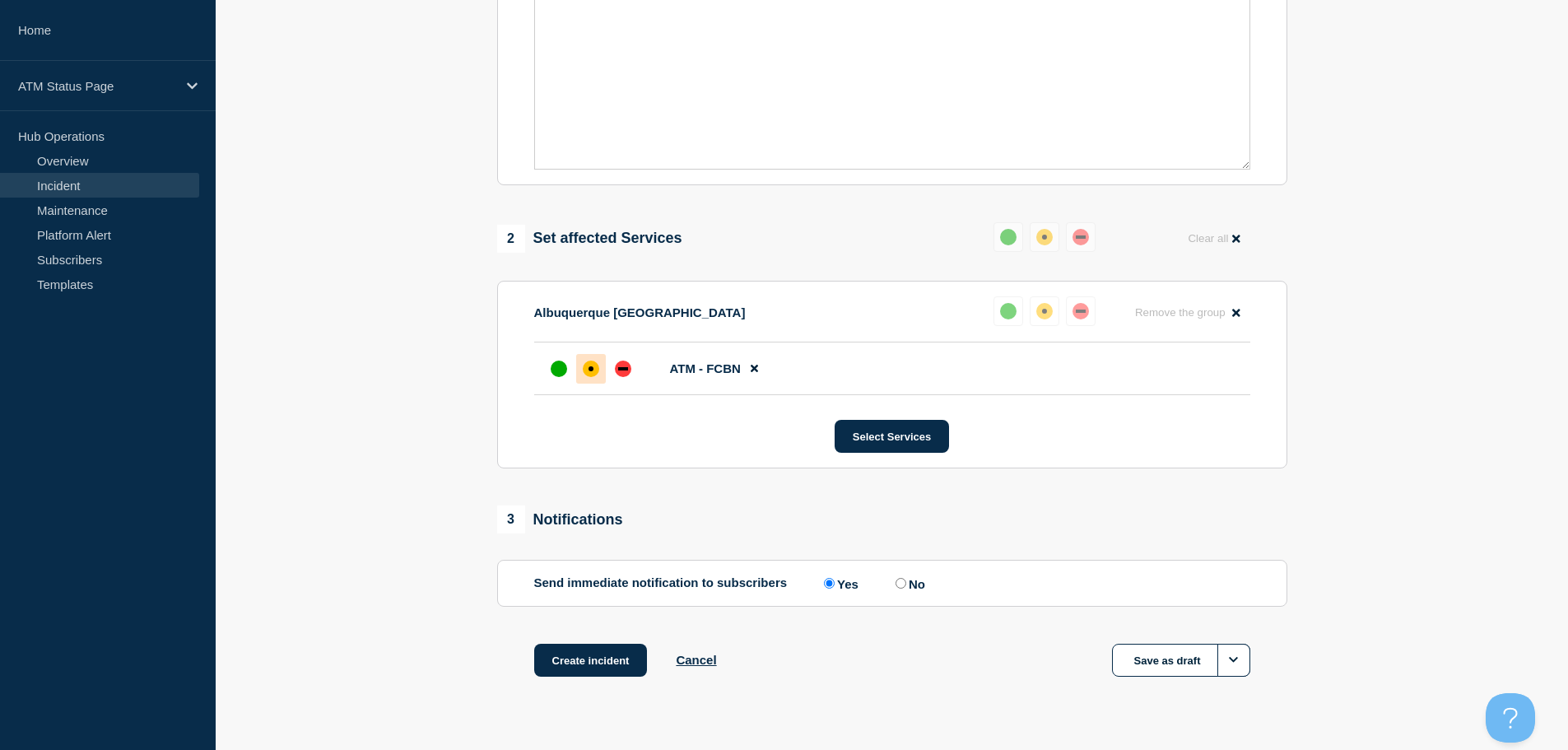
scroll to position [490, 0]
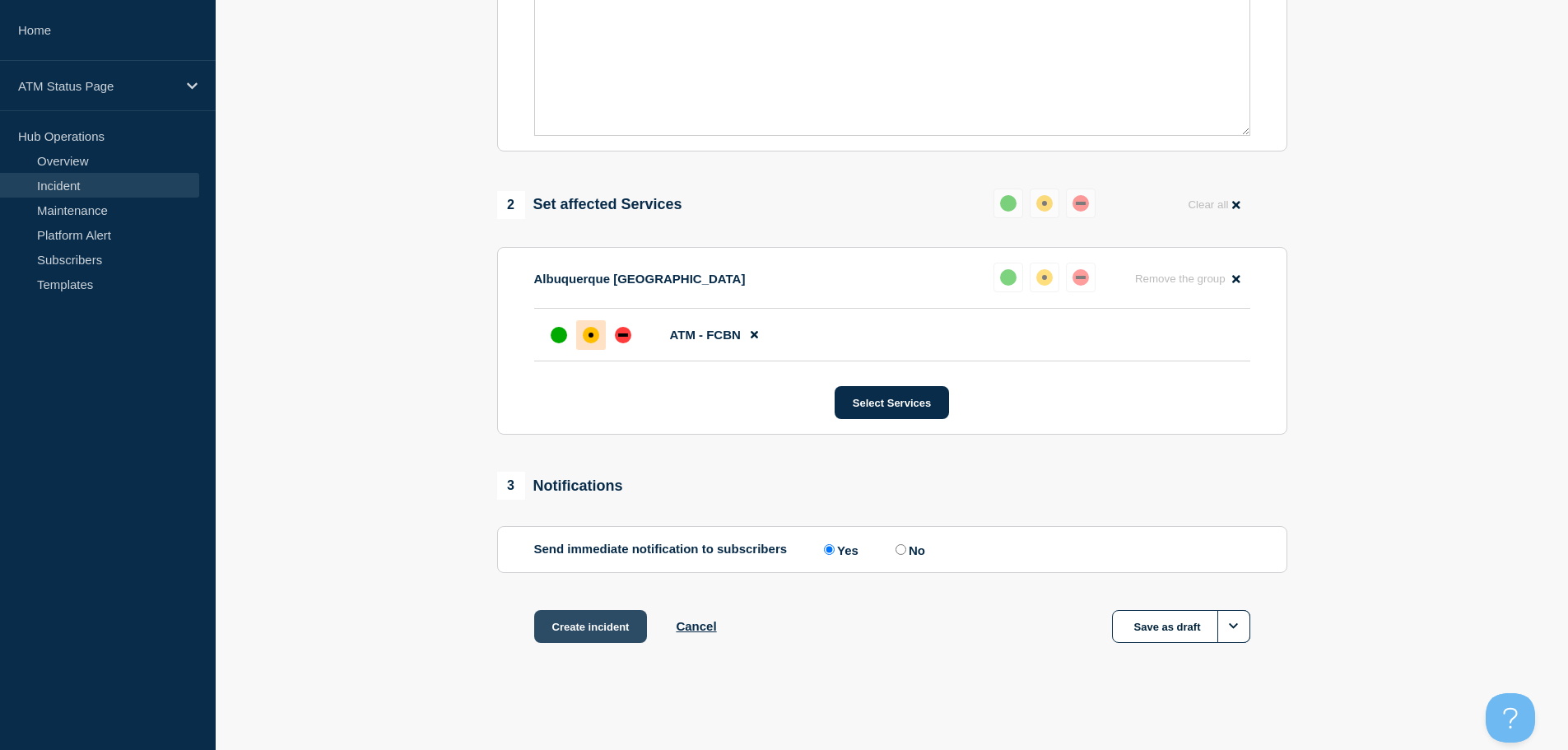
click at [580, 617] on button "Create incident" at bounding box center [591, 626] width 114 height 33
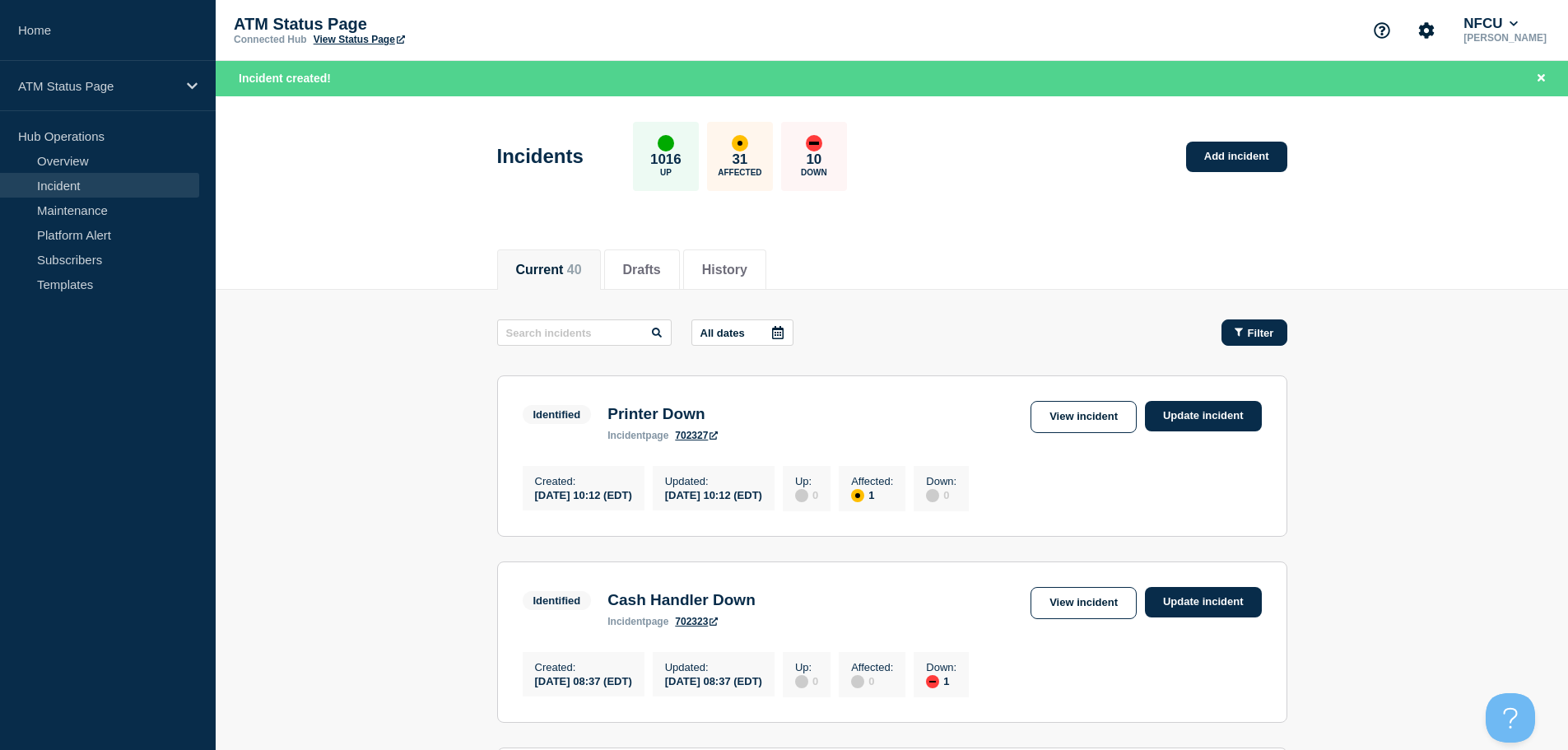
click at [1235, 330] on icon "button" at bounding box center [1239, 331] width 8 height 10
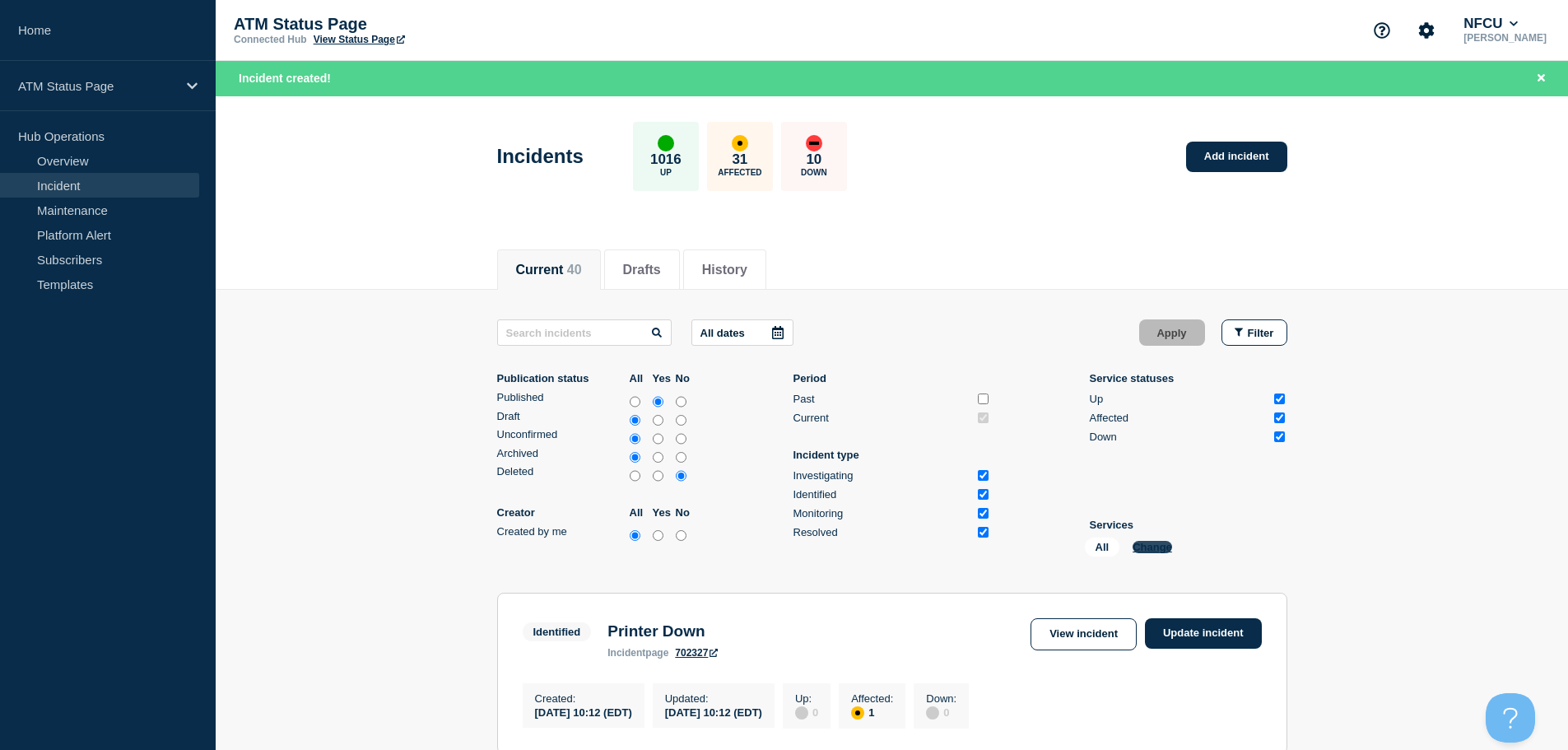
click at [1153, 551] on button "Change" at bounding box center [1152, 547] width 39 height 12
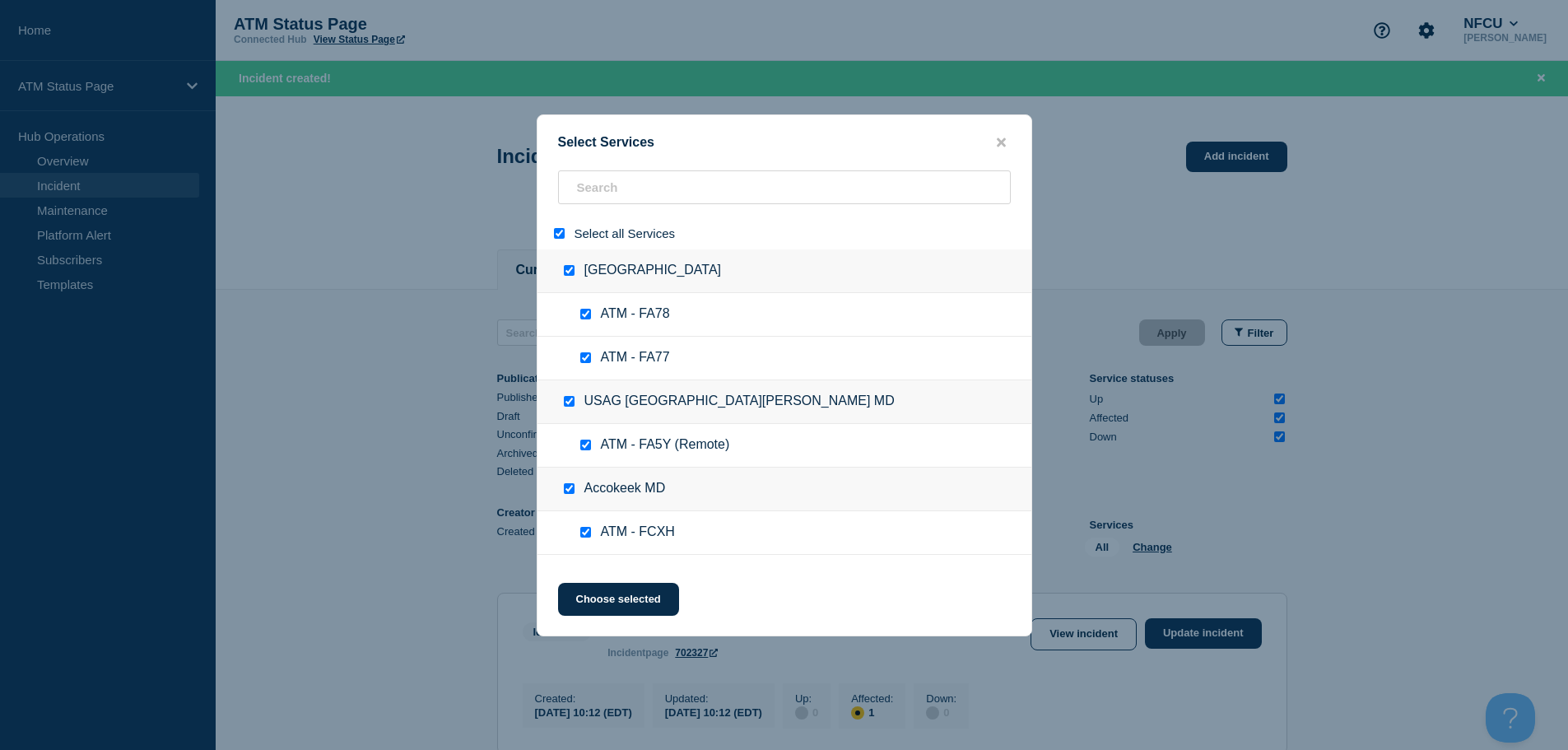
click at [557, 235] on input "select all" at bounding box center [559, 232] width 10 height 10
click at [617, 184] on input "search" at bounding box center [784, 188] width 452 height 34
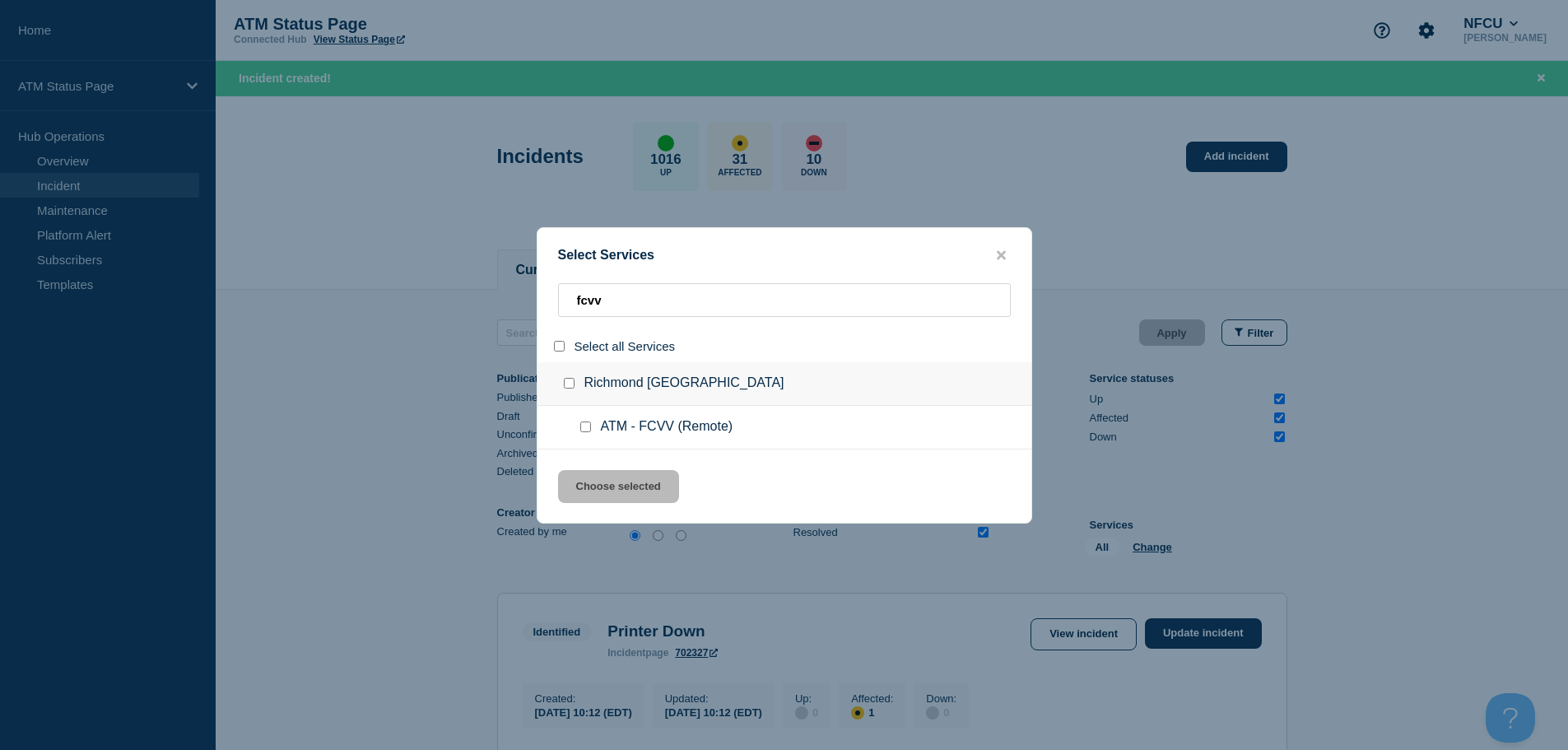
click at [588, 431] on input "service: ATM - FCVV (Remote)" at bounding box center [585, 426] width 10 height 10
click at [610, 488] on button "Choose selected" at bounding box center [618, 486] width 121 height 33
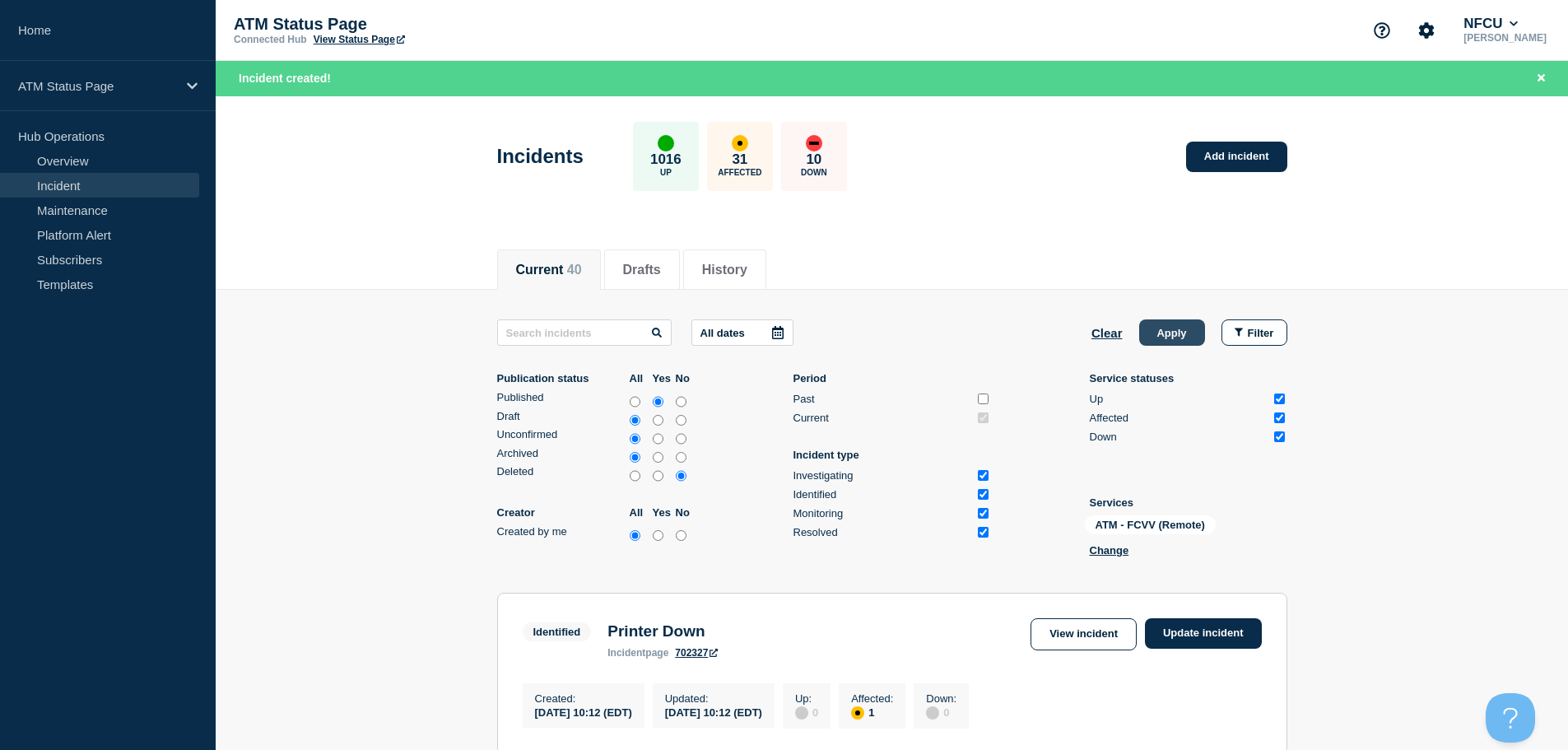
click at [1183, 334] on button "Apply" at bounding box center [1173, 332] width 66 height 26
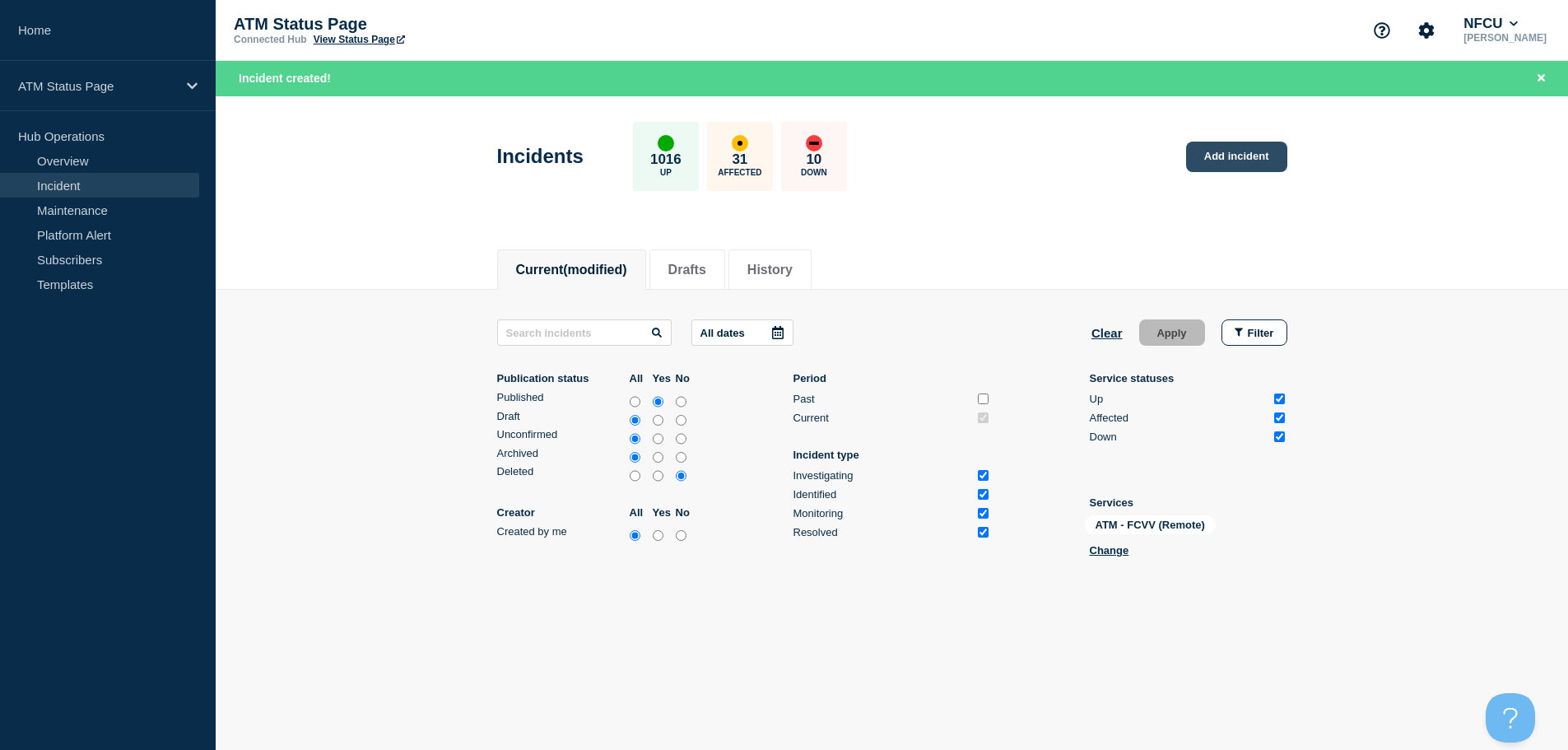
click at [1228, 165] on link "Add incident" at bounding box center [1237, 157] width 102 height 31
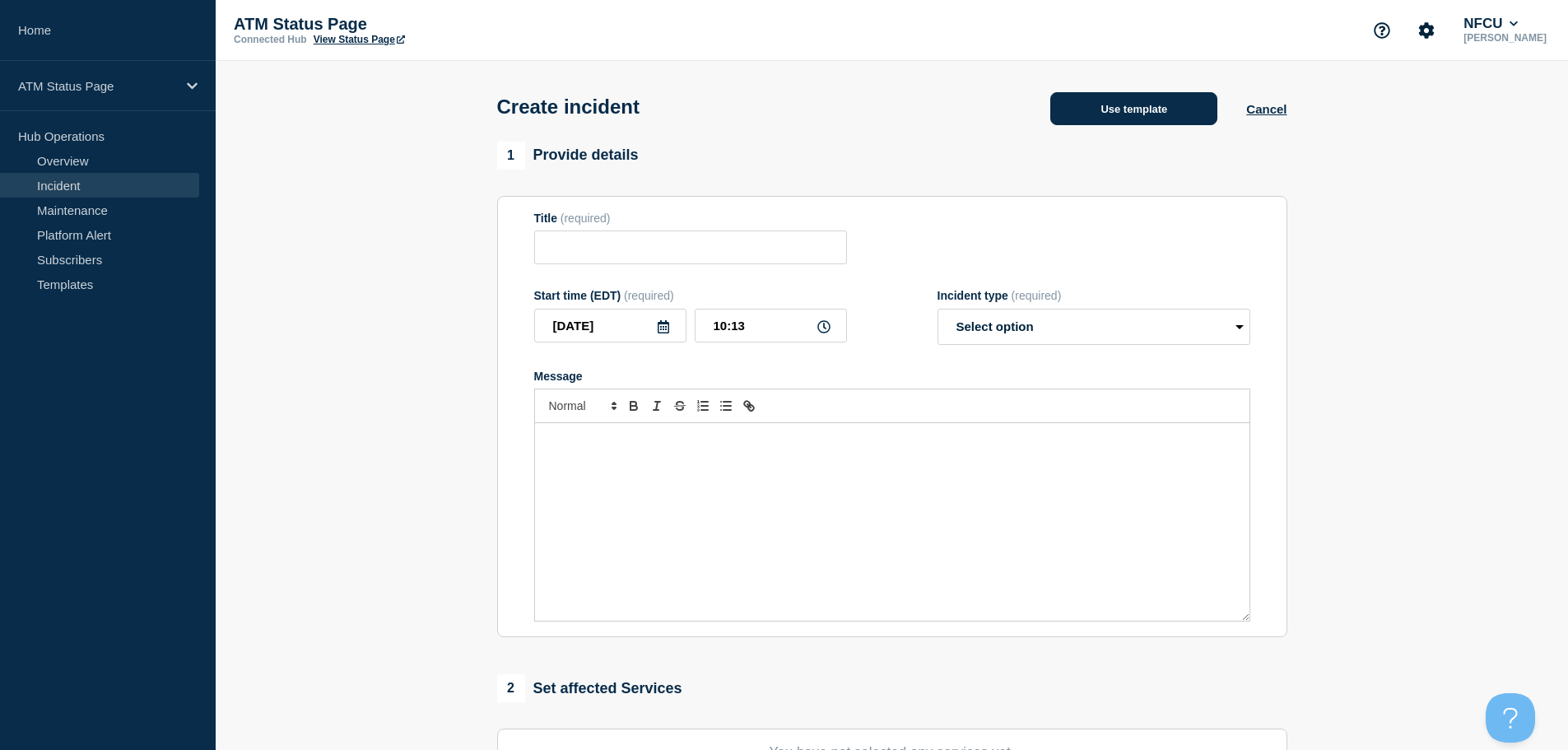
click at [1056, 96] on button "Use template" at bounding box center [1133, 108] width 167 height 33
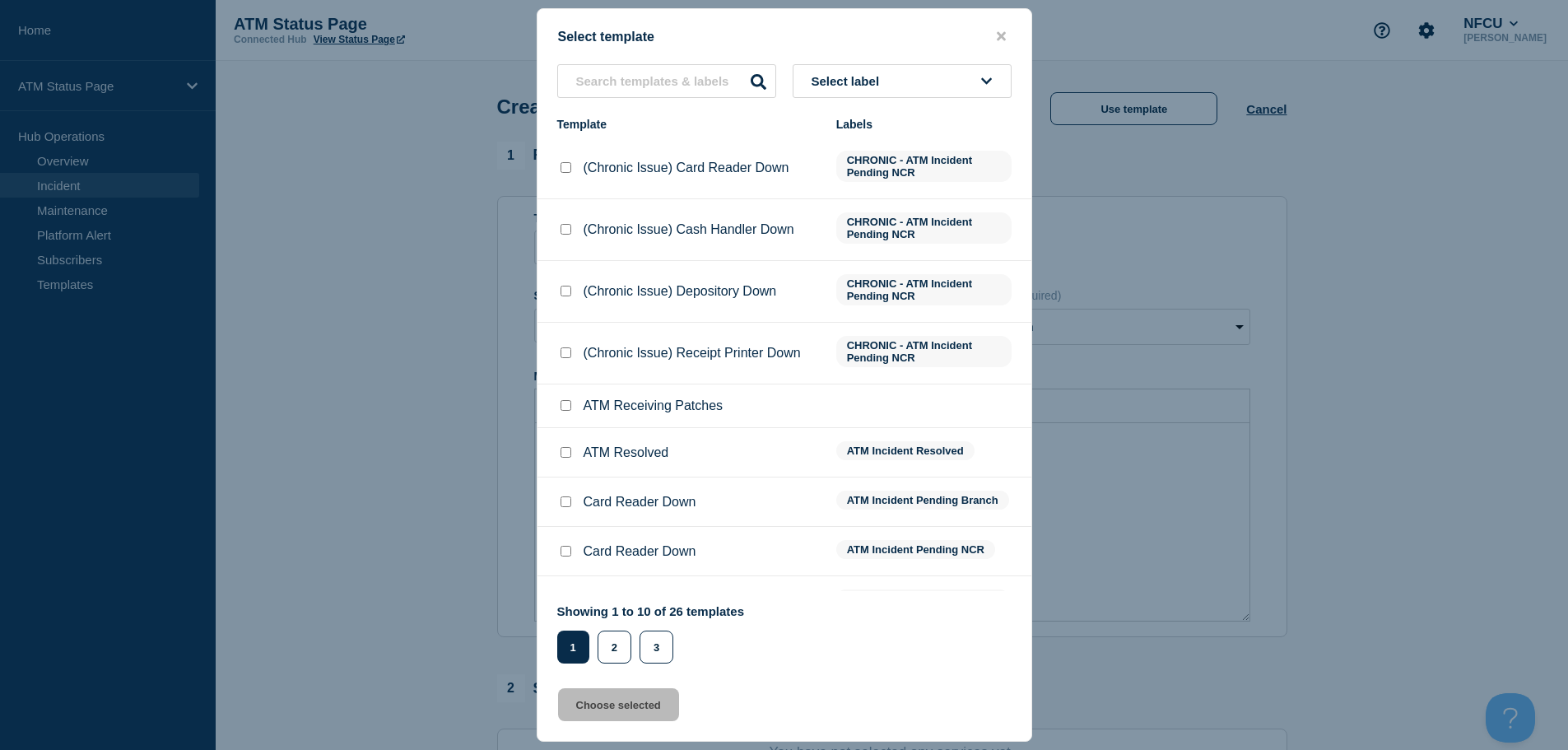
click at [860, 79] on span "Select label" at bounding box center [849, 80] width 75 height 14
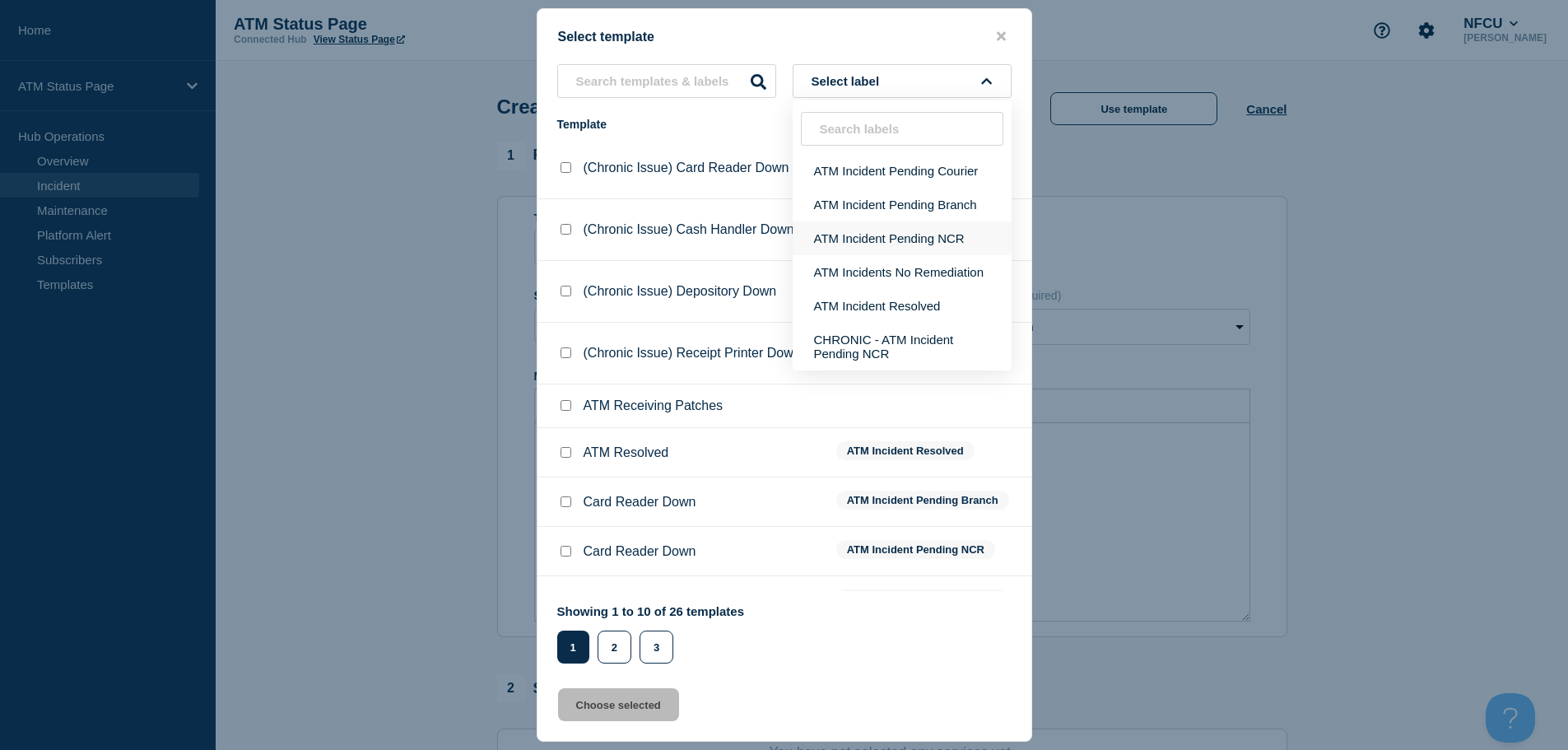
click at [873, 244] on button "ATM Incident Pending NCR" at bounding box center [902, 238] width 219 height 34
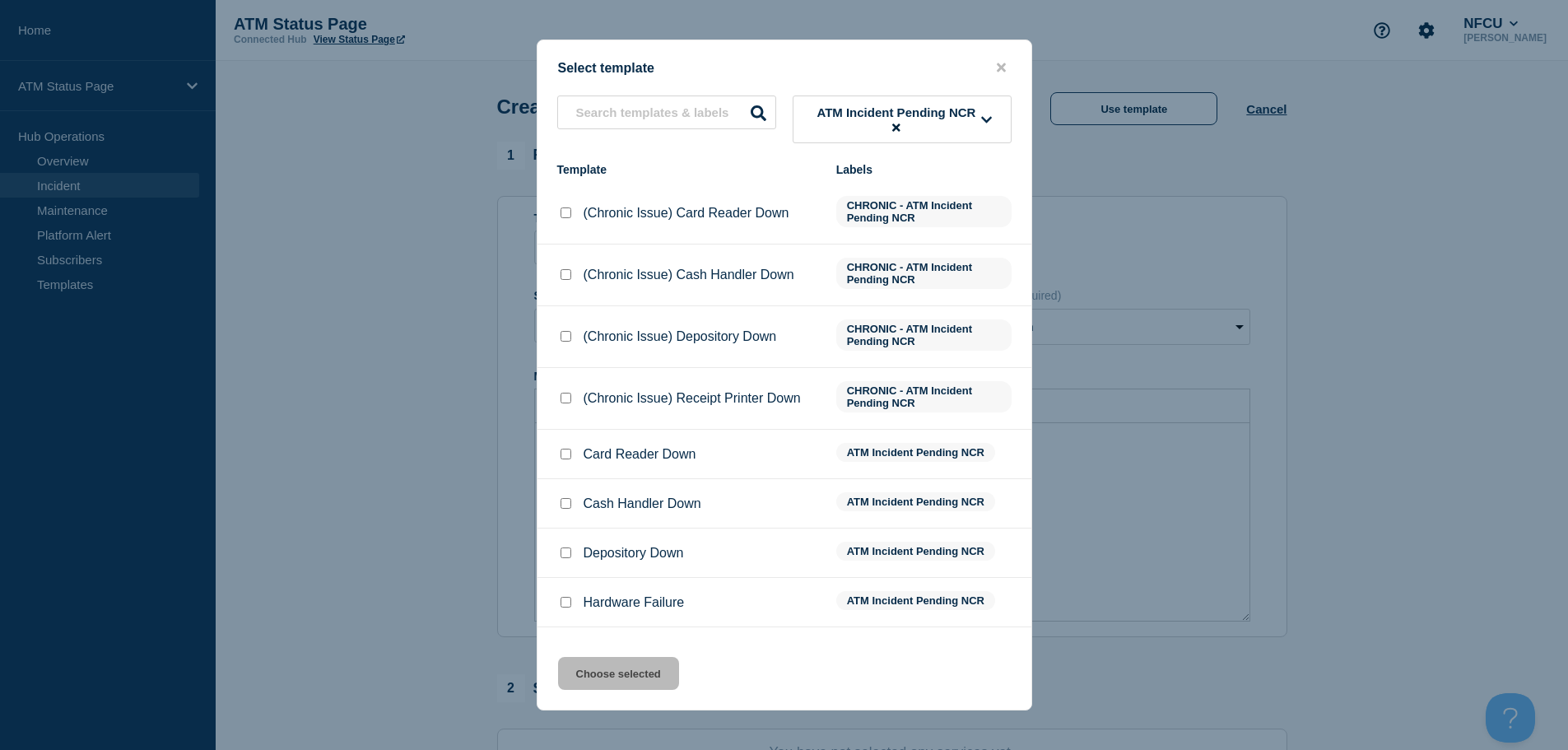
click at [563, 501] on input "Cash Handler Down checkbox" at bounding box center [565, 503] width 10 height 10
click at [624, 642] on div "Select template ATM Incident Pending NCR Template Labels (Chronic Issue) Card R…" at bounding box center [784, 374] width 495 height 671
click at [623, 666] on button "Choose selected" at bounding box center [618, 673] width 121 height 33
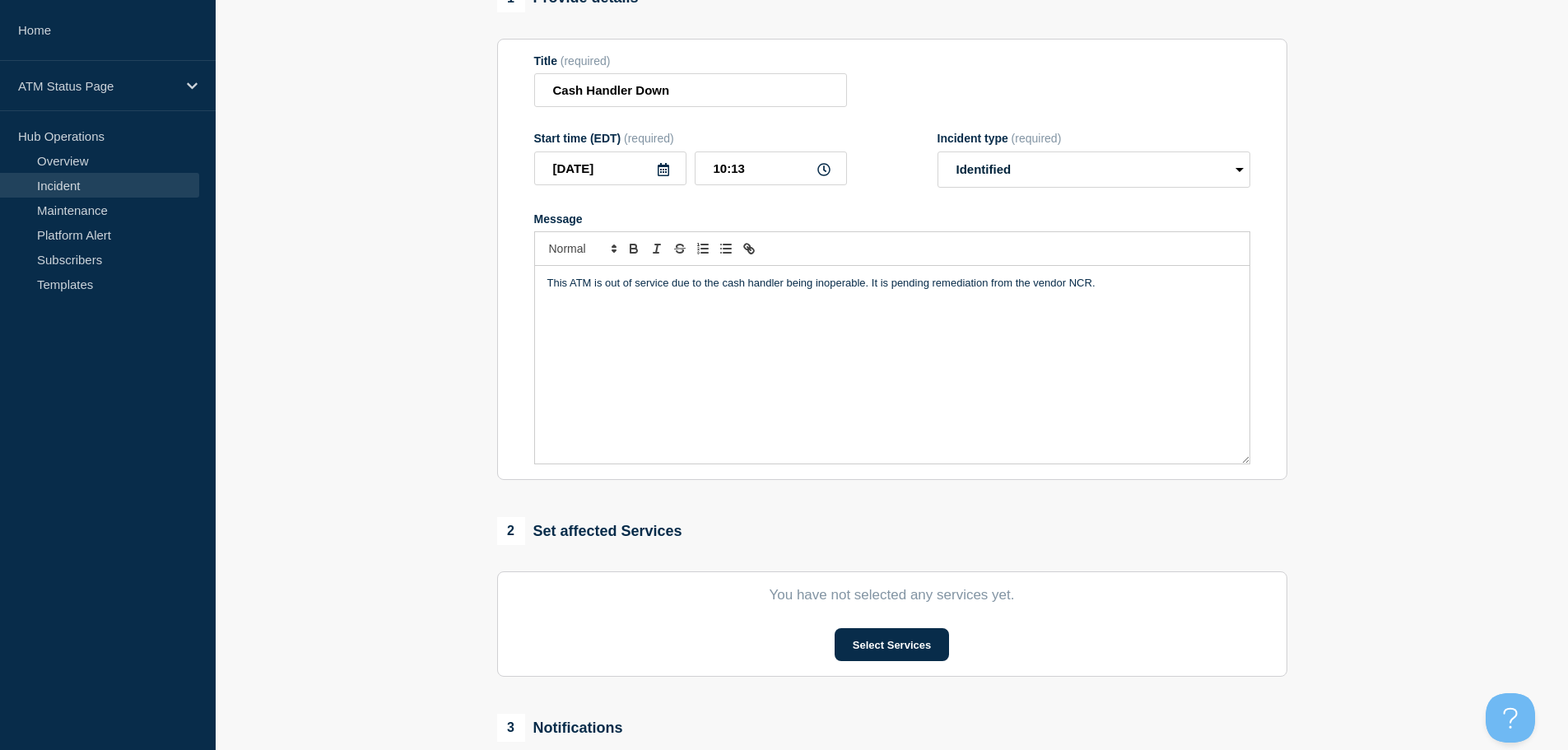
scroll to position [165, 0]
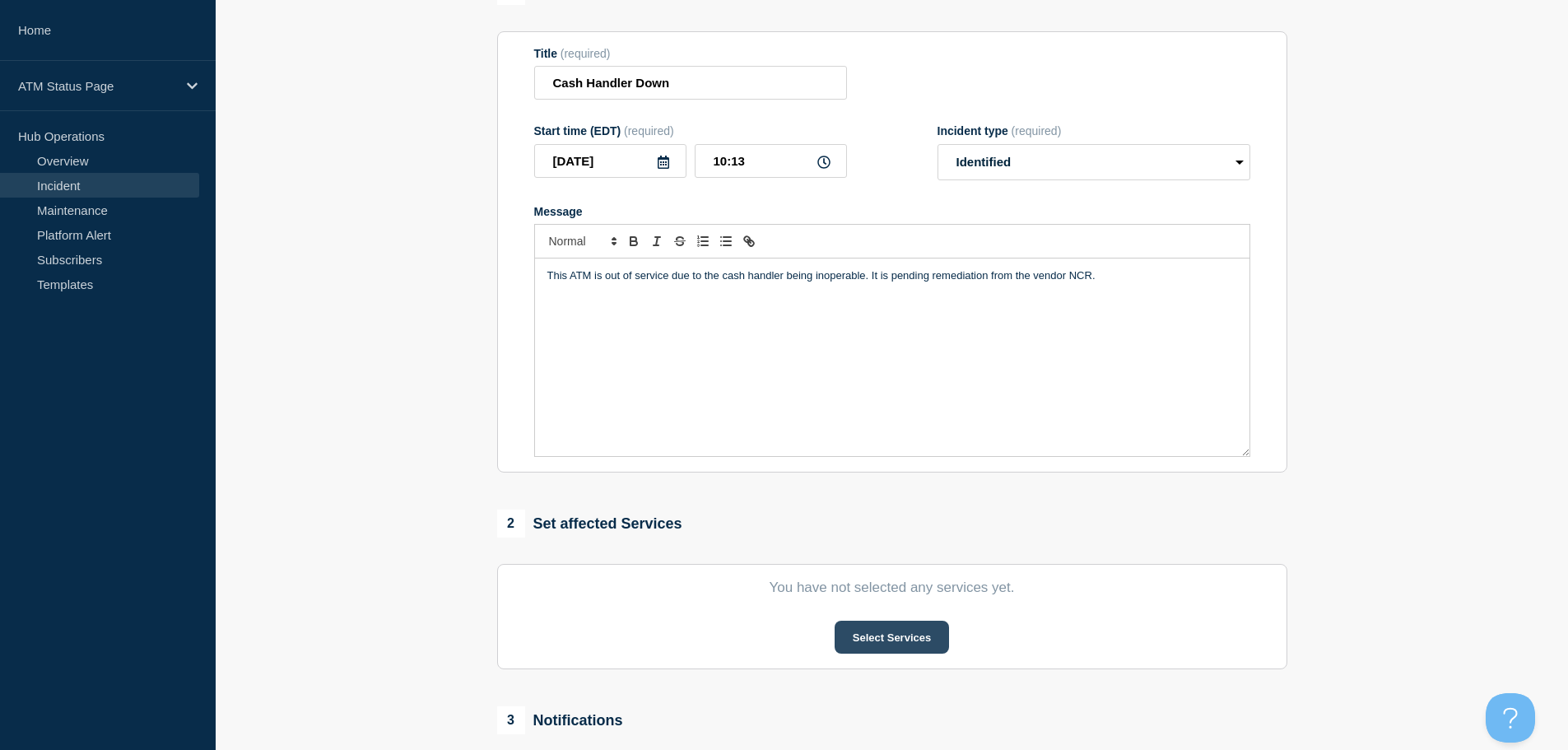
click at [885, 648] on button "Select Services" at bounding box center [892, 636] width 115 height 33
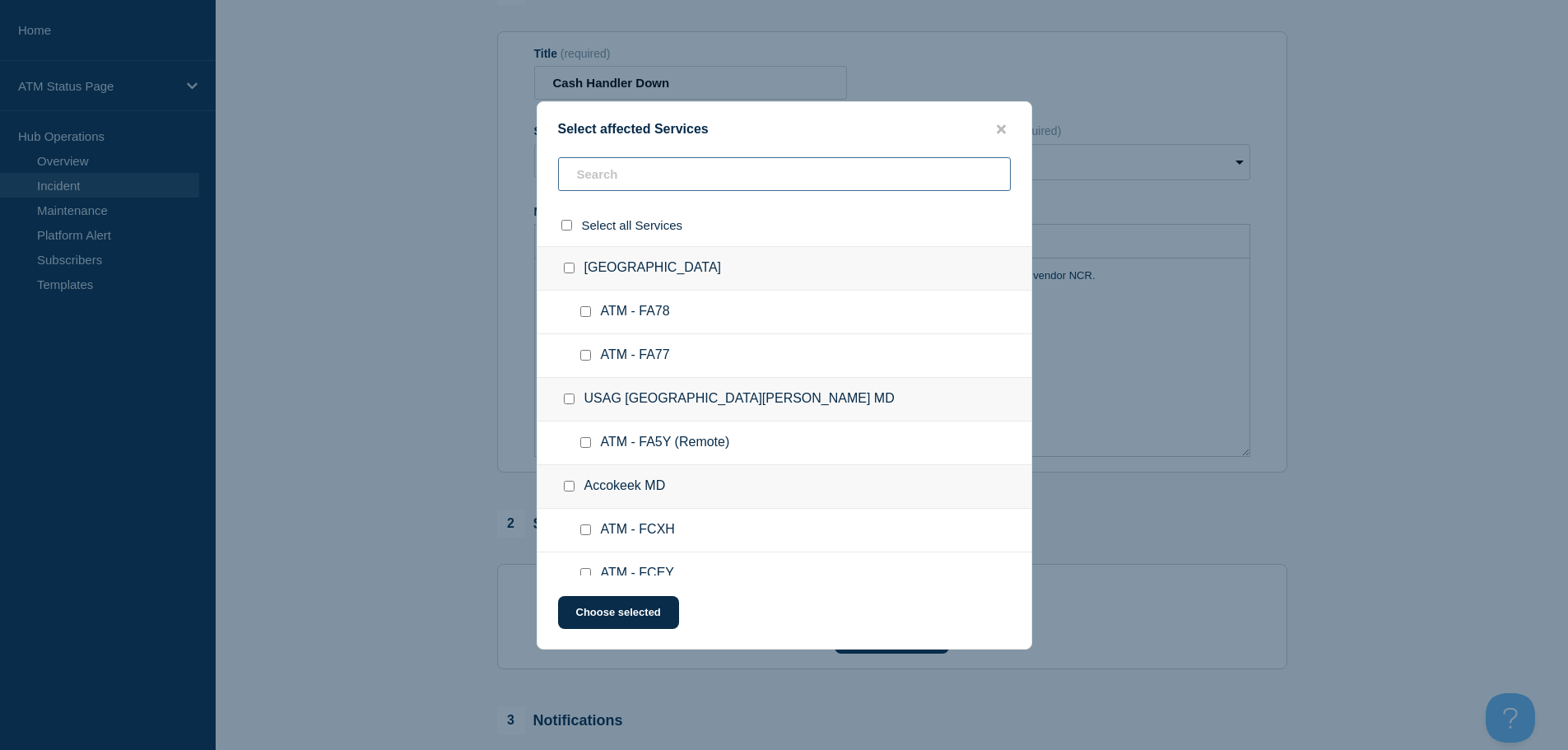
click at [684, 185] on input "text" at bounding box center [784, 174] width 452 height 34
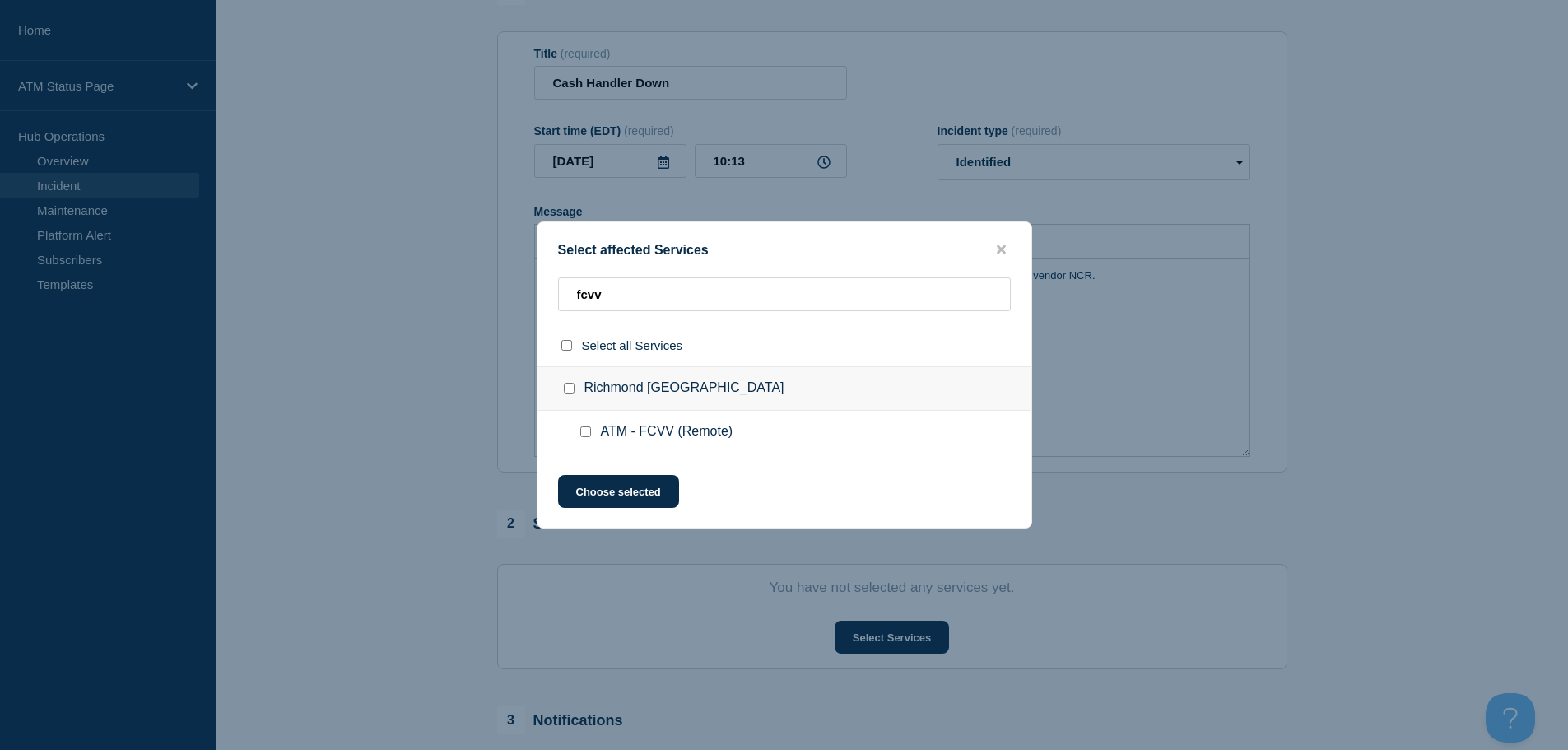
click at [584, 435] on input "ATM - FCVV (Remote) checkbox" at bounding box center [585, 431] width 10 height 10
click at [605, 513] on div "Select affected Services fcvv Select all Services [GEOGRAPHIC_DATA] [GEOGRAPHIC…" at bounding box center [784, 374] width 495 height 307
click at [608, 493] on button "Choose selected" at bounding box center [618, 491] width 121 height 33
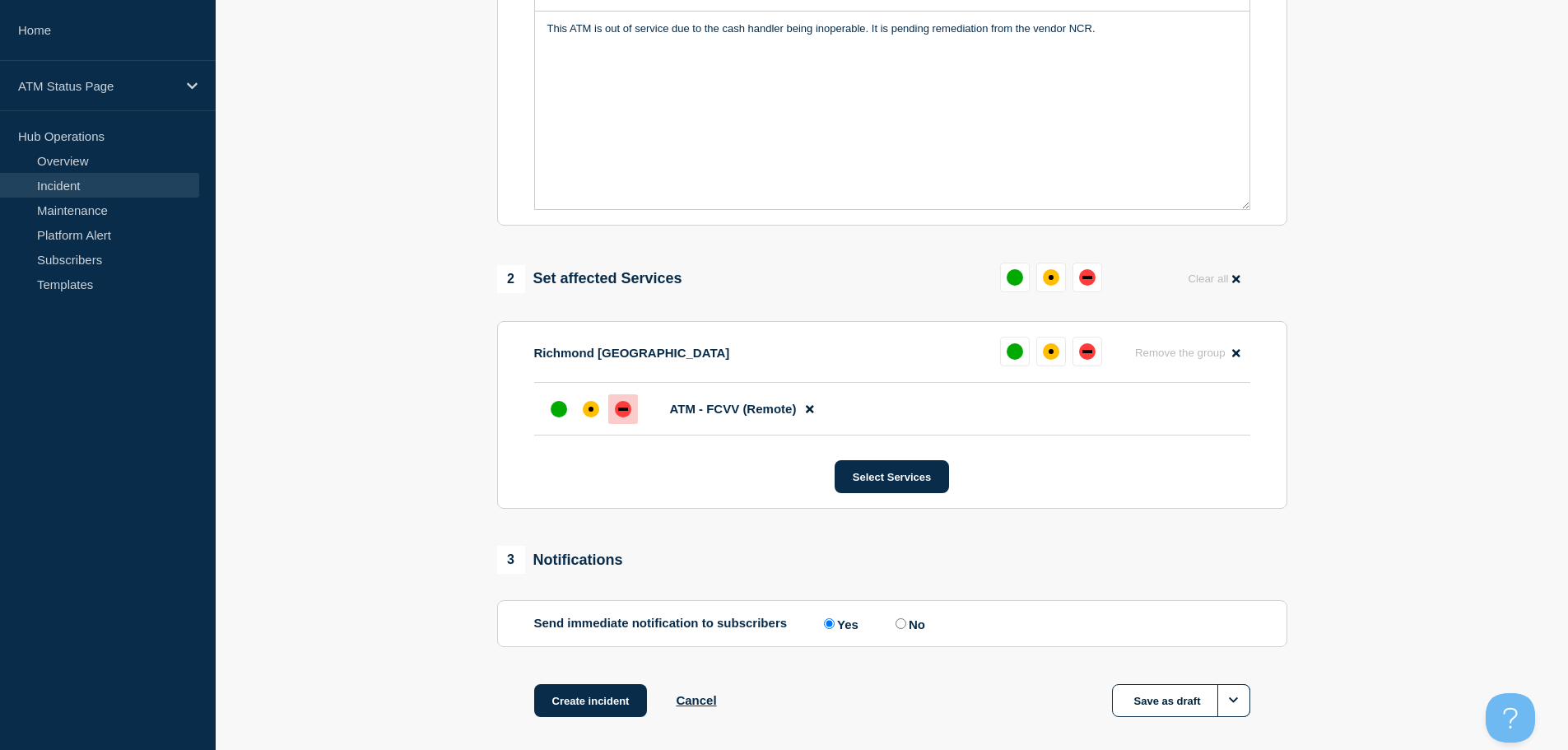
click at [629, 406] on div at bounding box center [623, 410] width 30 height 30
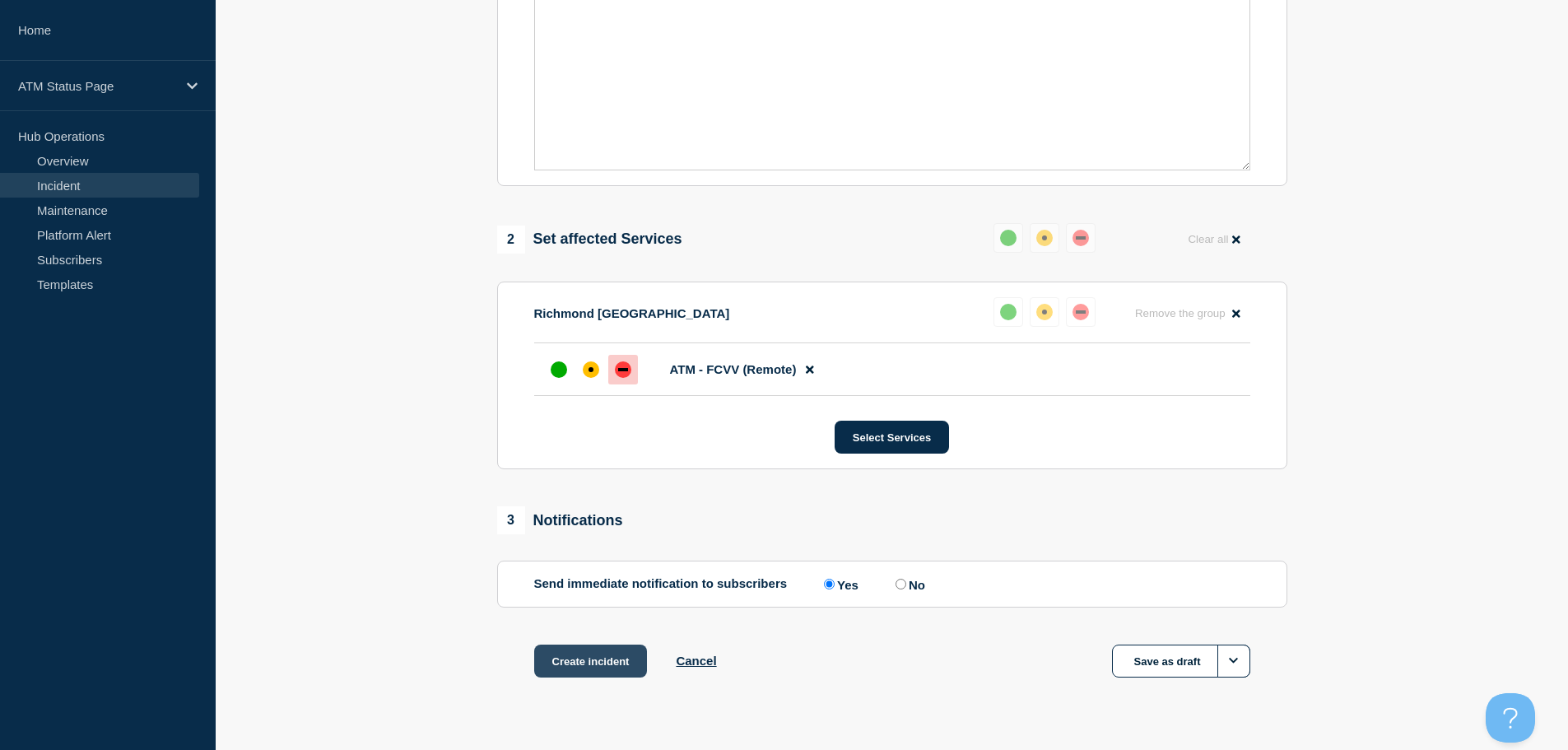
scroll to position [490, 0]
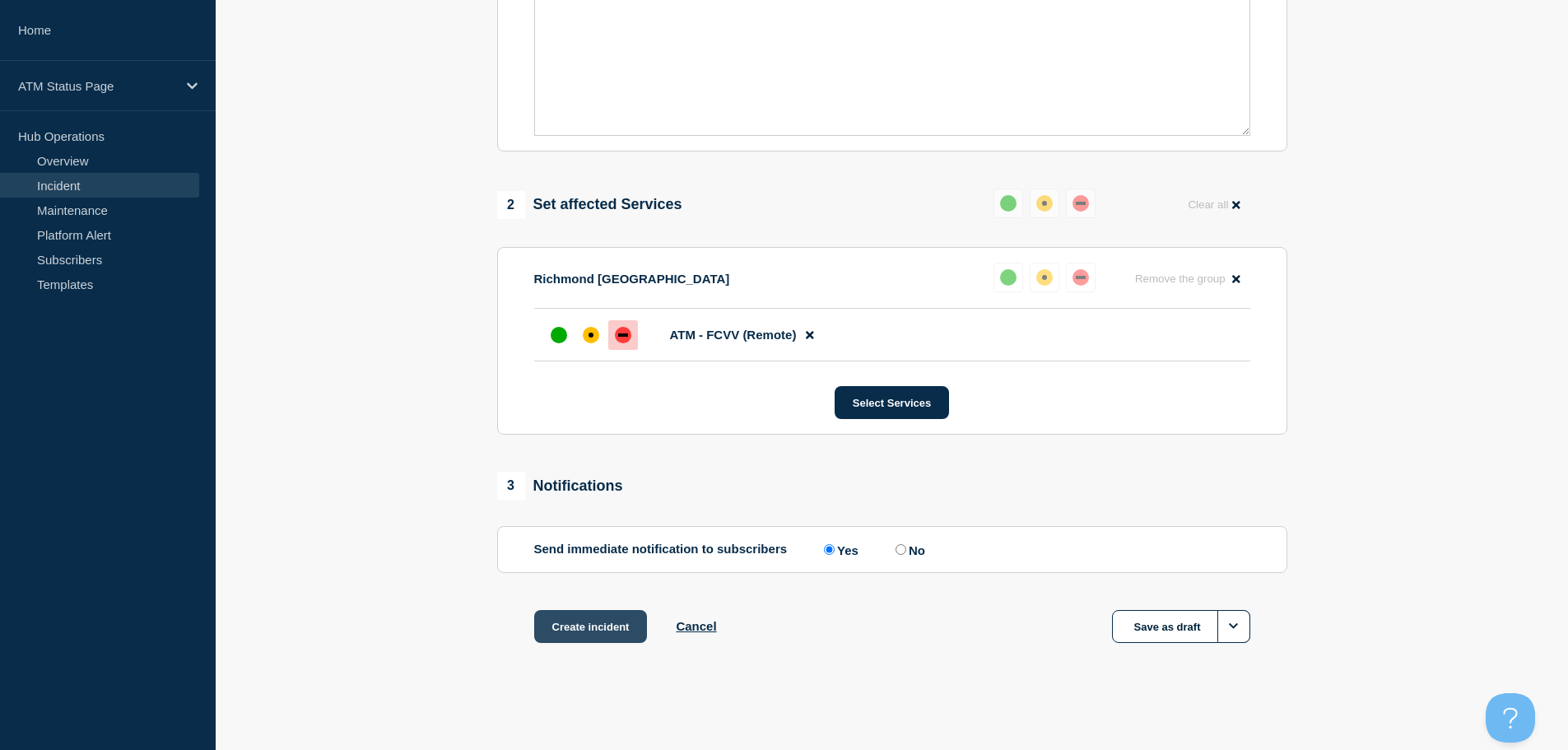
click at [601, 632] on button "Create incident" at bounding box center [591, 626] width 114 height 33
